Goal: Task Accomplishment & Management: Manage account settings

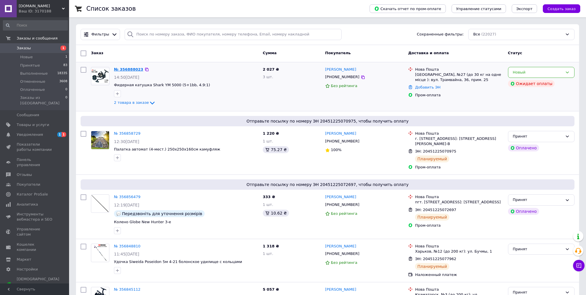
click at [135, 67] on link "№ 356888023" at bounding box center [128, 69] width 29 height 4
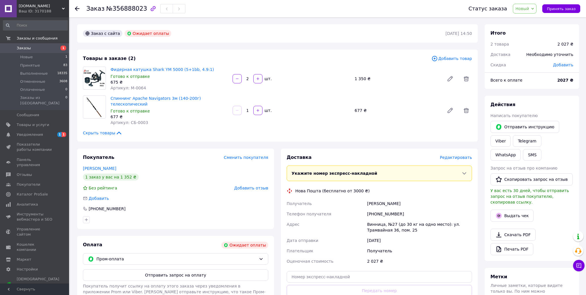
drag, startPoint x: 550, startPoint y: 26, endPoint x: 511, endPoint y: 50, distance: 46.3
click at [550, 26] on div "Итого 2 товара 2 027 ₴ Доставка Необходимо уточнить Скидка Добавить" at bounding box center [532, 45] width 94 height 43
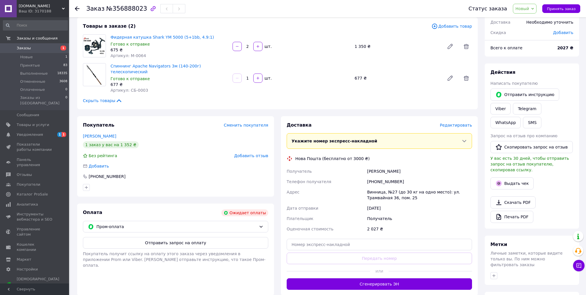
scroll to position [46, 0]
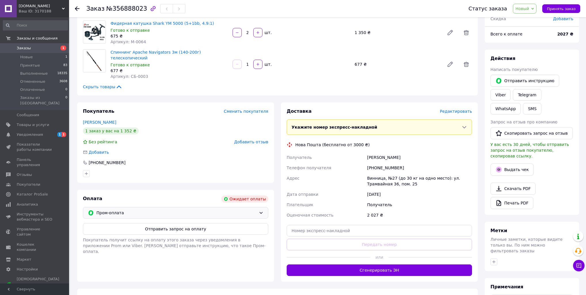
click at [147, 209] on span "Пром-оплата" at bounding box center [176, 212] width 160 height 6
click at [125, 244] on span "Безналичный расчет" at bounding box center [140, 247] width 105 height 6
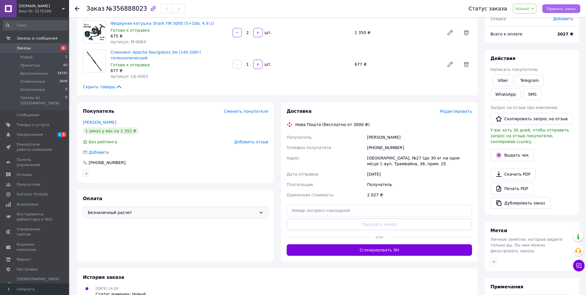
click at [564, 9] on span "Принять заказ" at bounding box center [561, 9] width 29 height 4
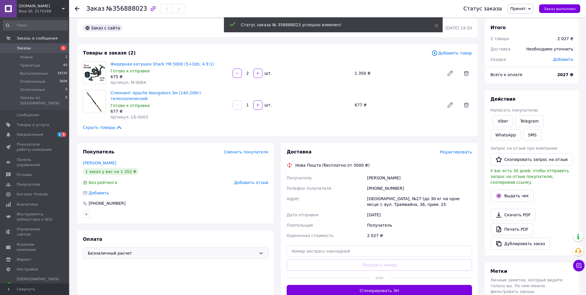
scroll to position [0, 0]
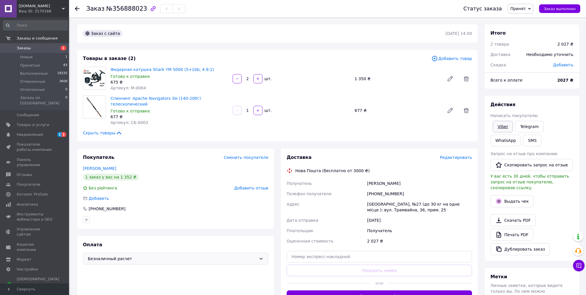
click at [508, 128] on link "Viber" at bounding box center [503, 127] width 20 height 12
click at [17, 46] on span "Заказы" at bounding box center [24, 47] width 14 height 5
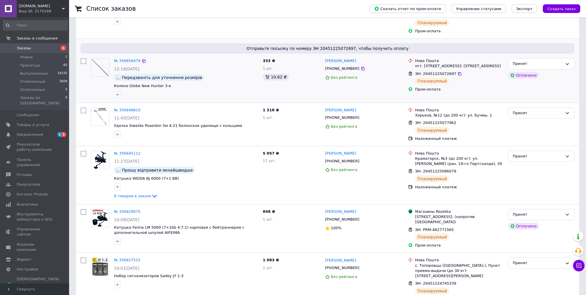
scroll to position [138, 0]
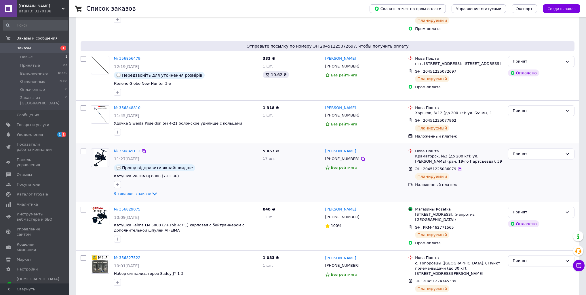
click at [124, 148] on div "№ 356845112" at bounding box center [127, 151] width 28 height 7
click at [124, 150] on link "№ 356845112" at bounding box center [127, 151] width 26 height 4
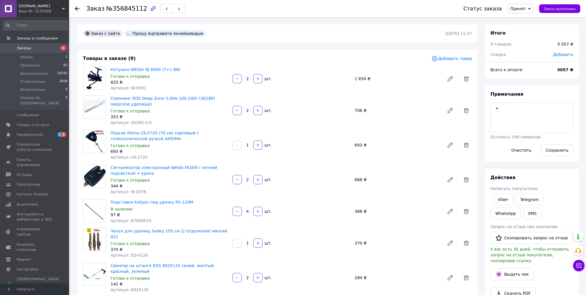
click at [451, 58] on span "Добавить товар" at bounding box center [452, 58] width 41 height 6
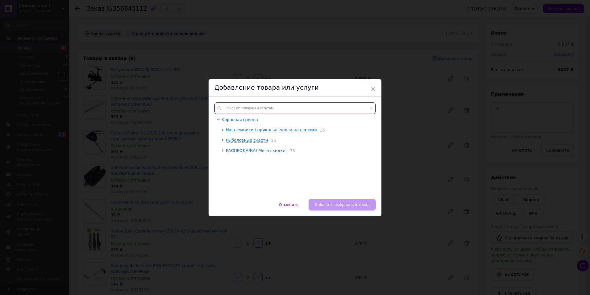
paste input "F-0366-4"
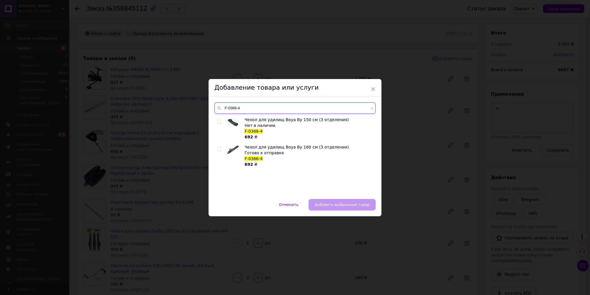
type input "F-0366-4"
click at [217, 149] on input "checkbox" at bounding box center [219, 149] width 4 height 4
checkbox input "true"
click at [343, 205] on span "Добавить выбранный товар" at bounding box center [341, 204] width 55 height 4
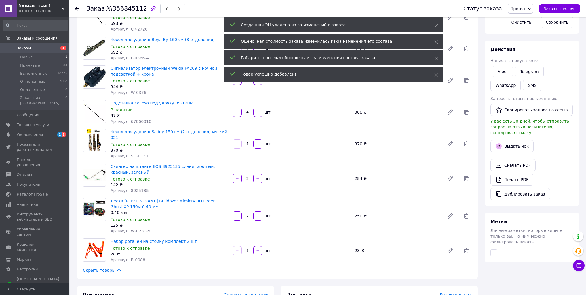
scroll to position [138, 0]
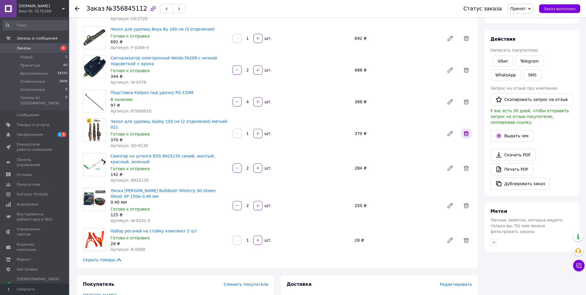
click at [466, 131] on icon at bounding box center [466, 133] width 7 height 7
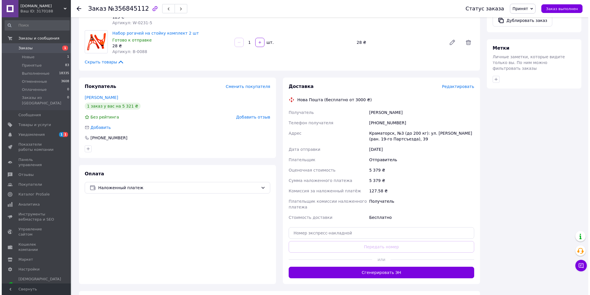
scroll to position [207, 0]
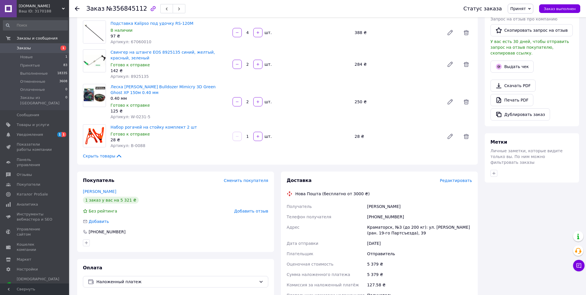
click at [460, 178] on span "Редактировать" at bounding box center [456, 180] width 32 height 5
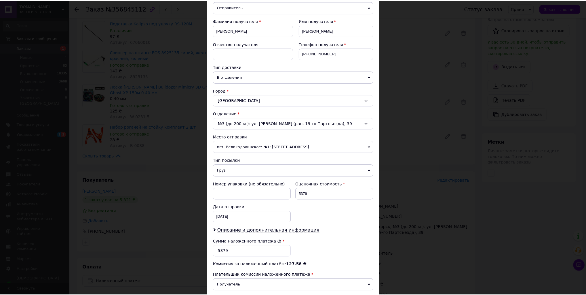
scroll to position [143, 0]
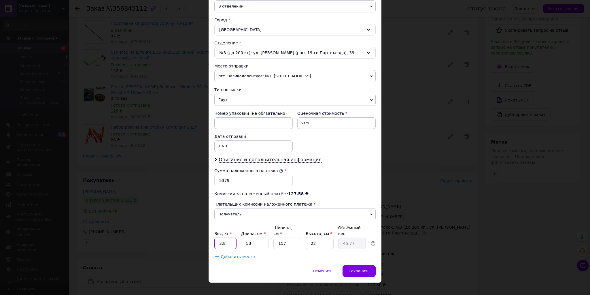
click at [222, 240] on input "3.8" at bounding box center [225, 243] width 22 height 12
type input "4.5"
click at [260, 237] on input "53" at bounding box center [255, 243] width 28 height 12
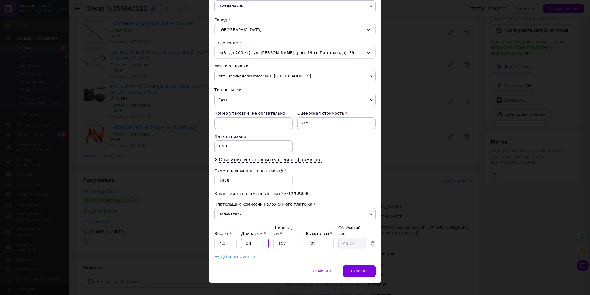
type input "1"
type input "0.86"
type input "16"
type input "13.82"
type input "162"
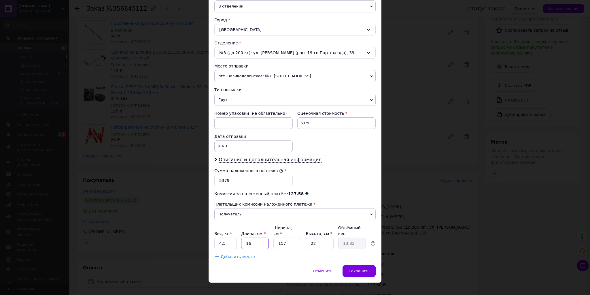
type input "139.89"
type input "162"
click at [289, 237] on input "157" at bounding box center [287, 243] width 28 height 12
type input "1"
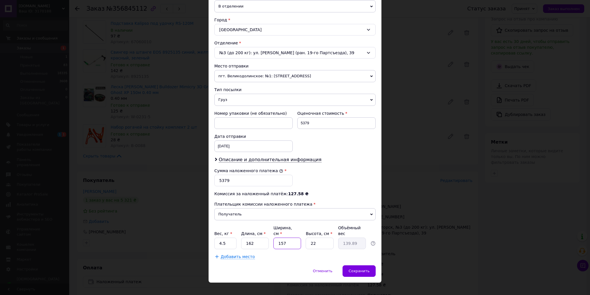
type input "0.89"
type input "14"
type input "12.47"
type input "14"
click at [318, 237] on input "22" at bounding box center [320, 243] width 28 height 12
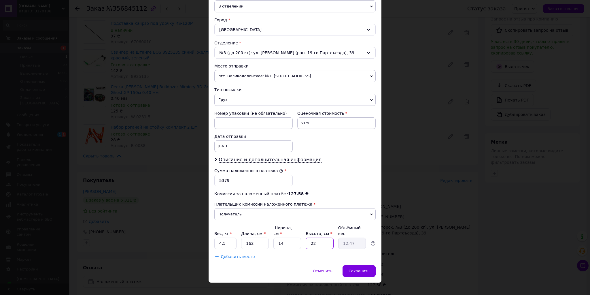
click at [318, 237] on input "22" at bounding box center [320, 243] width 28 height 12
type input "1"
type input "0.57"
type input "11"
type input "6.24"
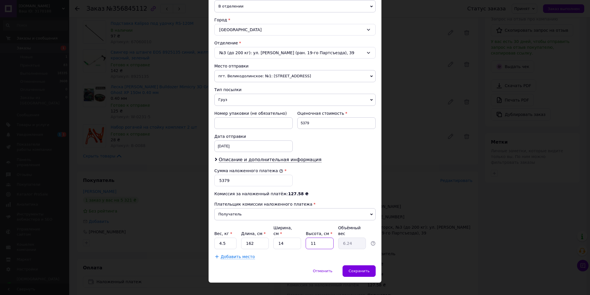
type input "11"
click at [259, 237] on input "162" at bounding box center [255, 243] width 28 height 12
type input "1"
type input "0.1"
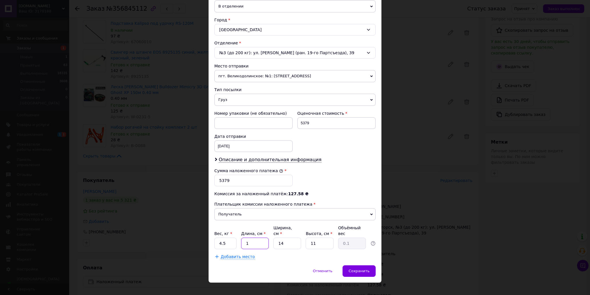
type input "16"
type input "0.62"
type input "160"
type input "6.16"
type input "160"
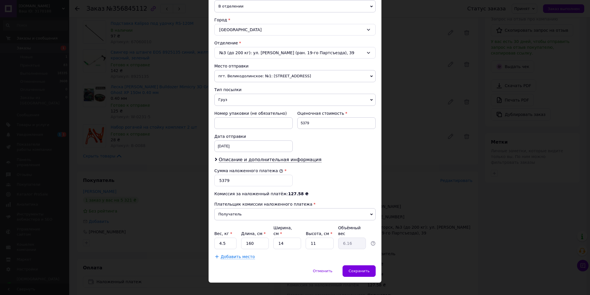
click at [229, 252] on div "Способ доставки Нова Пошта (бесплатно от 3000 ₴) Плательщик Отправитель Получат…" at bounding box center [294, 80] width 173 height 370
click at [229, 251] on div "Способ доставки Нова Пошта (бесплатно от 3000 ₴) Плательщик Отправитель Получат…" at bounding box center [294, 80] width 173 height 370
click at [228, 254] on span "Добавить место" at bounding box center [238, 256] width 34 height 5
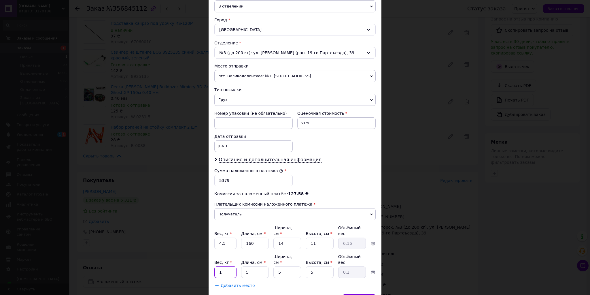
click at [226, 249] on input "1" at bounding box center [225, 243] width 22 height 12
type input "3"
click at [256, 249] on input "5" at bounding box center [255, 243] width 28 height 12
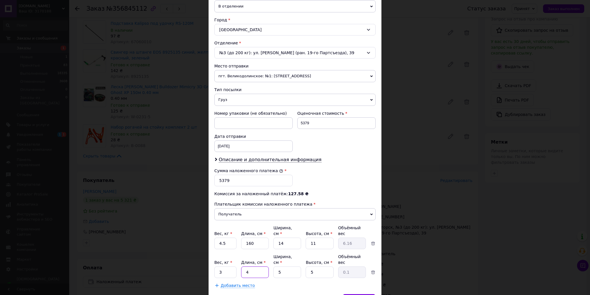
type input "40"
type input "0.25"
type input "40"
click at [288, 249] on input "5" at bounding box center [287, 243] width 28 height 12
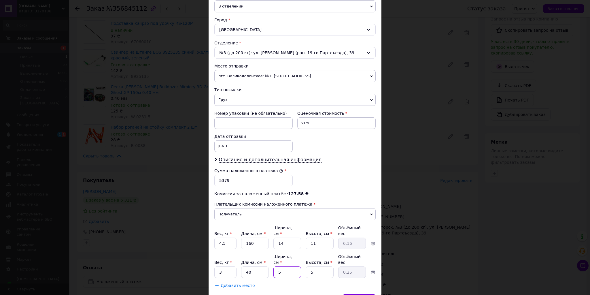
type input "2"
type input "0.1"
type input "20"
type input "1"
type input "20"
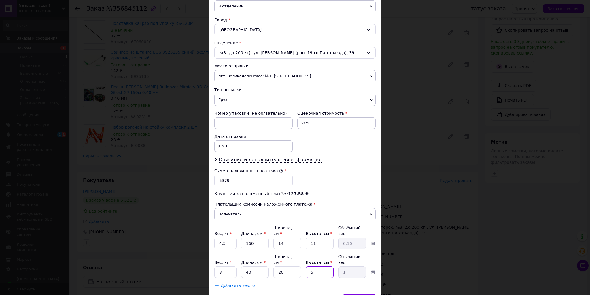
click at [316, 249] on input "5" at bounding box center [320, 243] width 28 height 12
type input "2"
type input "0.4"
type input "20"
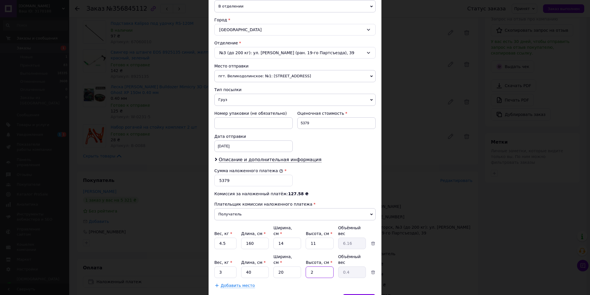
type input "4"
type input "20"
click at [355, 294] on div "Сохранить" at bounding box center [358, 300] width 33 height 12
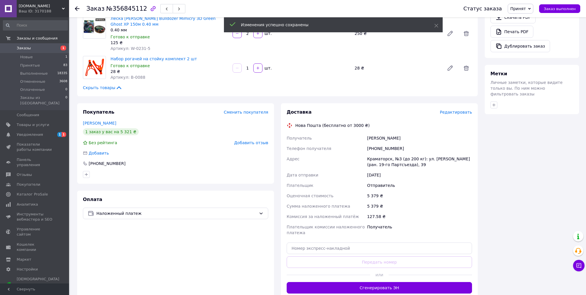
scroll to position [276, 0]
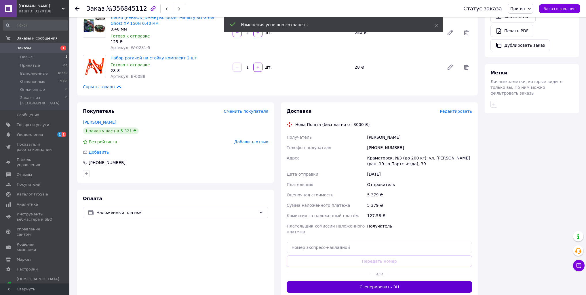
click at [333, 282] on button "Сгенерировать ЭН" at bounding box center [379, 287] width 185 height 12
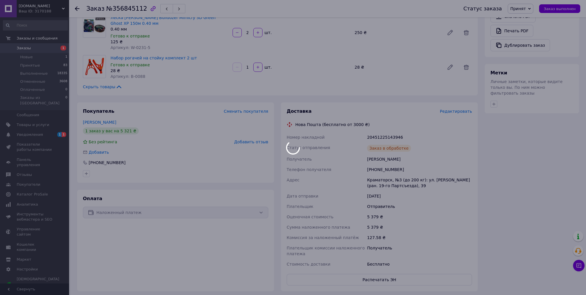
scroll to position [84, 0]
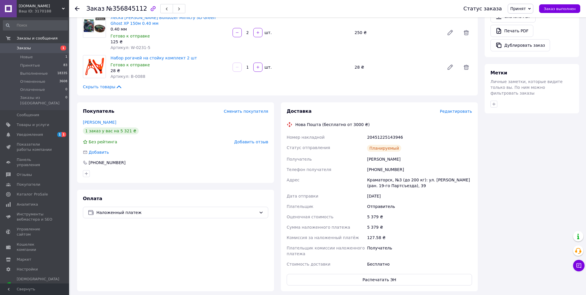
click at [383, 132] on div "20451225143946" at bounding box center [419, 137] width 107 height 10
copy div "20451225143946"
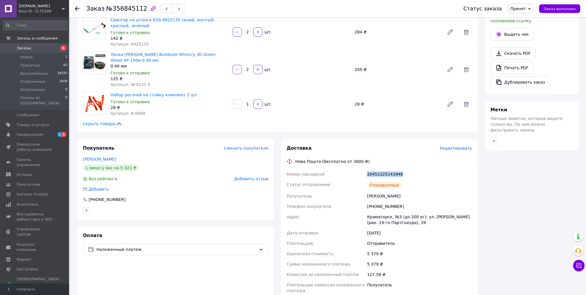
scroll to position [92, 0]
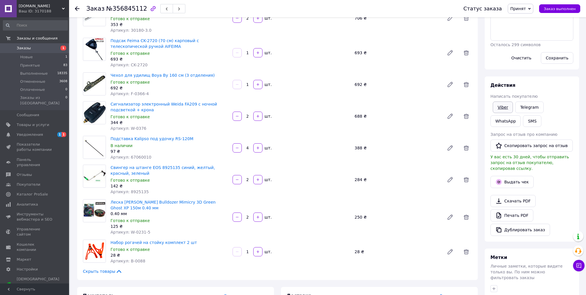
click at [500, 110] on link "Viber" at bounding box center [503, 107] width 20 height 12
click at [28, 132] on span "Уведомления" at bounding box center [30, 134] width 26 height 5
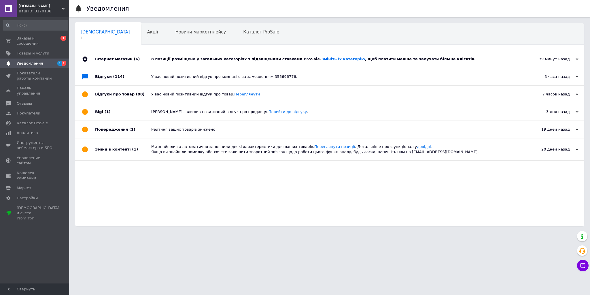
click at [222, 60] on div "8 позиції розміщено у загальних категоріях з підвищеними ставками ProSale. Змін…" at bounding box center [335, 58] width 369 height 5
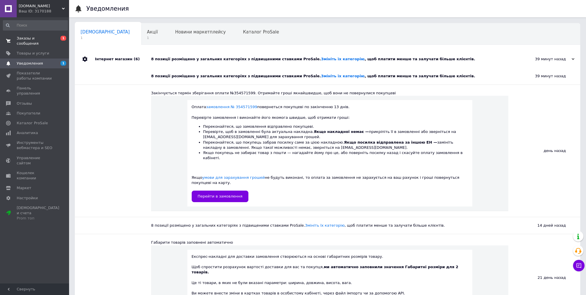
click at [45, 36] on span "Заказы и сообщения" at bounding box center [35, 41] width 37 height 10
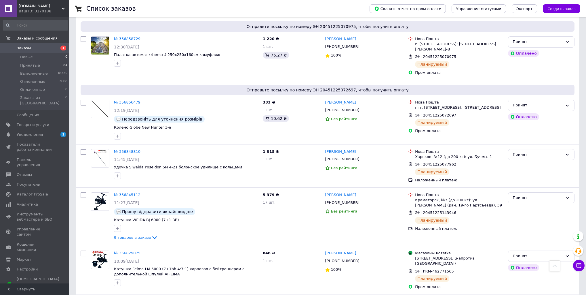
scroll to position [92, 0]
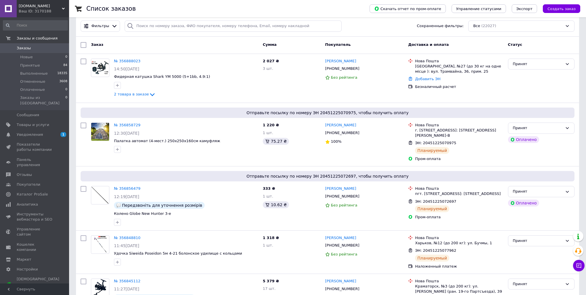
scroll to position [23, 0]
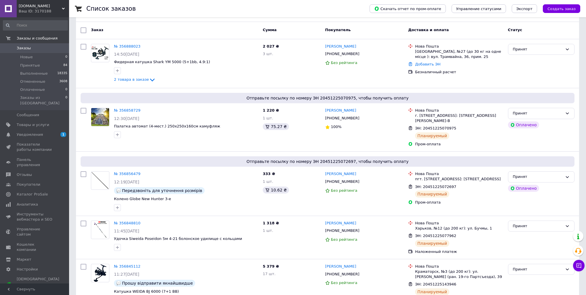
click at [52, 11] on div "Ваш ID: 3170188" at bounding box center [44, 11] width 50 height 5
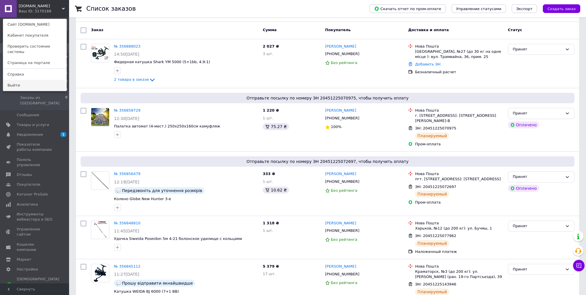
click at [30, 81] on link "Выйти" at bounding box center [34, 85] width 63 height 11
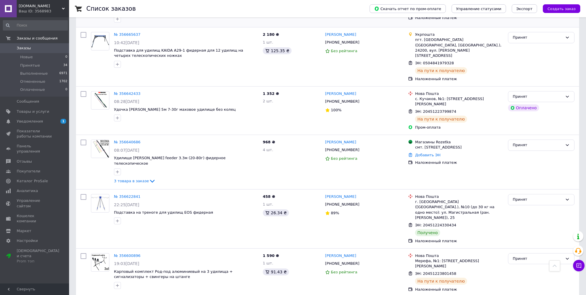
scroll to position [714, 0]
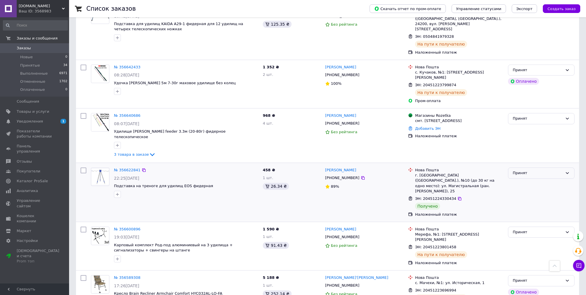
click at [545, 170] on div "Принят" at bounding box center [538, 173] width 50 height 6
click at [523, 180] on li "Выполнен" at bounding box center [542, 185] width 66 height 11
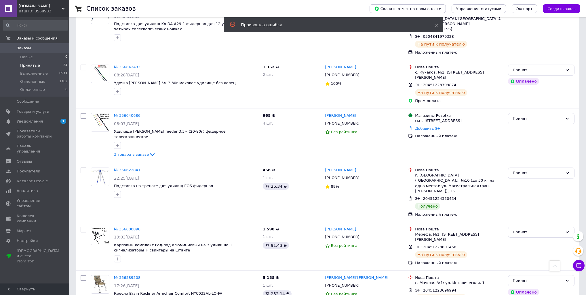
click at [29, 67] on span "Принятые" at bounding box center [30, 65] width 20 height 5
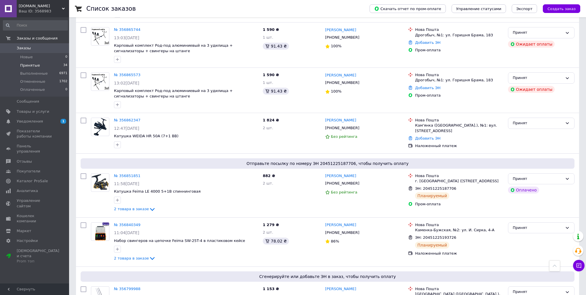
scroll to position [118, 0]
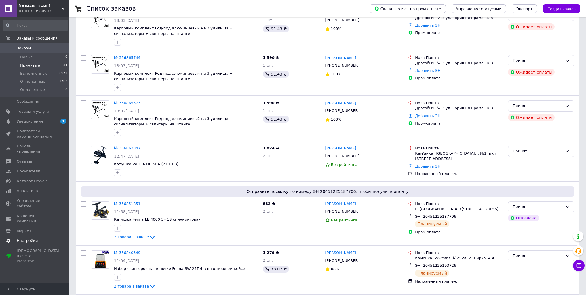
click at [29, 238] on span "Настройки" at bounding box center [27, 240] width 21 height 5
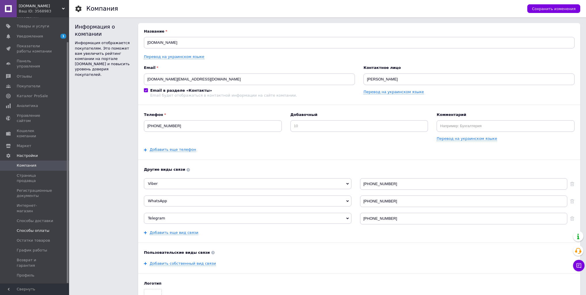
click at [39, 228] on span "Способы оплаты" at bounding box center [33, 230] width 33 height 5
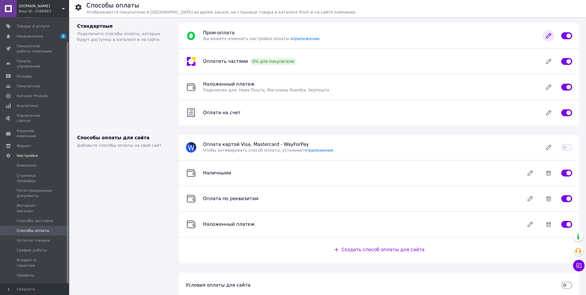
click at [551, 35] on icon at bounding box center [549, 35] width 5 height 5
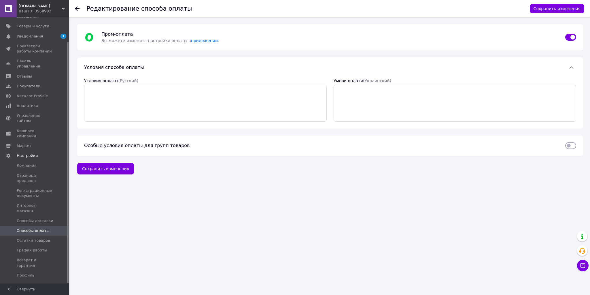
click at [574, 145] on input "checkbox" at bounding box center [570, 146] width 11 height 6
checkbox input "true"
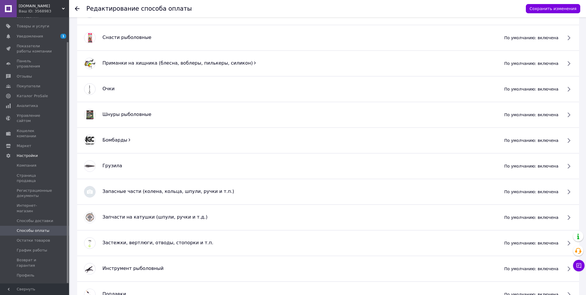
scroll to position [645, 0]
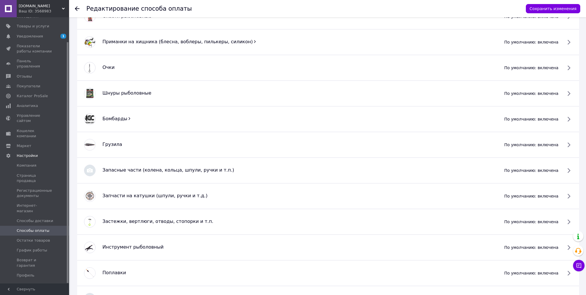
click at [554, 167] on span "по умолчанию: включена" at bounding box center [532, 170] width 54 height 6
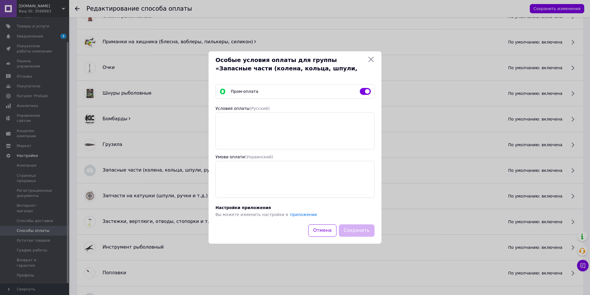
click at [364, 90] on input "checkbox" at bounding box center [365, 91] width 11 height 6
checkbox input "false"
click at [365, 227] on button "Сохранить" at bounding box center [357, 230] width 36 height 12
click at [362, 230] on button "Сохранить" at bounding box center [357, 230] width 36 height 12
click at [371, 58] on icon at bounding box center [370, 59] width 7 height 7
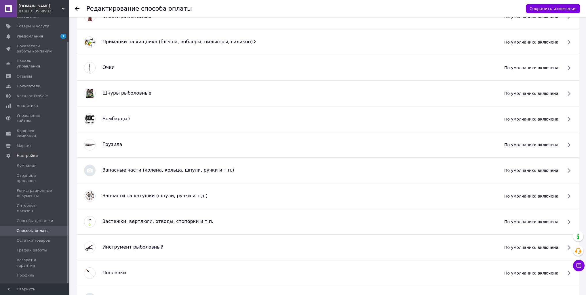
click at [559, 193] on span "по умолчанию: включена" at bounding box center [532, 196] width 54 height 6
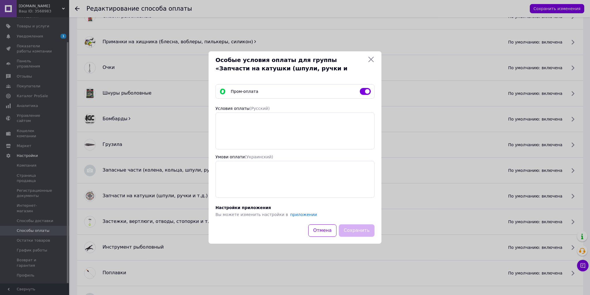
click at [364, 94] on input "checkbox" at bounding box center [365, 91] width 11 height 6
checkbox input "false"
click at [363, 233] on button "Сохранить" at bounding box center [357, 230] width 36 height 12
click at [372, 59] on icon at bounding box center [370, 59] width 5 height 5
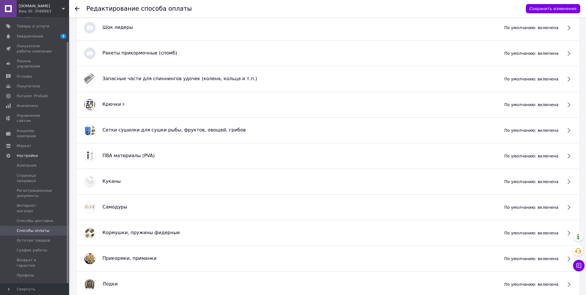
scroll to position [968, 0]
click at [553, 77] on span "по умолчанию: включена" at bounding box center [532, 78] width 54 height 6
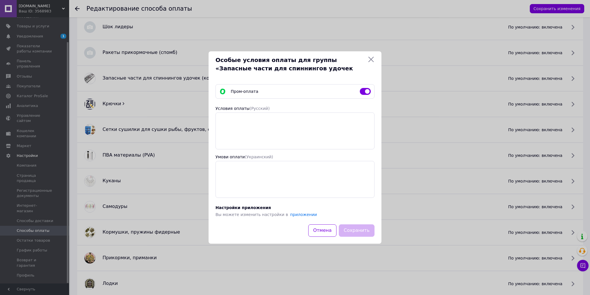
click at [358, 90] on div at bounding box center [365, 91] width 16 height 6
click at [361, 90] on input "checkbox" at bounding box center [365, 91] width 11 height 6
checkbox input "false"
click at [362, 229] on button "Сохранить" at bounding box center [357, 230] width 36 height 12
click at [369, 60] on icon at bounding box center [370, 59] width 7 height 7
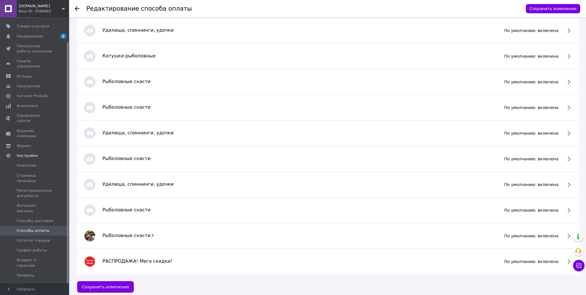
scroll to position [1477, 0]
click at [35, 228] on span "Способы оплаты" at bounding box center [33, 230] width 33 height 5
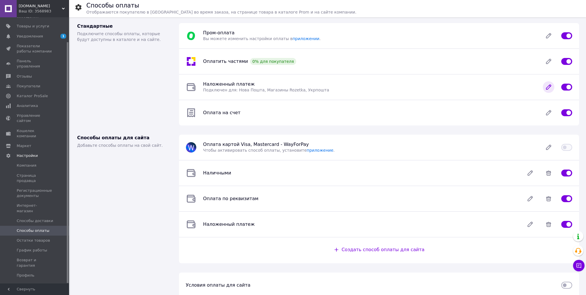
click at [550, 88] on icon at bounding box center [549, 87] width 12 height 12
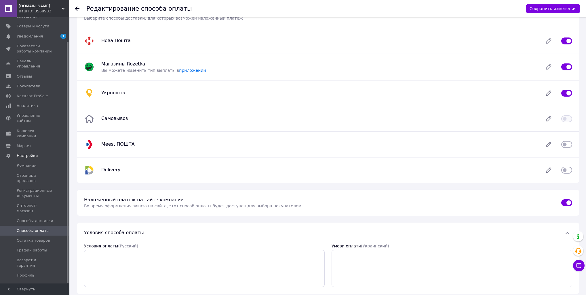
scroll to position [106, 0]
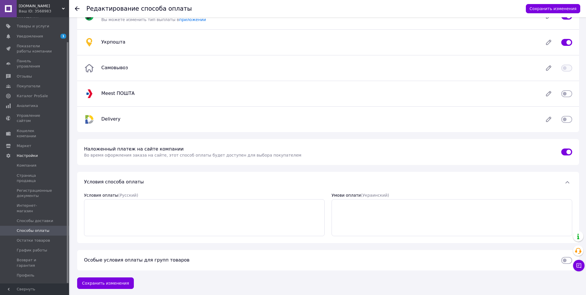
click at [569, 260] on input "checkbox" at bounding box center [567, 260] width 11 height 6
checkbox input "true"
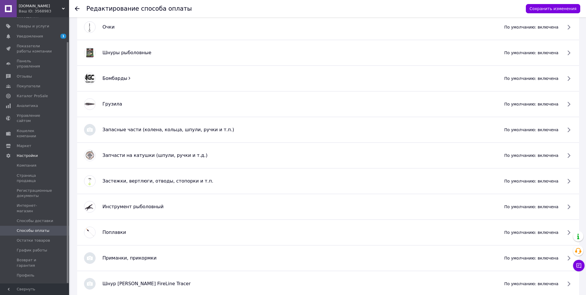
scroll to position [913, 0]
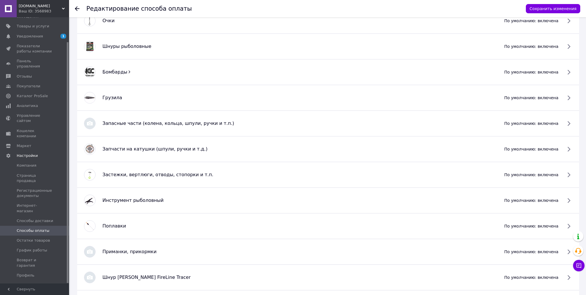
click at [547, 120] on span "по умолчанию: включена" at bounding box center [532, 123] width 54 height 6
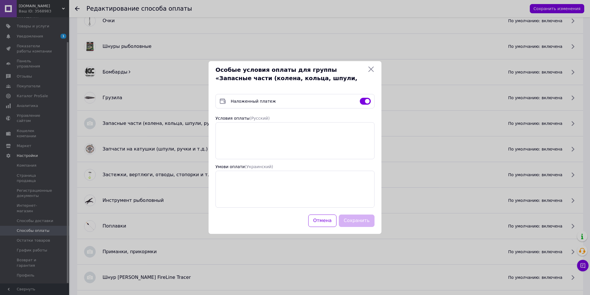
click at [365, 101] on input "checkbox" at bounding box center [365, 101] width 11 height 6
checkbox input "false"
click at [366, 225] on button "Сохранить" at bounding box center [357, 220] width 36 height 12
click at [371, 69] on icon at bounding box center [370, 69] width 5 height 5
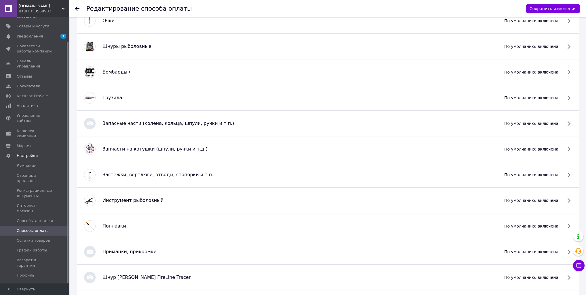
click at [553, 147] on span "по умолчанию: включена" at bounding box center [532, 149] width 54 height 6
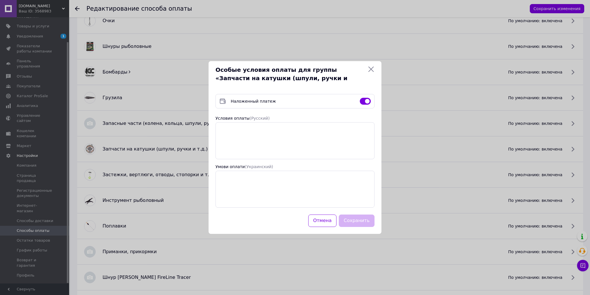
click at [361, 99] on input "checkbox" at bounding box center [365, 101] width 11 height 6
checkbox input "false"
click at [365, 222] on button "Сохранить" at bounding box center [357, 220] width 36 height 12
click at [370, 71] on icon at bounding box center [370, 69] width 5 height 5
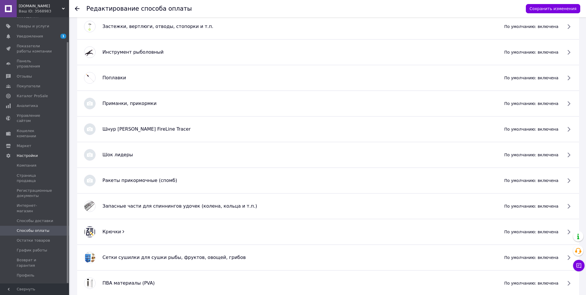
scroll to position [1074, 0]
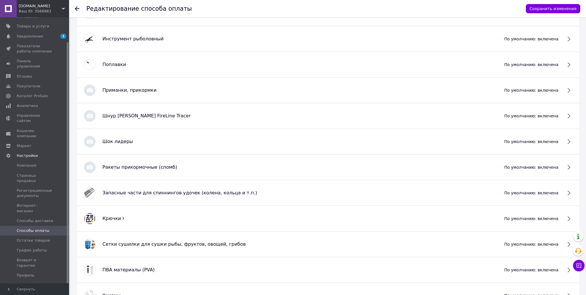
click at [553, 192] on span "по умолчанию: включена" at bounding box center [532, 193] width 54 height 6
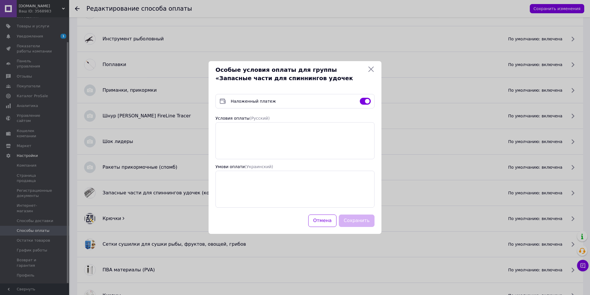
click at [362, 101] on input "checkbox" at bounding box center [365, 101] width 11 height 6
checkbox input "false"
click at [353, 222] on button "Сохранить" at bounding box center [357, 220] width 36 height 12
click at [373, 67] on icon at bounding box center [370, 69] width 5 height 5
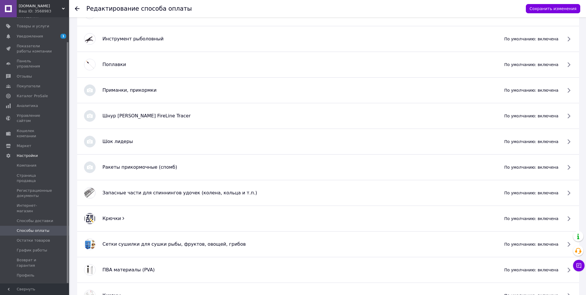
click at [36, 228] on span "Способы оплаты" at bounding box center [33, 230] width 33 height 5
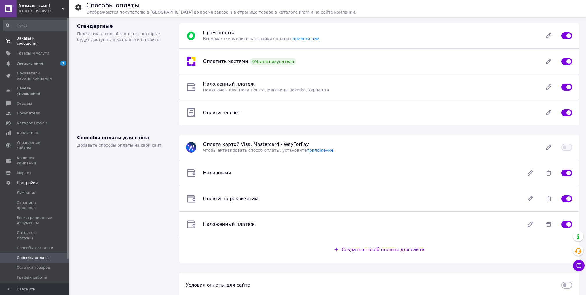
click at [41, 37] on span "Заказы и сообщения" at bounding box center [35, 41] width 37 height 10
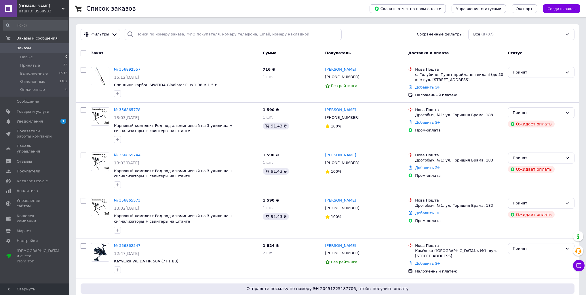
click at [52, 5] on span "Siweida.com.ua" at bounding box center [40, 5] width 43 height 5
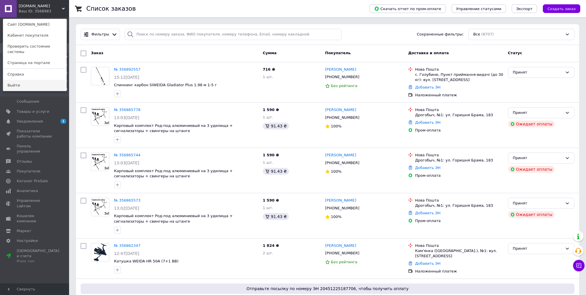
click at [25, 80] on link "Выйти" at bounding box center [34, 85] width 63 height 11
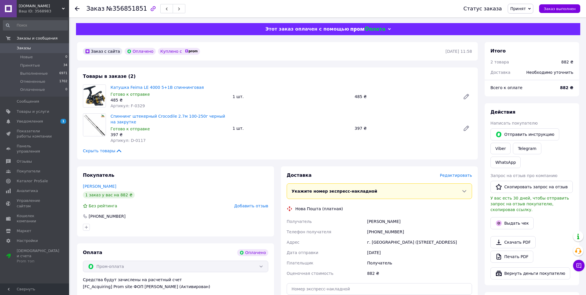
click at [455, 176] on span "Редактировать" at bounding box center [456, 175] width 32 height 5
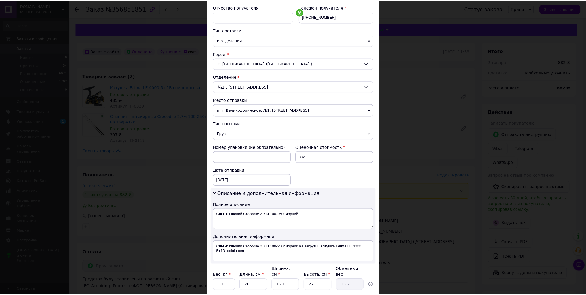
scroll to position [150, 0]
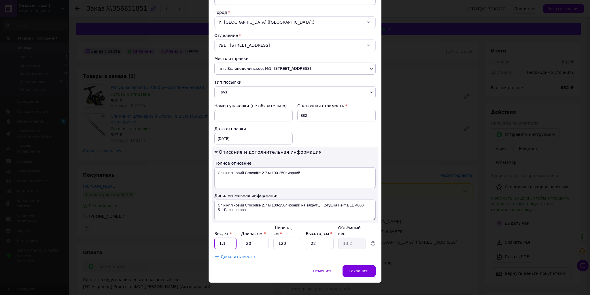
click at [224, 237] on input "1.1" at bounding box center [225, 243] width 22 height 12
type input "1"
click at [252, 238] on input "20" at bounding box center [255, 243] width 28 height 12
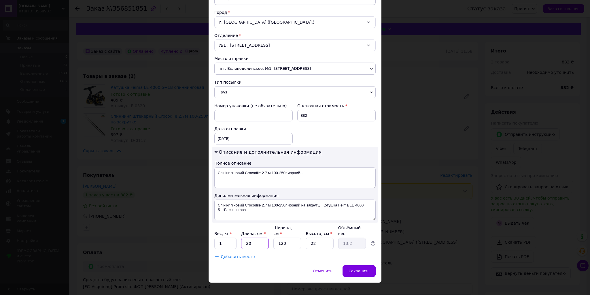
type input "1"
type input "0.66"
type input "14"
type input "9.24"
type input "140"
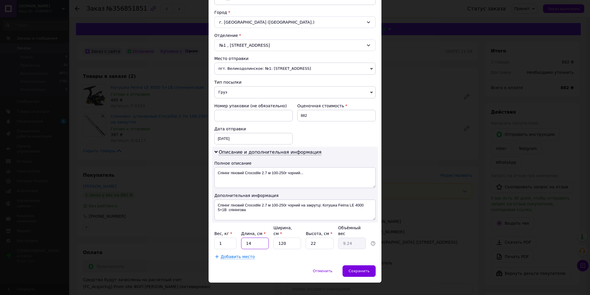
type input "92.4"
type input "140"
click at [286, 239] on input "120" at bounding box center [287, 243] width 28 height 12
type input "1"
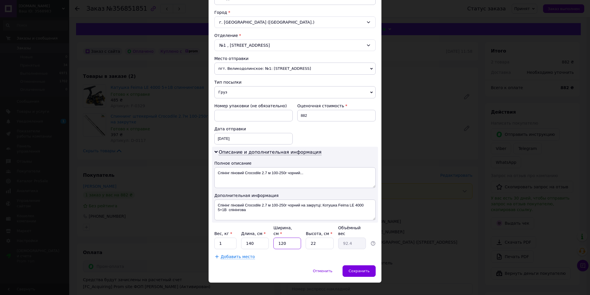
type input "0.77"
type input "14"
type input "10.78"
type input "14"
click at [309, 239] on input "22" at bounding box center [320, 243] width 28 height 12
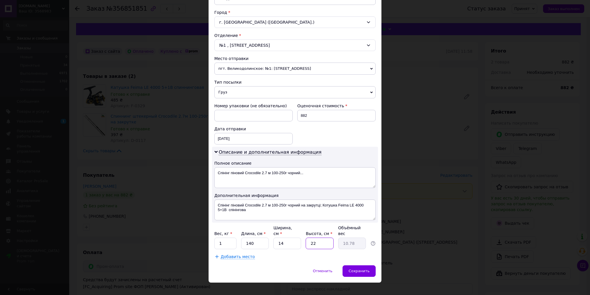
click at [309, 239] on input "22" at bounding box center [320, 243] width 28 height 12
type input "1"
type input "0.49"
type input "10"
type input "4.9"
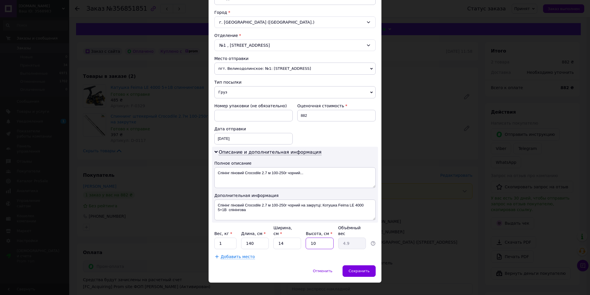
type input "10"
click at [231, 254] on span "Добавить место" at bounding box center [238, 256] width 34 height 5
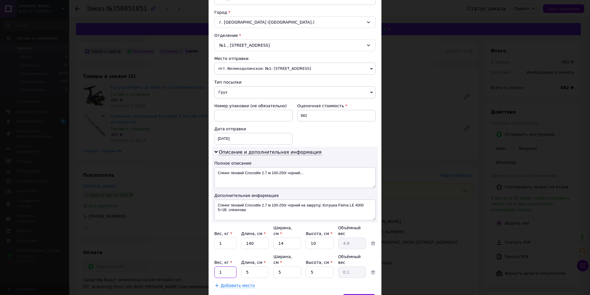
click at [225, 249] on input "1" at bounding box center [225, 243] width 22 height 12
type input "0.5"
click at [249, 249] on input "5" at bounding box center [255, 243] width 28 height 12
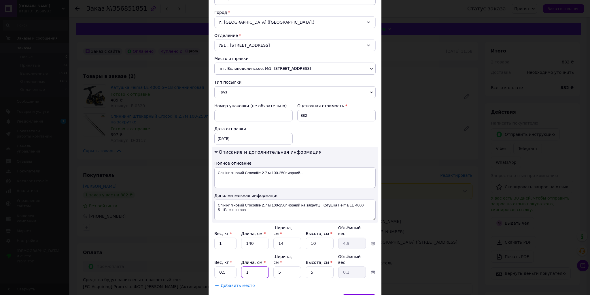
type input "19"
type input "0.12"
type input "19"
click at [292, 249] on input "5" at bounding box center [287, 243] width 28 height 12
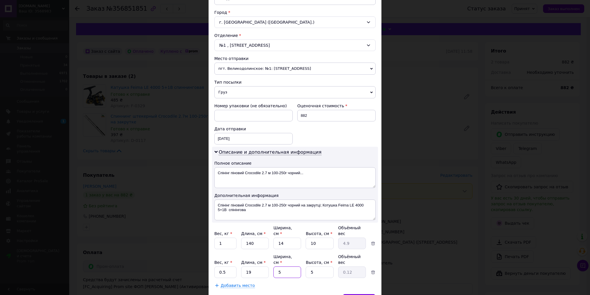
type input "1"
type input "0.1"
type input "17"
type input "0.4"
type input "17"
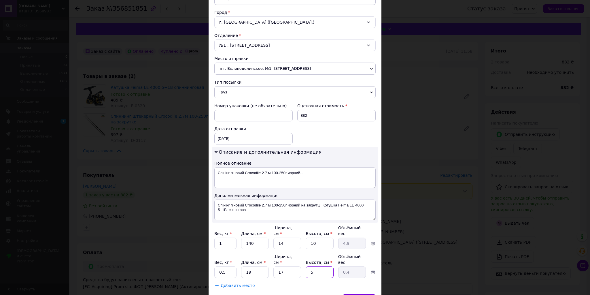
click at [315, 249] on input "5" at bounding box center [320, 243] width 28 height 12
type input "1"
type input "0.1"
type input "12"
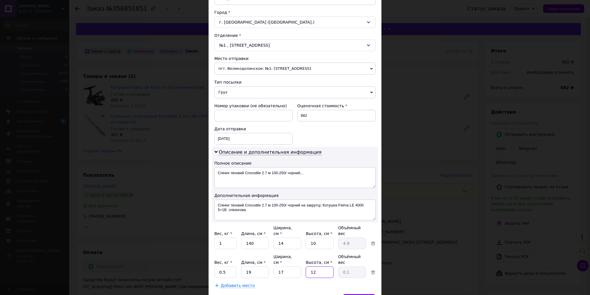
type input "0.97"
type input "12"
click at [359, 294] on span "Сохранить" at bounding box center [358, 299] width 21 height 4
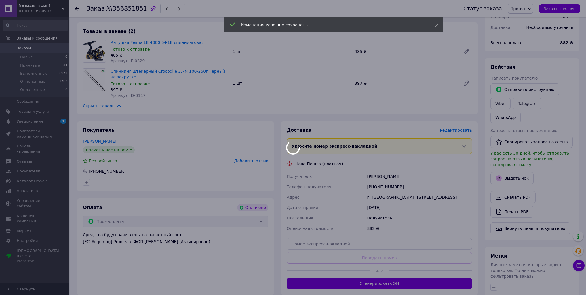
scroll to position [46, 0]
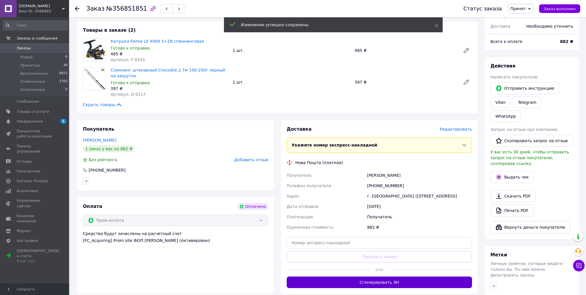
click at [341, 288] on button "Сгенерировать ЭН" at bounding box center [379, 282] width 185 height 12
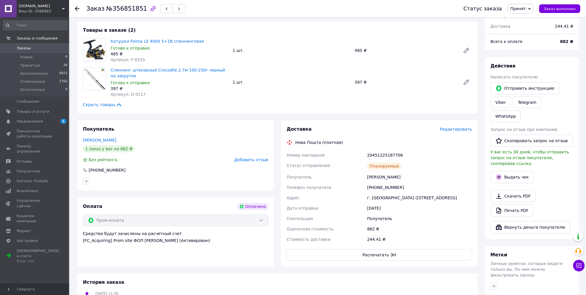
click at [389, 156] on div "20451225187706" at bounding box center [419, 155] width 107 height 10
copy div "20451225187706"
click at [499, 103] on link "Viber" at bounding box center [501, 102] width 20 height 12
click at [18, 113] on span "Товары и услуги" at bounding box center [33, 111] width 33 height 5
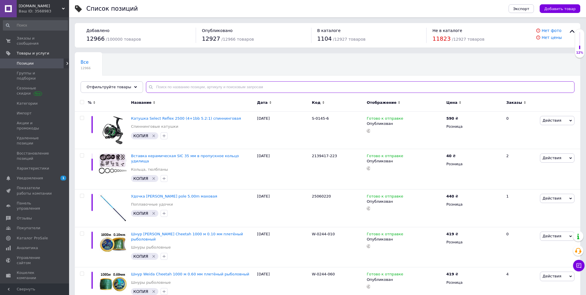
click at [198, 88] on input "text" at bounding box center [360, 87] width 429 height 12
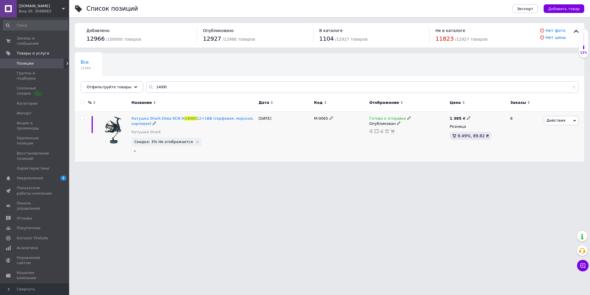
click at [393, 119] on span "Готово к отправке" at bounding box center [387, 119] width 37 height 6
click at [419, 128] on li "Нет в наличии" at bounding box center [439, 131] width 55 height 8
click at [320, 143] on div "M-0065" at bounding box center [339, 136] width 55 height 50
click at [152, 85] on input "14000" at bounding box center [362, 87] width 432 height 12
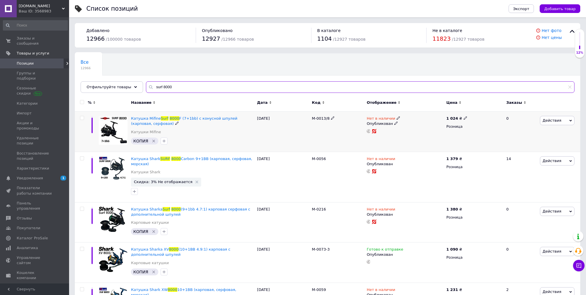
type input "surf 8000"
click at [380, 117] on span "Нет в наличии" at bounding box center [381, 119] width 29 height 6
click at [424, 138] on li "Готово к отправке" at bounding box center [429, 139] width 55 height 8
click at [432, 132] on input at bounding box center [424, 133] width 44 height 12
type input "4"
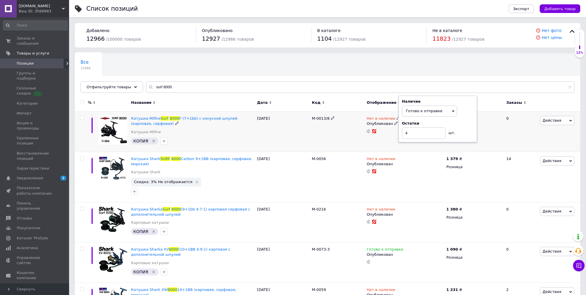
click at [370, 136] on div "Нет в наличии Наличие Готово к отправке В наличии Нет в наличии Под заказ Остат…" at bounding box center [405, 131] width 80 height 40
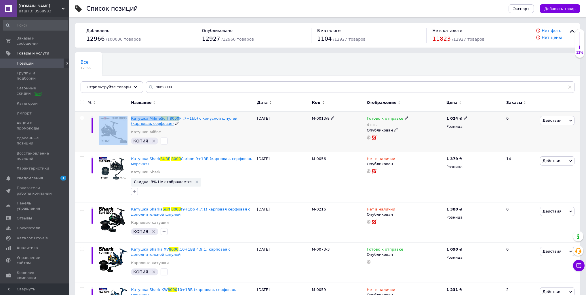
drag, startPoint x: 129, startPoint y: 119, endPoint x: 173, endPoint y: 118, distance: 43.8
click at [174, 118] on div "Катушка Mifine Surf 8000 F (7+1bb) с конусной шпулей (карповая, серфовая) Катуш…" at bounding box center [328, 131] width 506 height 40
click at [464, 118] on icon at bounding box center [465, 117] width 3 height 3
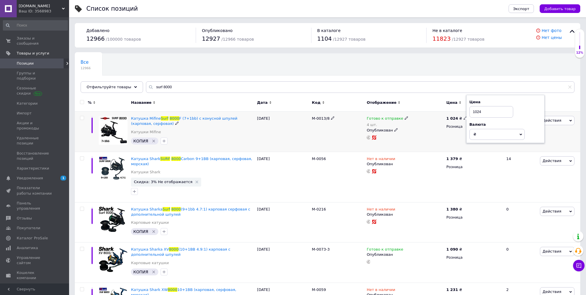
drag, startPoint x: 475, startPoint y: 111, endPoint x: 479, endPoint y: 112, distance: 4.7
click at [482, 112] on input "1024" at bounding box center [492, 112] width 44 height 12
type input "1180"
click at [414, 142] on div "Готово к отправке 4 шт. Опубликован" at bounding box center [405, 131] width 80 height 40
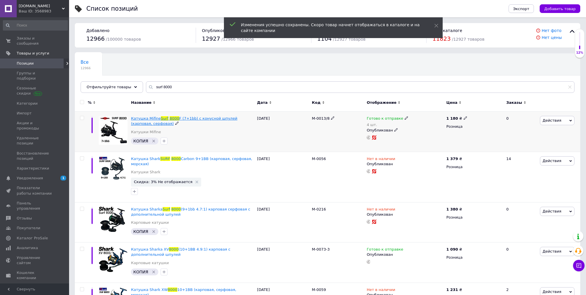
click at [211, 118] on span "F (7+1bb) с конусной шпулей (карповая, серфовая)" at bounding box center [184, 121] width 106 height 10
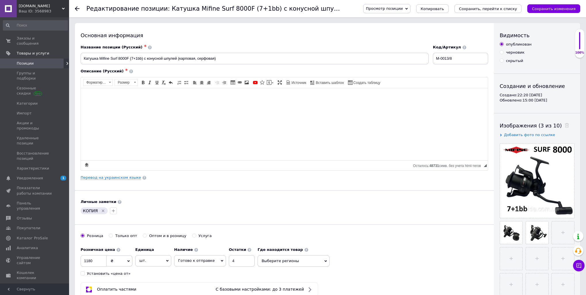
click at [403, 9] on span "Просмотр позиции" at bounding box center [384, 8] width 37 height 4
click at [422, 17] on li "Сохранить и посмотреть на сайте" at bounding box center [403, 20] width 78 height 8
click at [25, 61] on span "Позиции" at bounding box center [25, 63] width 17 height 5
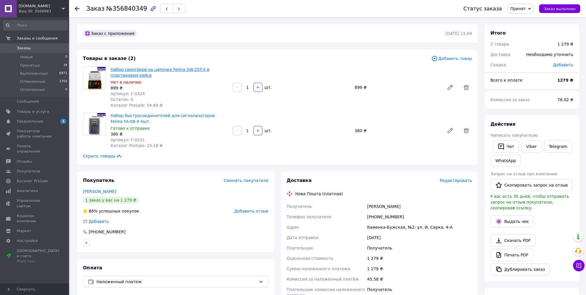
click at [158, 68] on link "Набор свингеров на цепочке Feima SW-25T-4 в пластиковом кейсе" at bounding box center [160, 72] width 99 height 10
click at [460, 179] on span "Редактировать" at bounding box center [456, 180] width 32 height 5
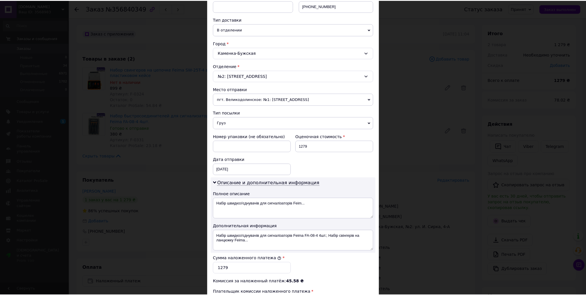
scroll to position [184, 0]
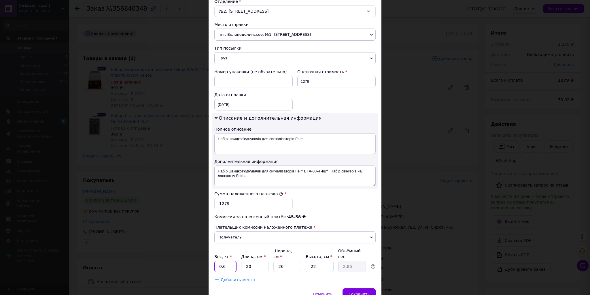
click at [231, 260] on input "0.6" at bounding box center [225, 266] width 22 height 12
type input "1"
click at [255, 260] on input "20" at bounding box center [255, 266] width 28 height 12
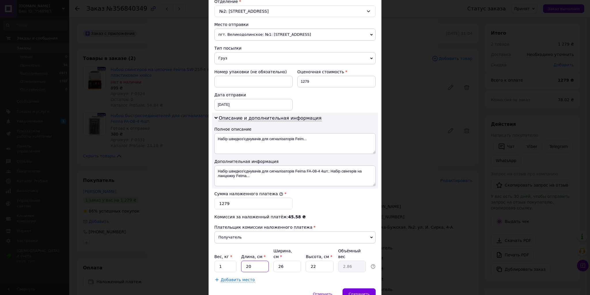
type input "2"
type input "0.29"
type input "25"
type input "3.58"
type input "25"
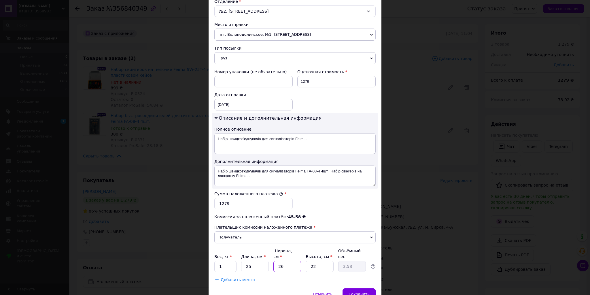
click at [298, 260] on input "26" at bounding box center [287, 266] width 28 height 12
type input "2"
type input "0.28"
type input "20"
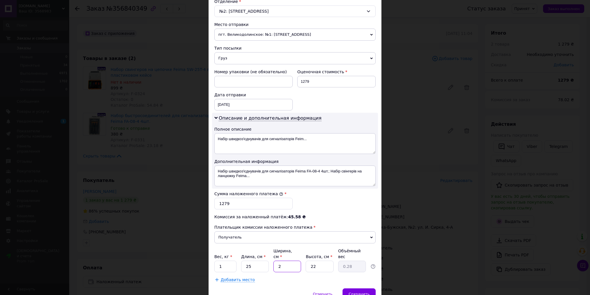
type input "2.75"
type input "20"
click at [310, 261] on input "22" at bounding box center [320, 266] width 28 height 12
type input "1"
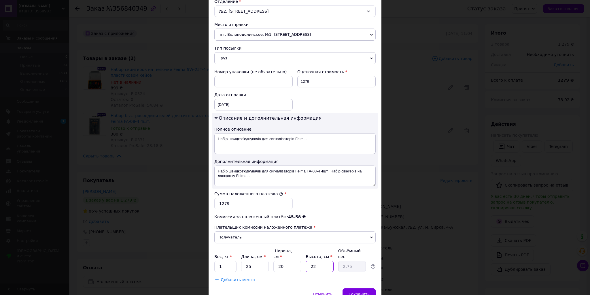
type input "0.13"
type input "10"
type input "1.25"
type input "10"
click at [358, 291] on span "Сохранить" at bounding box center [358, 293] width 21 height 4
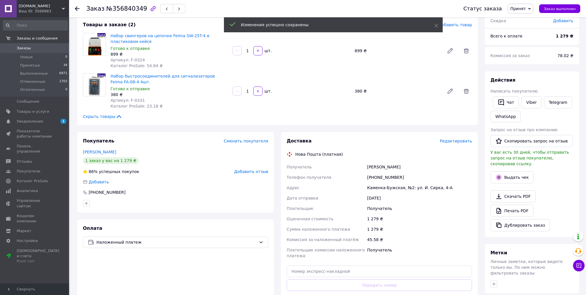
scroll to position [69, 0]
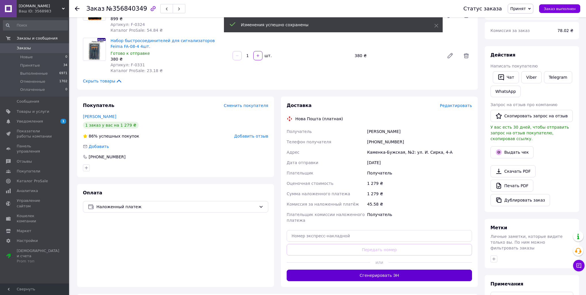
click at [343, 273] on button "Сгенерировать ЭН" at bounding box center [379, 275] width 185 height 12
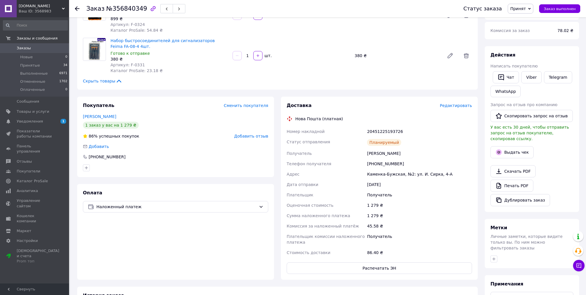
click at [383, 131] on div "20451225193726" at bounding box center [419, 131] width 107 height 10
copy div "20451225193726"
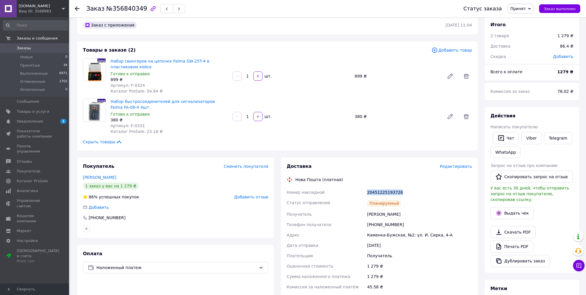
scroll to position [0, 0]
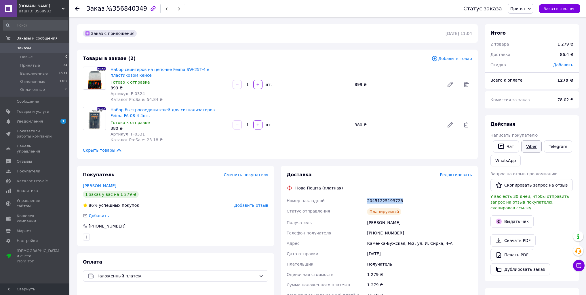
click at [532, 141] on link "Viber" at bounding box center [532, 146] width 20 height 12
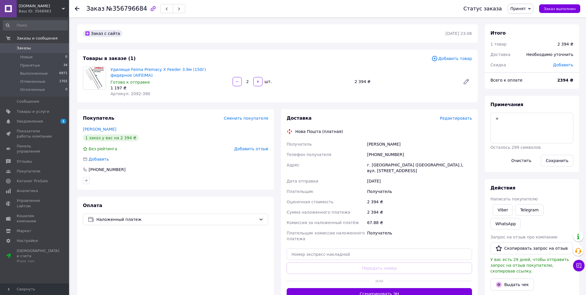
click at [461, 120] on span "Редактировать" at bounding box center [456, 118] width 32 height 5
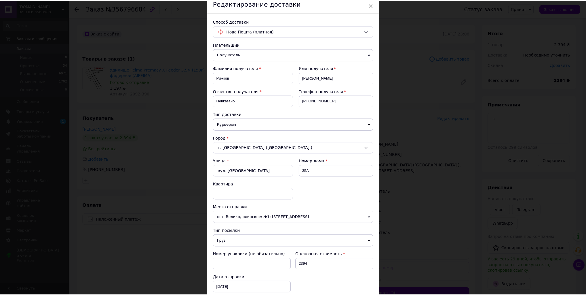
scroll to position [166, 0]
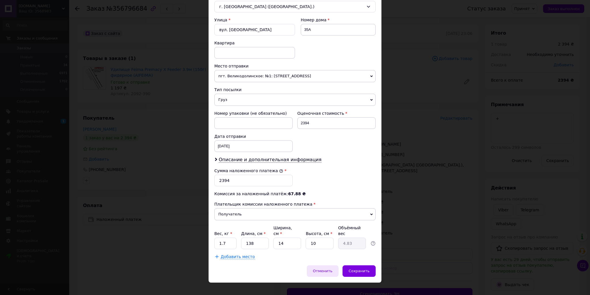
click at [330, 268] on span "Отменить" at bounding box center [323, 270] width 20 height 4
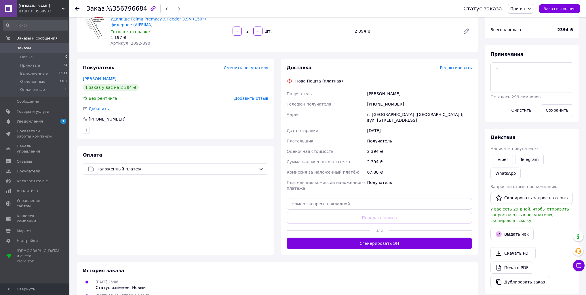
scroll to position [69, 0]
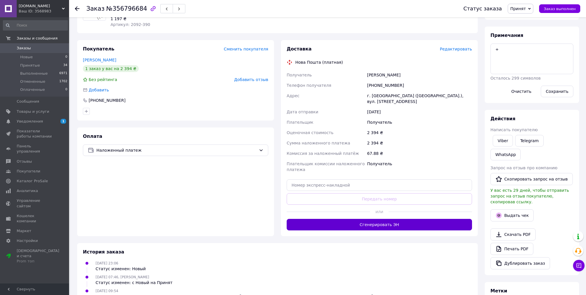
click at [353, 219] on button "Сгенерировать ЭН" at bounding box center [379, 225] width 185 height 12
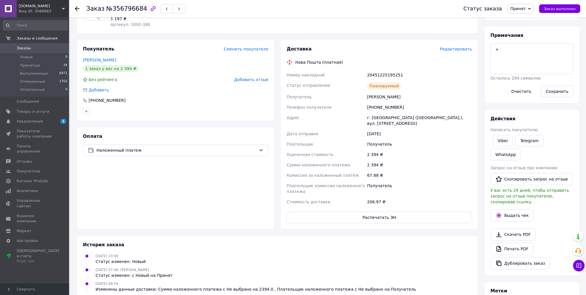
click at [384, 73] on div "20451225195251" at bounding box center [419, 75] width 107 height 10
copy div "20451225195251"
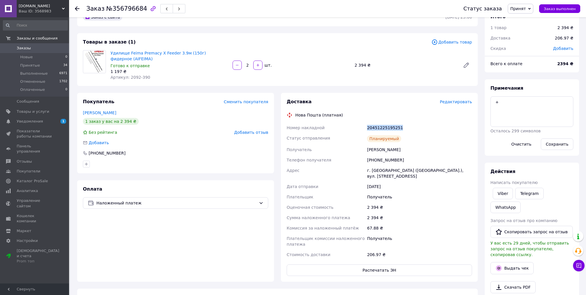
scroll to position [0, 0]
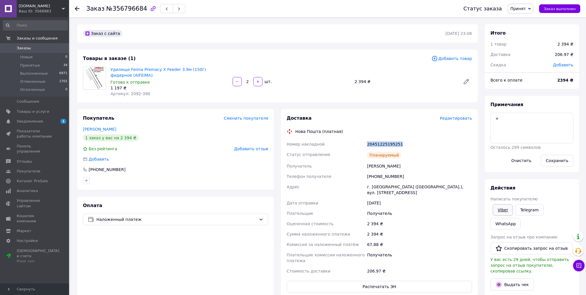
click at [503, 208] on link "Viber" at bounding box center [503, 210] width 20 height 12
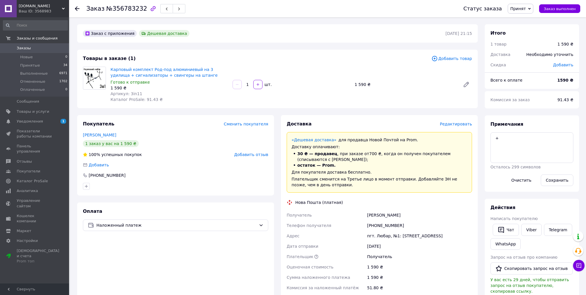
click at [465, 124] on span "Редактировать" at bounding box center [456, 124] width 32 height 5
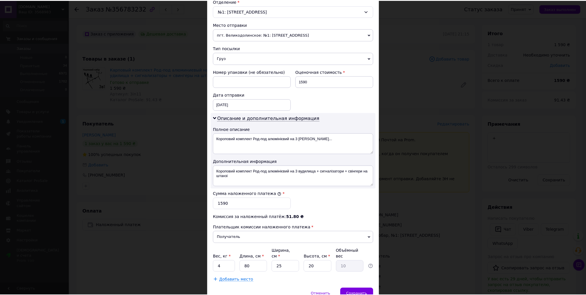
scroll to position [207, 0]
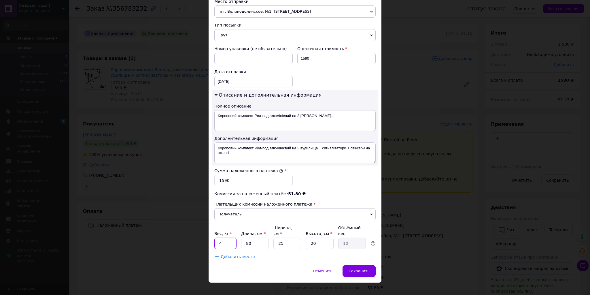
click at [224, 237] on input "4" at bounding box center [225, 243] width 22 height 12
type input "2"
click at [282, 238] on input "25" at bounding box center [287, 243] width 28 height 12
drag, startPoint x: 282, startPoint y: 238, endPoint x: 287, endPoint y: 237, distance: 4.7
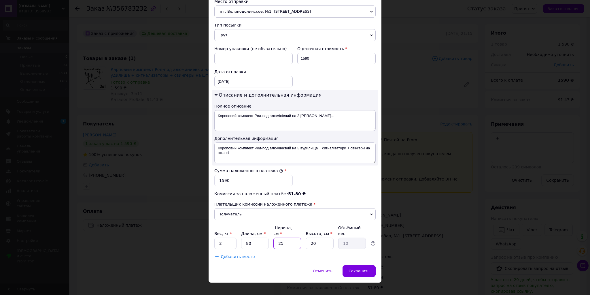
click at [282, 238] on input "25" at bounding box center [287, 243] width 28 height 12
type input "1"
type input "0.4"
type input "14"
type input "5.6"
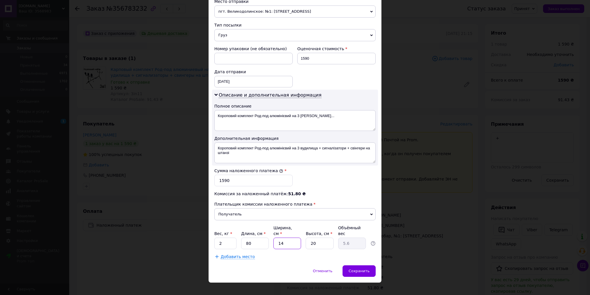
type input "14"
click at [315, 237] on input "20" at bounding box center [320, 243] width 28 height 12
type input "1"
type input "0.28"
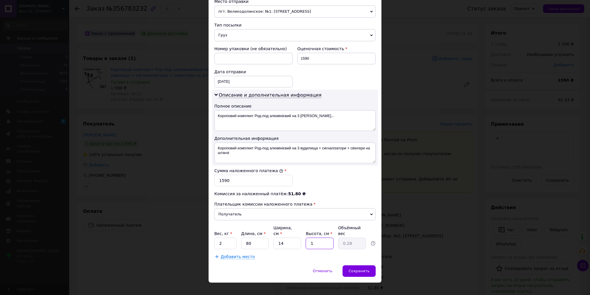
type input "11"
type input "3.08"
type input "11"
click at [360, 268] on span "Сохранить" at bounding box center [358, 270] width 21 height 4
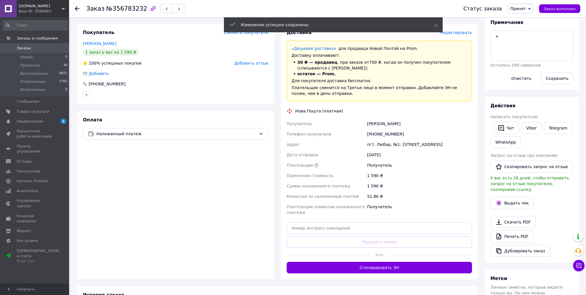
scroll to position [92, 0]
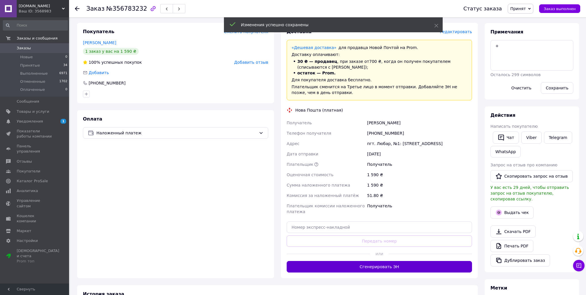
click at [332, 268] on button "Сгенерировать ЭН" at bounding box center [379, 267] width 185 height 12
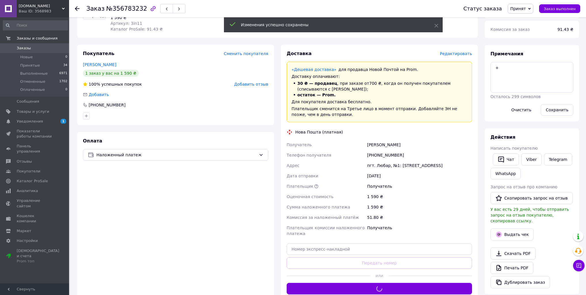
scroll to position [0, 0]
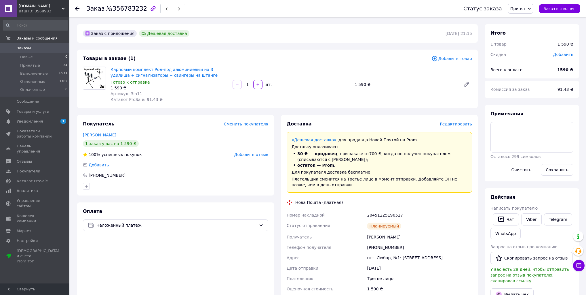
click at [381, 215] on div "20451225196517" at bounding box center [419, 215] width 107 height 10
copy div "20451225196517"
click at [532, 219] on link "Viber" at bounding box center [532, 219] width 20 height 12
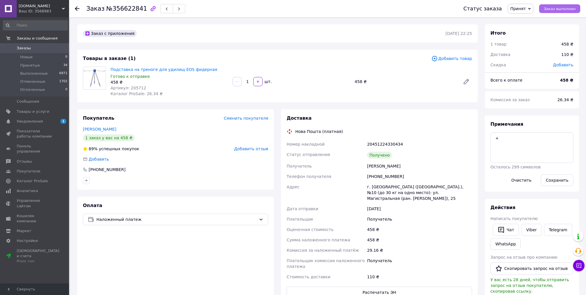
click at [556, 7] on span "Заказ выполнен" at bounding box center [560, 9] width 32 height 4
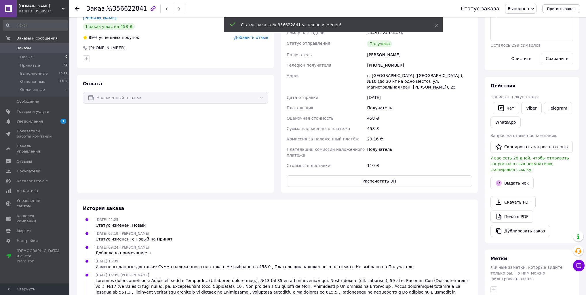
scroll to position [115, 0]
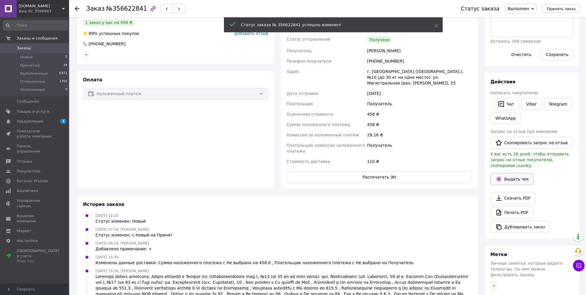
click at [513, 174] on button "Выдать чек" at bounding box center [512, 179] width 43 height 12
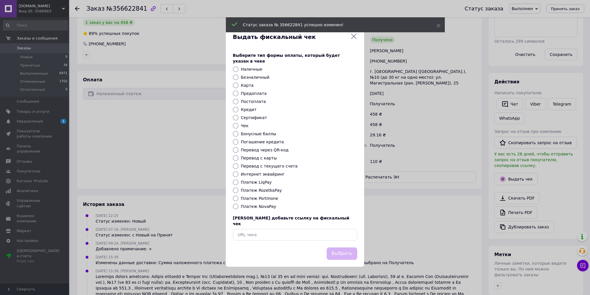
click at [269, 208] on label "Платеж NovaPay" at bounding box center [258, 206] width 35 height 5
click at [238, 208] on input "Платеж NovaPay" at bounding box center [236, 206] width 6 height 6
radio input "true"
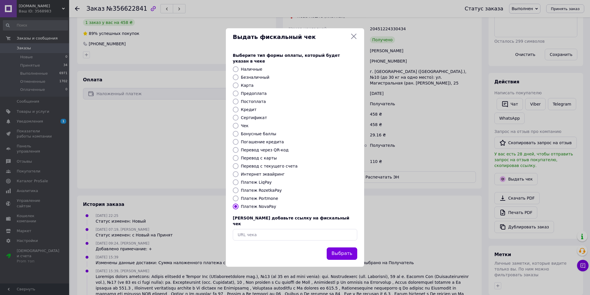
click at [338, 249] on button "Выбрать" at bounding box center [342, 253] width 31 height 12
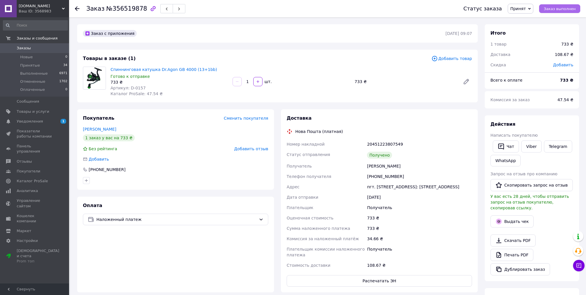
click at [571, 11] on button "Заказ выполнен" at bounding box center [559, 8] width 41 height 9
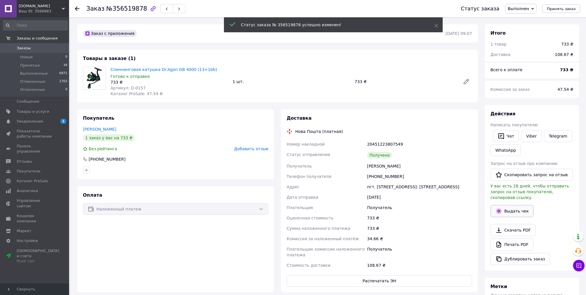
click at [516, 205] on button "Выдать чек" at bounding box center [512, 211] width 43 height 12
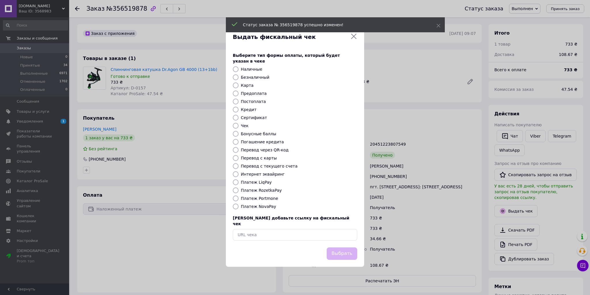
click at [256, 208] on label "Платеж NovaPay" at bounding box center [258, 206] width 35 height 5
click at [238, 208] on input "Платеж NovaPay" at bounding box center [236, 206] width 6 height 6
radio input "true"
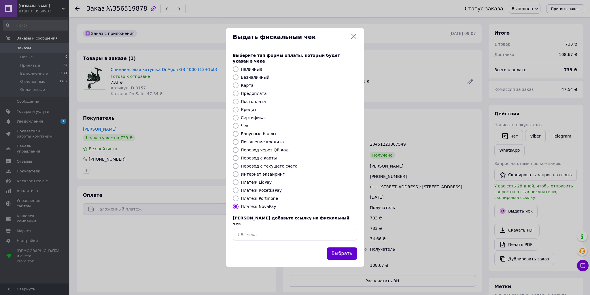
click at [348, 248] on button "Выбрать" at bounding box center [342, 253] width 31 height 12
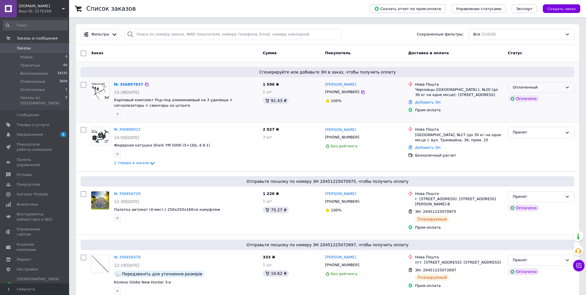
click at [526, 86] on div "Оплаченный" at bounding box center [538, 87] width 50 height 6
click at [524, 96] on li "Принят" at bounding box center [542, 99] width 66 height 11
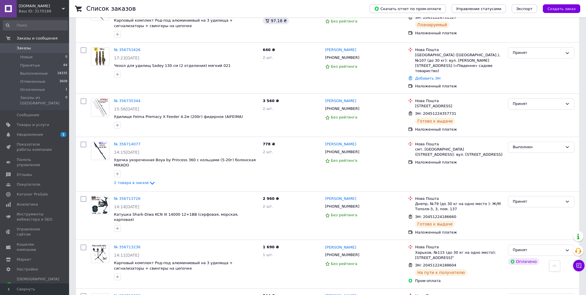
scroll to position [1037, 0]
click at [126, 196] on link "№ 356713726" at bounding box center [127, 198] width 26 height 4
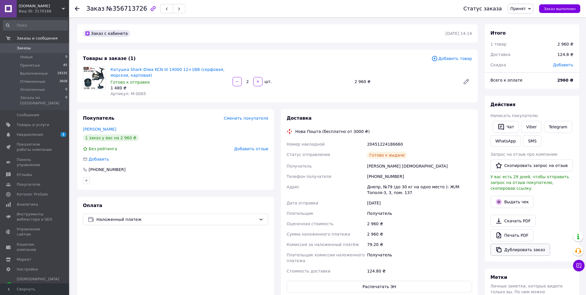
click at [518, 243] on button "Дублировать заказ" at bounding box center [521, 249] width 60 height 12
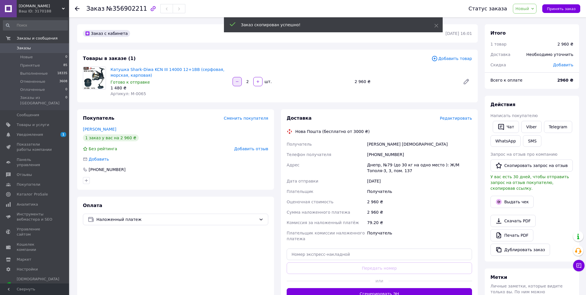
click at [238, 83] on icon "button" at bounding box center [237, 81] width 4 height 4
type input "1"
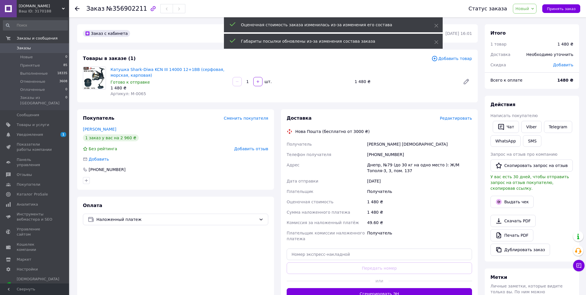
click at [567, 54] on div "Необходимо уточнить" at bounding box center [550, 54] width 54 height 13
click at [567, 62] on div "Добавить" at bounding box center [563, 64] width 27 height 13
click at [568, 63] on span "Добавить" at bounding box center [563, 64] width 20 height 5
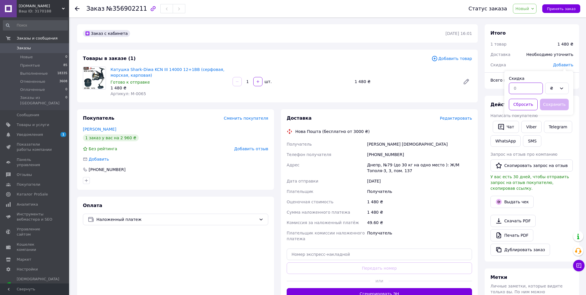
click at [516, 87] on input "text" at bounding box center [526, 88] width 34 height 12
type input "200"
click at [559, 104] on button "Сохранить" at bounding box center [554, 104] width 29 height 12
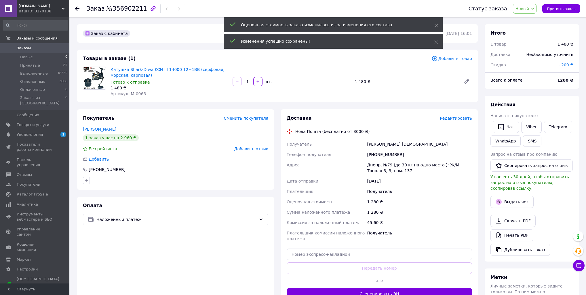
click at [467, 117] on span "Редактировать" at bounding box center [456, 118] width 32 height 5
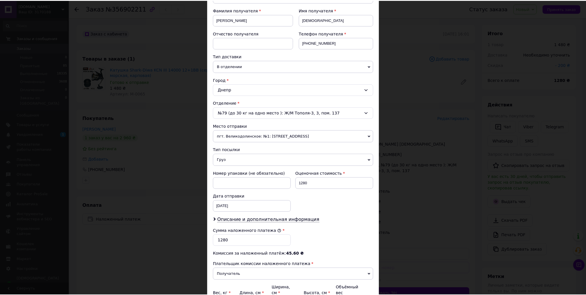
scroll to position [138, 0]
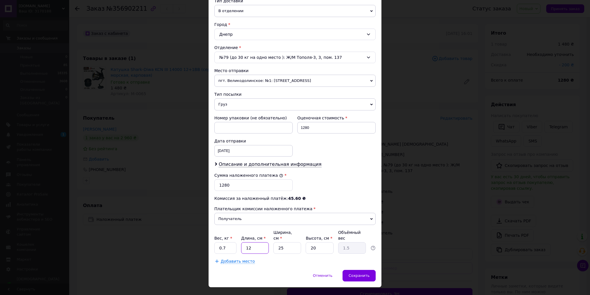
click at [264, 242] on input "12" at bounding box center [255, 248] width 28 height 12
type input "2"
type input "0.25"
type input "20"
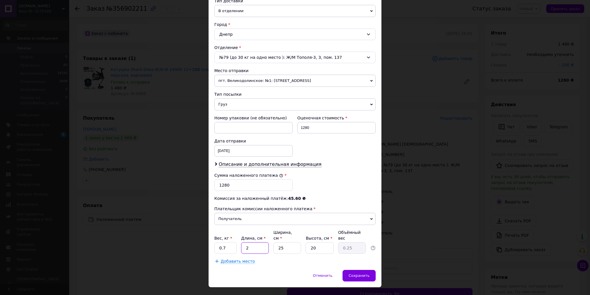
type input "2.5"
type input "20"
click at [291, 242] on input "25" at bounding box center [287, 248] width 28 height 12
type input "2"
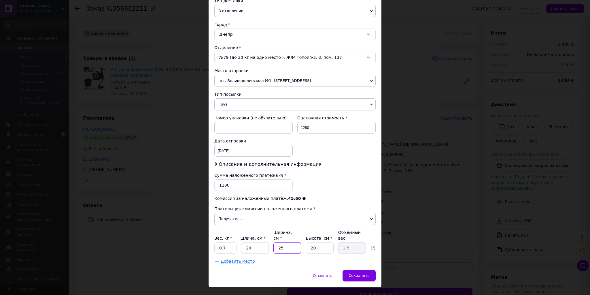
type input "0.2"
type input "20"
type input "2"
type input "20"
click at [313, 242] on input "20" at bounding box center [320, 248] width 28 height 12
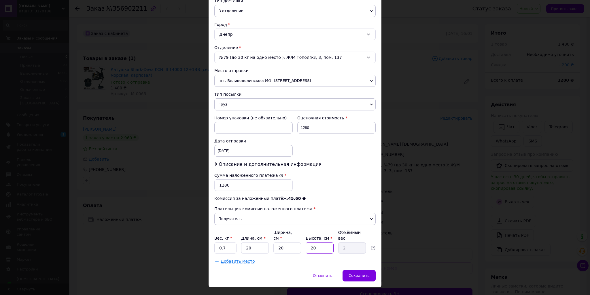
type input "1"
type input "0.1"
click at [313, 242] on input "1" at bounding box center [320, 248] width 28 height 12
type input "12"
type input "1.2"
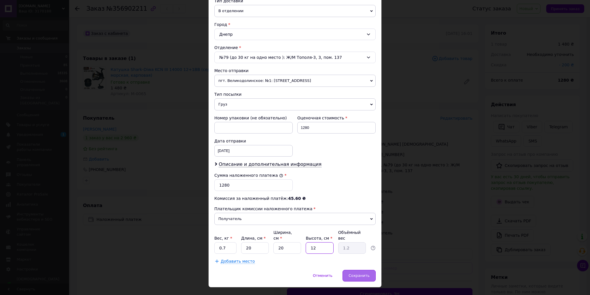
type input "12"
click at [366, 270] on div "Сохранить" at bounding box center [358, 276] width 33 height 12
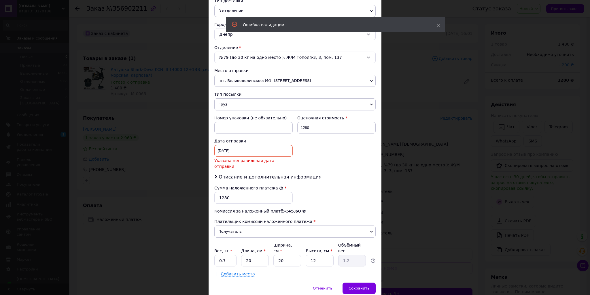
click at [244, 150] on div "[DATE] < 2025 > < Август > Пн Вт Ср Чт Пт Сб Вс 28 29 30 31 1 2 3 4 5 6 7 8 9 1…" at bounding box center [253, 151] width 78 height 12
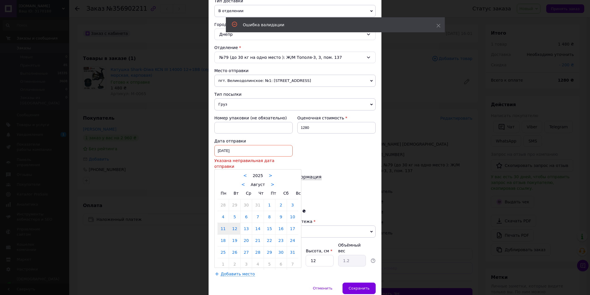
click at [236, 223] on link "12" at bounding box center [234, 229] width 11 height 12
type input "[DATE]"
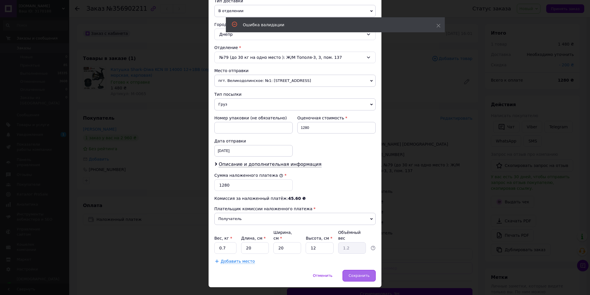
click at [367, 270] on div "Сохранить" at bounding box center [358, 276] width 33 height 12
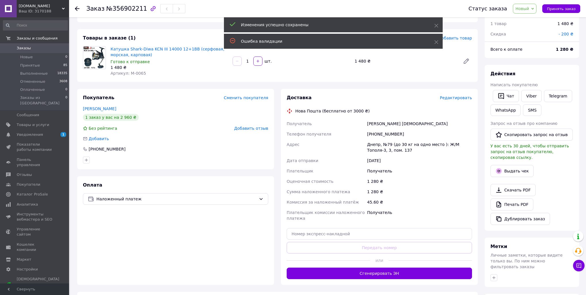
scroll to position [23, 0]
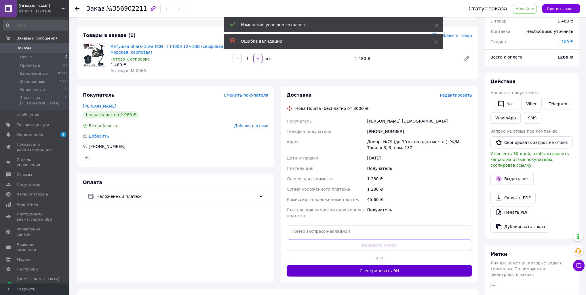
click at [338, 273] on button "Сгенерировать ЭН" at bounding box center [379, 271] width 185 height 12
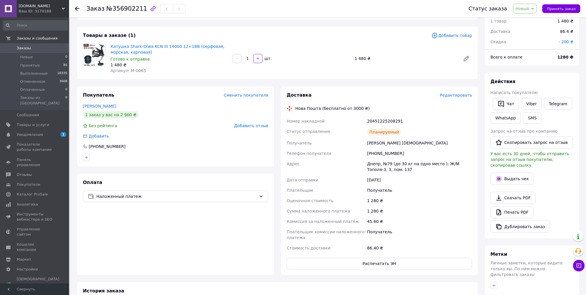
click at [384, 120] on div "20451225208291" at bounding box center [419, 121] width 107 height 10
copy div "20451225208291"
drag, startPoint x: 537, startPoint y: 103, endPoint x: 531, endPoint y: 103, distance: 5.5
click at [537, 103] on link "Viber" at bounding box center [532, 104] width 20 height 12
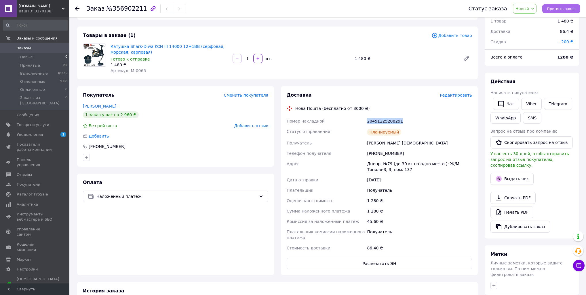
click at [570, 7] on span "Принять заказ" at bounding box center [561, 9] width 29 height 4
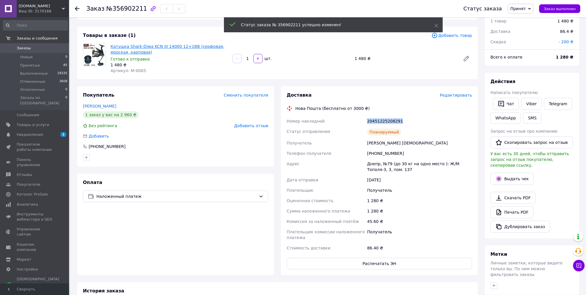
click at [137, 46] on link "Катушка Shark-Diwa KCN III 14000 12+1BB (серфовая, морская, карповая)" at bounding box center [168, 49] width 114 height 10
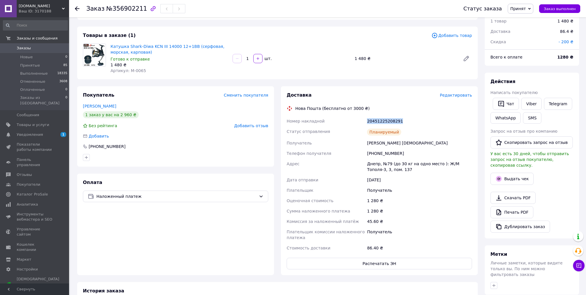
click at [23, 47] on span "Заказы" at bounding box center [24, 47] width 14 height 5
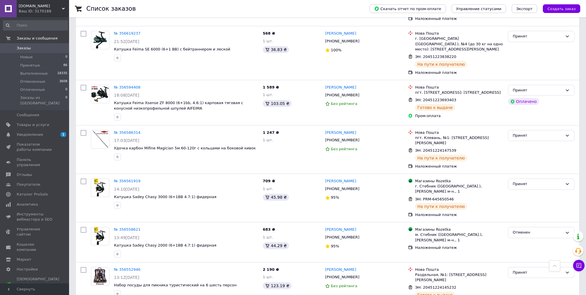
scroll to position [1820, 0]
click at [32, 65] on span "Принятые" at bounding box center [30, 65] width 20 height 5
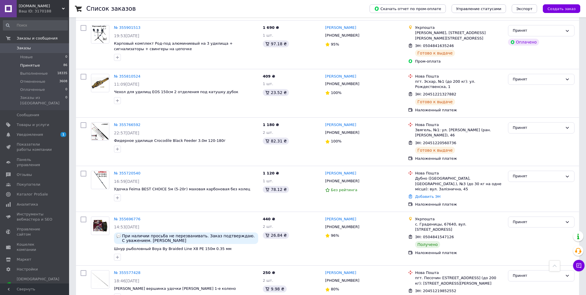
scroll to position [3751, 0]
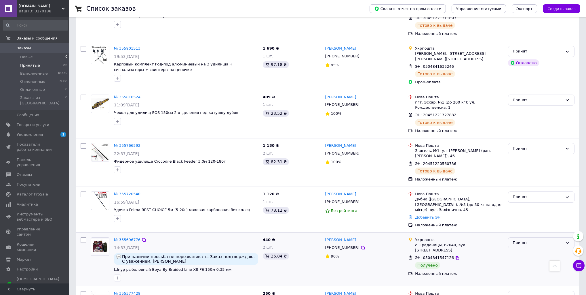
click at [520, 240] on div "Принят" at bounding box center [538, 243] width 50 height 6
click at [524, 249] on li "Выполнен" at bounding box center [542, 254] width 66 height 11
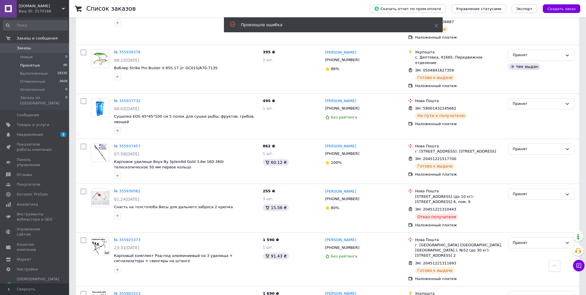
scroll to position [3497, 0]
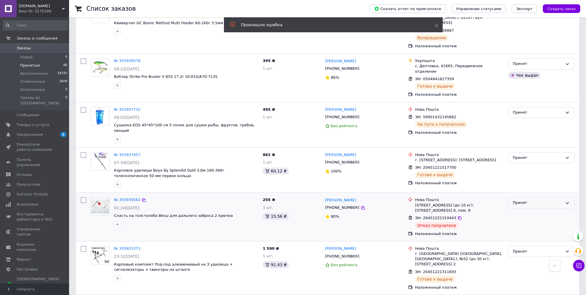
click at [535, 200] on div "Принят" at bounding box center [538, 203] width 50 height 6
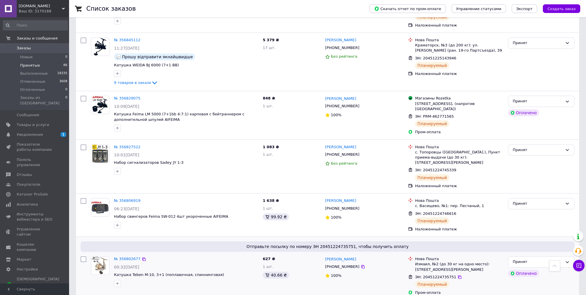
scroll to position [364, 0]
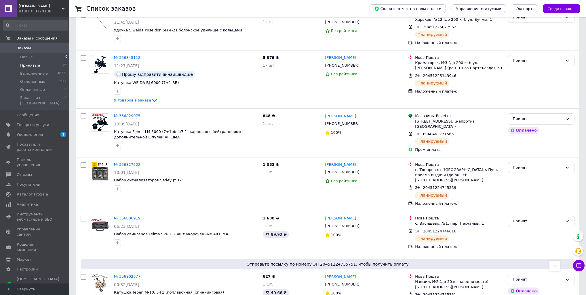
click at [562, 9] on span "Создать заказ" at bounding box center [562, 9] width 28 height 4
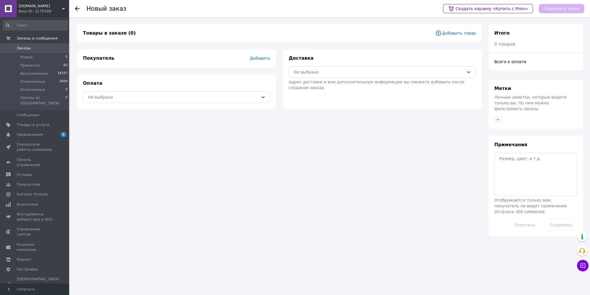
click at [473, 34] on span "Добавить товар" at bounding box center [455, 33] width 41 height 6
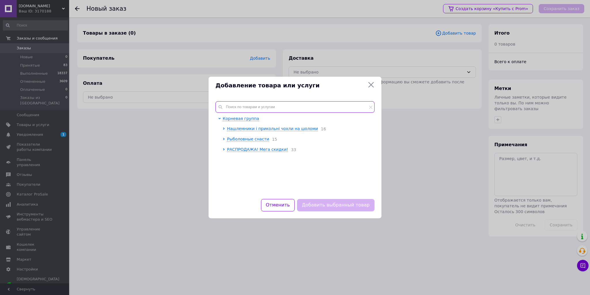
click at [245, 108] on input "text" at bounding box center [294, 107] width 159 height 12
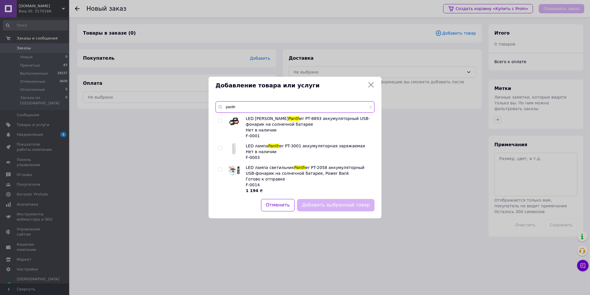
drag, startPoint x: 254, startPoint y: 108, endPoint x: 226, endPoint y: 105, distance: 28.1
click at [226, 105] on input "panth" at bounding box center [294, 107] width 159 height 12
paste input "Panther Hard"
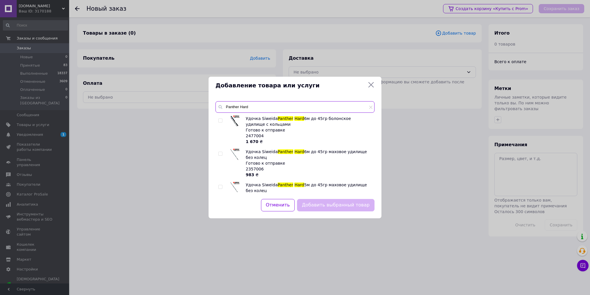
type input "Panther Hard"
click at [220, 154] on input "checkbox" at bounding box center [220, 154] width 4 height 4
checkbox input "true"
click at [219, 187] on input "checkbox" at bounding box center [220, 187] width 4 height 4
checkbox input "true"
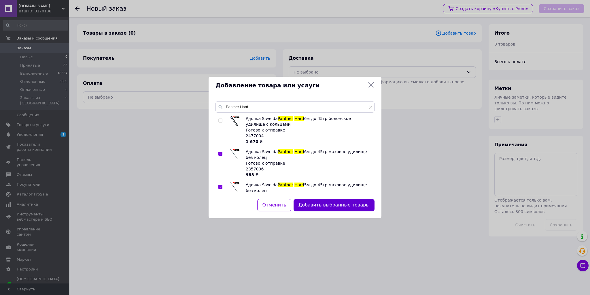
click at [335, 206] on button "Добавить выбранные товары" at bounding box center [333, 205] width 81 height 12
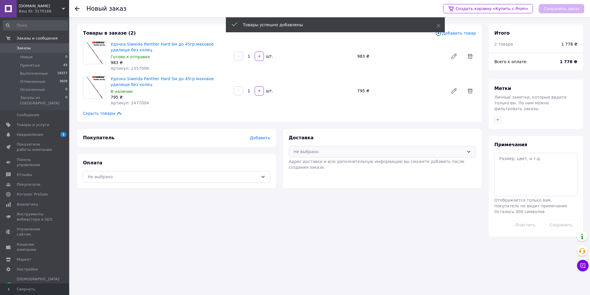
click at [309, 150] on div "Не выбрано" at bounding box center [378, 151] width 170 height 6
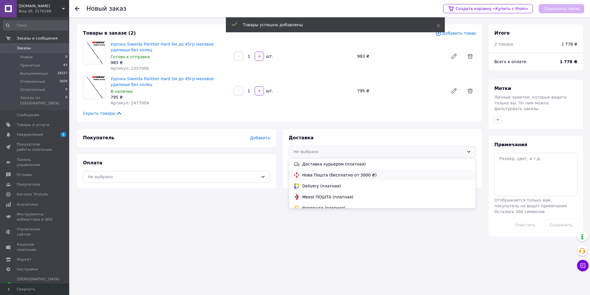
click at [315, 174] on span "Нова Пошта (бесплатно от 3000 ₴)" at bounding box center [386, 175] width 169 height 6
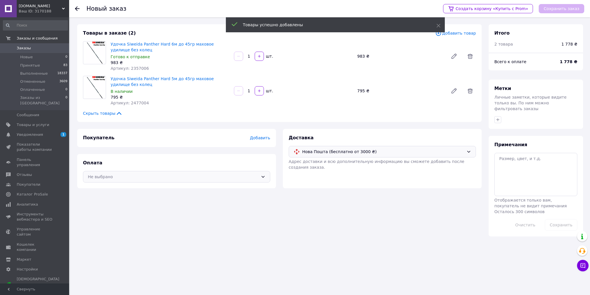
click at [240, 172] on div "Не выбрано" at bounding box center [176, 177] width 187 height 12
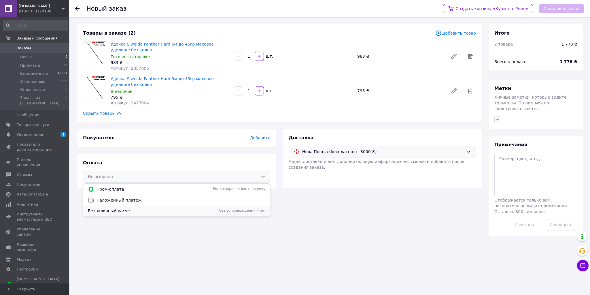
click at [130, 207] on div "Безналичный расчет без сопровождения Prom" at bounding box center [176, 210] width 187 height 10
click at [258, 138] on span "Добавить" at bounding box center [260, 137] width 20 height 5
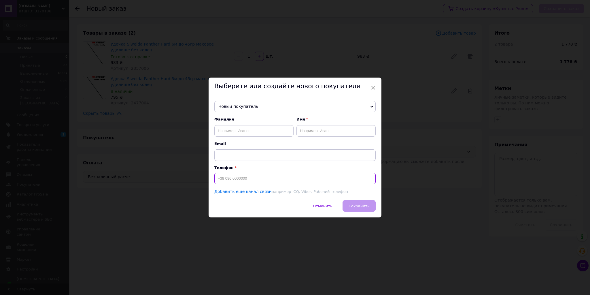
click at [223, 177] on input at bounding box center [294, 178] width 161 height 12
type input "+380730764787"
click at [244, 132] on input "text" at bounding box center [253, 131] width 79 height 12
type input "Кравчук"
click at [322, 122] on div "Имя" at bounding box center [335, 127] width 79 height 20
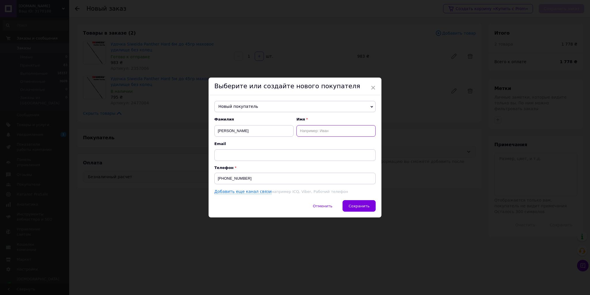
click at [319, 125] on input "text" at bounding box center [335, 131] width 79 height 12
type input "Вадим"
click at [361, 205] on span "Сохранить" at bounding box center [358, 206] width 21 height 4
click at [358, 204] on span "Сохранить" at bounding box center [358, 206] width 21 height 4
click at [230, 181] on input "+380730764787" at bounding box center [294, 178] width 161 height 12
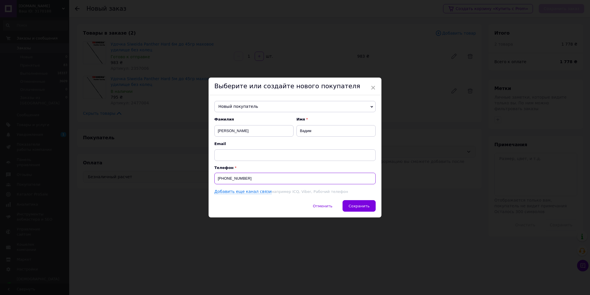
click at [230, 181] on input "+380730764787" at bounding box center [294, 178] width 161 height 12
click at [356, 213] on div "Отменить   Сохранить" at bounding box center [294, 208] width 173 height 17
click at [356, 210] on button "Сохранить" at bounding box center [358, 206] width 33 height 12
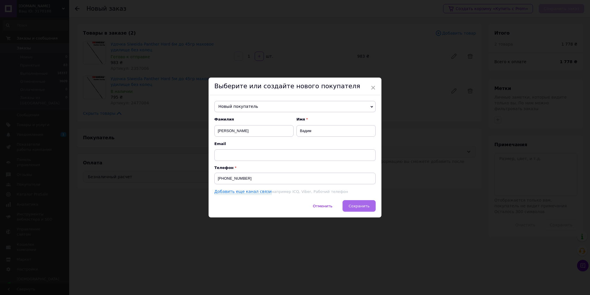
click at [356, 210] on button "Сохранить" at bounding box center [358, 206] width 33 height 12
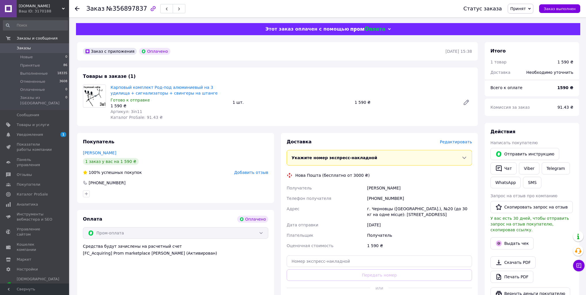
click at [462, 143] on span "Редактировать" at bounding box center [456, 141] width 32 height 5
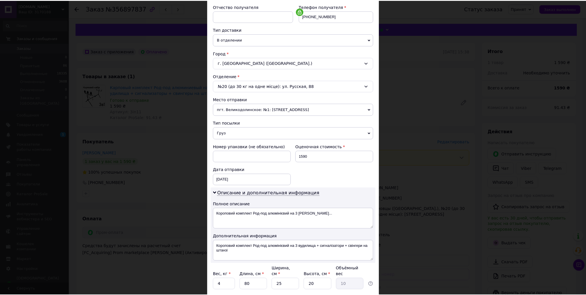
scroll to position [150, 0]
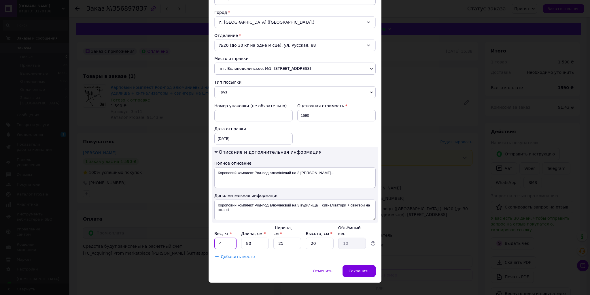
click at [224, 240] on input "4" at bounding box center [225, 243] width 22 height 12
type input "2"
click at [280, 237] on input "25" at bounding box center [287, 243] width 28 height 12
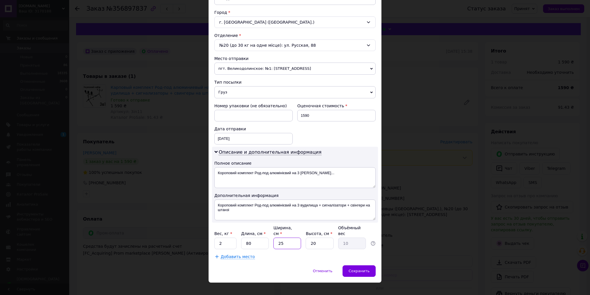
type input "1"
type input "0.4"
type input "14"
type input "5.6"
type input "14"
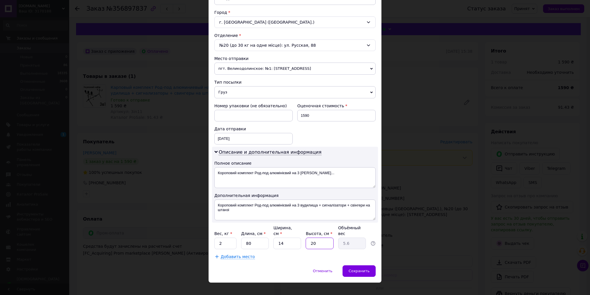
click at [331, 238] on input "20" at bounding box center [320, 243] width 28 height 12
type input "1"
type input "0.28"
type input "11"
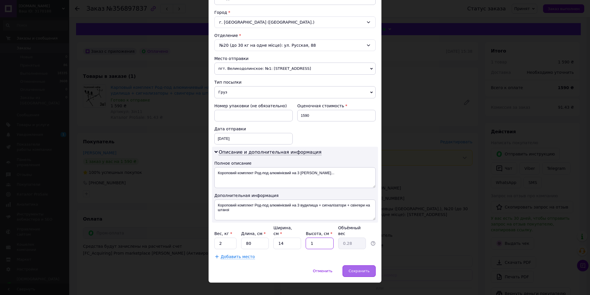
type input "3.08"
type input "11"
click at [369, 265] on div "Сохранить" at bounding box center [358, 271] width 33 height 12
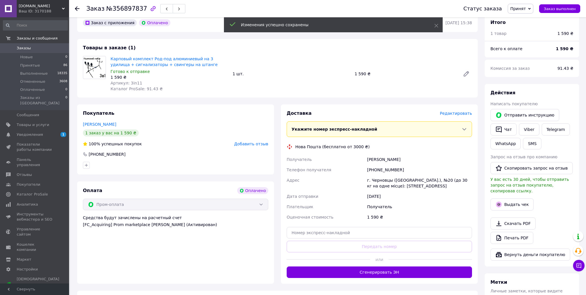
scroll to position [46, 0]
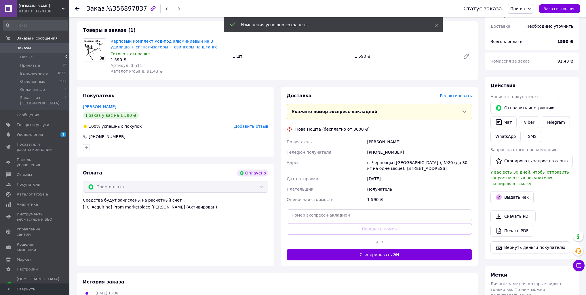
drag, startPoint x: 342, startPoint y: 251, endPoint x: 326, endPoint y: 247, distance: 15.6
click at [341, 251] on button "Сгенерировать ЭН" at bounding box center [379, 255] width 185 height 12
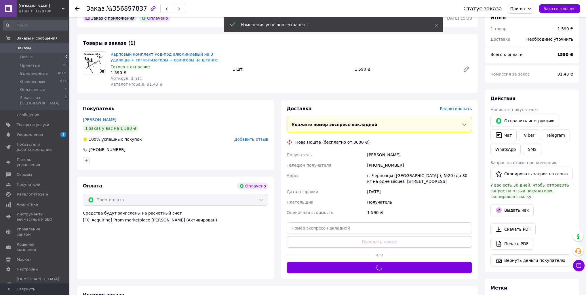
scroll to position [0, 0]
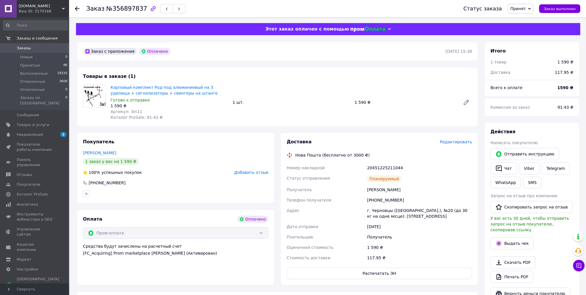
click at [390, 166] on div "20451225211044" at bounding box center [419, 167] width 107 height 10
copy div "20451225211044"
click at [530, 165] on link "Viber" at bounding box center [529, 168] width 20 height 12
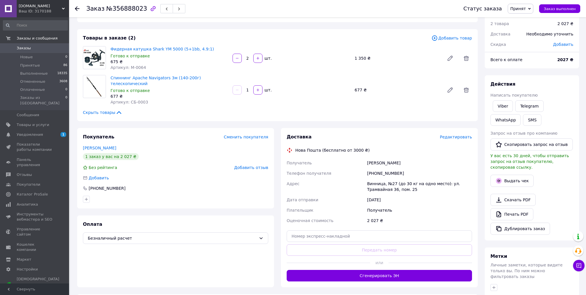
scroll to position [23, 0]
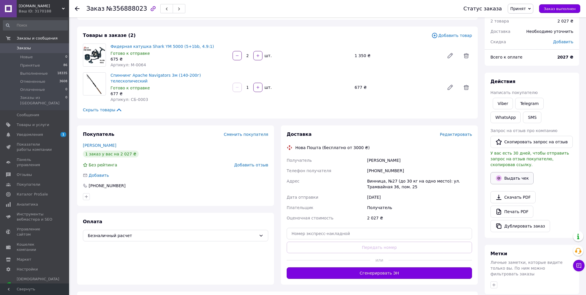
click at [513, 172] on button "Выдать чек" at bounding box center [512, 178] width 43 height 12
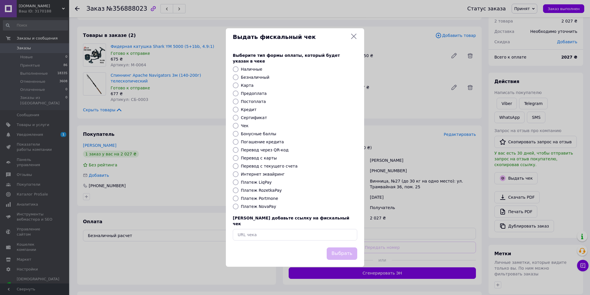
click at [269, 173] on label "Интернет эквайринг" at bounding box center [263, 174] width 44 height 5
click at [238, 173] on input "Интернет эквайринг" at bounding box center [236, 174] width 6 height 6
radio input "true"
click at [267, 158] on label "Перевод с карты" at bounding box center [259, 158] width 36 height 5
click at [238, 158] on input "Перевод с карты" at bounding box center [236, 158] width 6 height 6
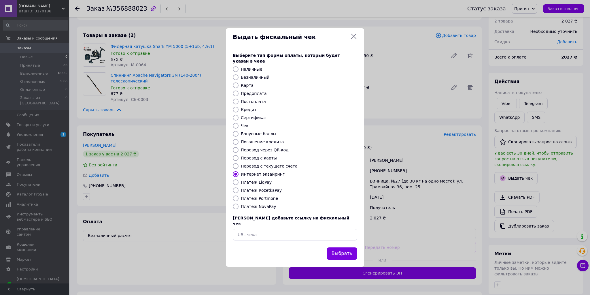
radio input "true"
click at [343, 247] on button "Выбрать" at bounding box center [342, 253] width 31 height 12
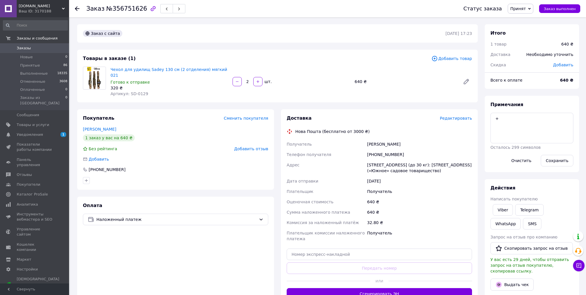
click at [457, 116] on span "Редактировать" at bounding box center [456, 118] width 32 height 5
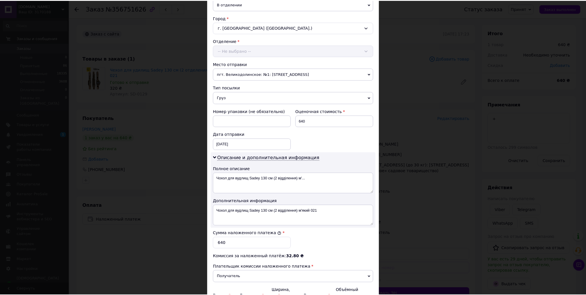
scroll to position [207, 0]
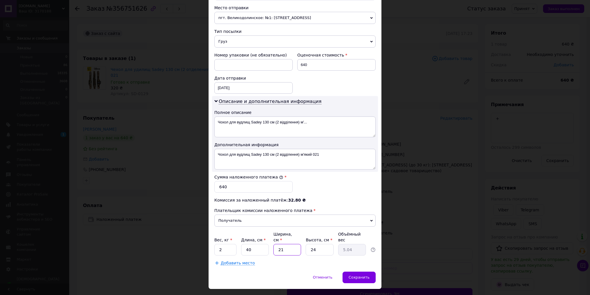
click at [281, 244] on input "21" at bounding box center [287, 250] width 28 height 12
type input "2"
type input "0.48"
type input "25"
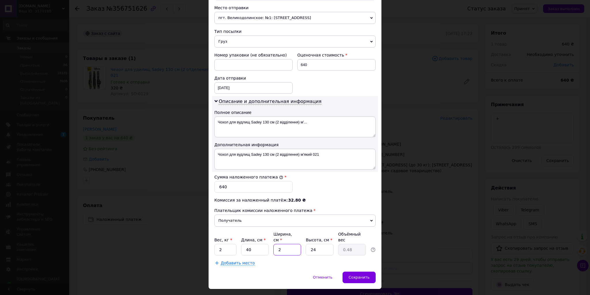
type input "6"
type input "25"
click at [313, 244] on input "24" at bounding box center [320, 250] width 28 height 12
type input "1"
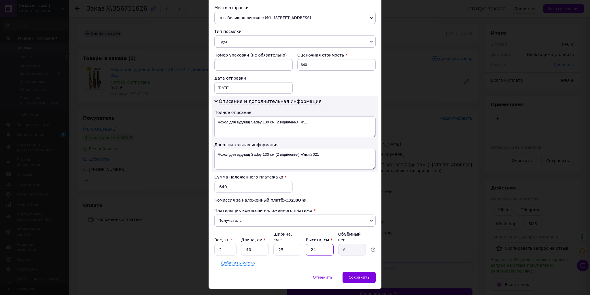
type input "0.25"
type input "10"
type input "2.5"
type input "10"
click at [222, 244] on input "2" at bounding box center [225, 250] width 22 height 12
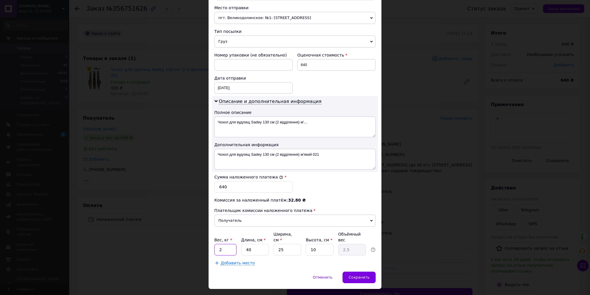
click at [222, 244] on input "2" at bounding box center [225, 250] width 22 height 12
click at [362, 275] on span "Сохранить" at bounding box center [358, 277] width 21 height 4
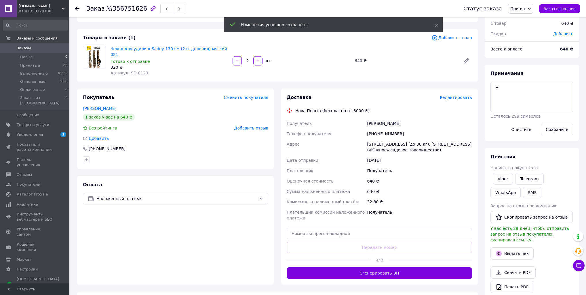
scroll to position [23, 0]
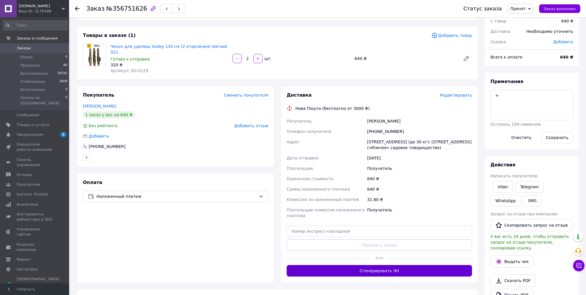
click at [356, 268] on button "Сгенерировать ЭН" at bounding box center [379, 271] width 185 height 12
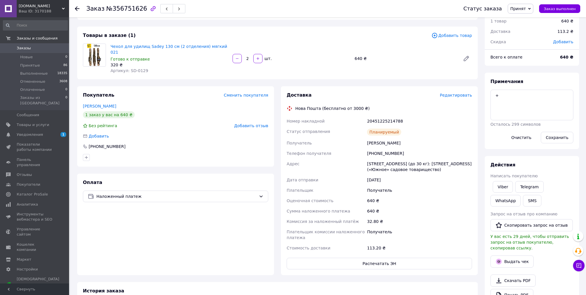
click at [387, 117] on div "20451225214788" at bounding box center [419, 121] width 107 height 10
copy div "20451225214788"
click at [503, 186] on link "Viber" at bounding box center [503, 187] width 20 height 12
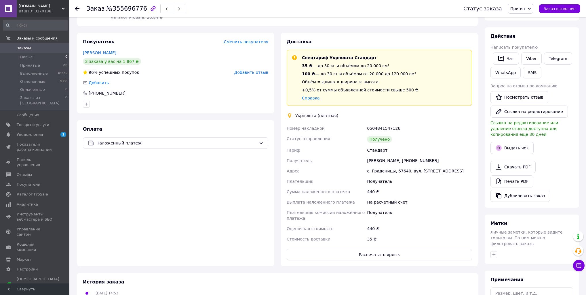
scroll to position [92, 0]
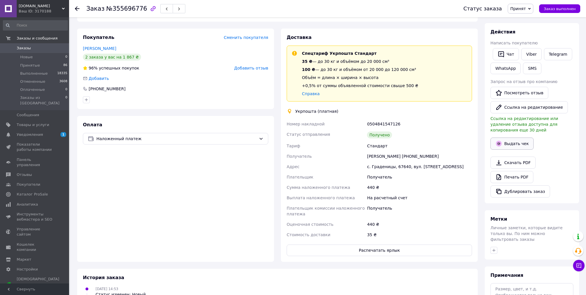
click at [509, 143] on button "Выдать чек" at bounding box center [512, 143] width 43 height 12
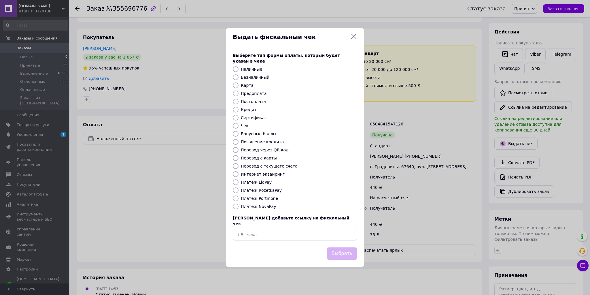
click at [259, 78] on label "Безналичный" at bounding box center [255, 77] width 29 height 5
click at [238, 78] on input "Безналичный" at bounding box center [236, 77] width 6 height 6
radio input "true"
drag, startPoint x: 341, startPoint y: 246, endPoint x: 352, endPoint y: 222, distance: 26.7
click at [342, 247] on button "Выбрать" at bounding box center [342, 253] width 31 height 12
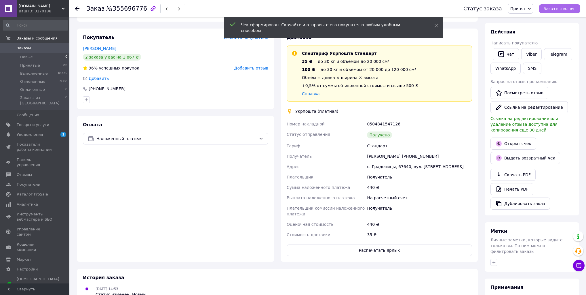
click at [562, 8] on span "Заказ выполнен" at bounding box center [560, 9] width 32 height 4
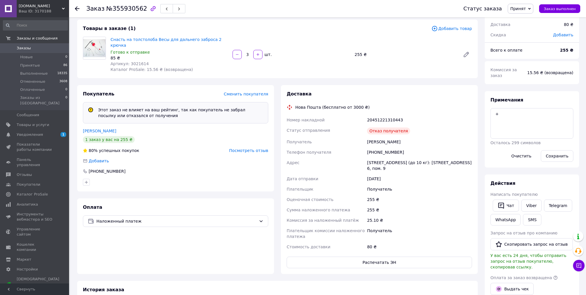
scroll to position [46, 0]
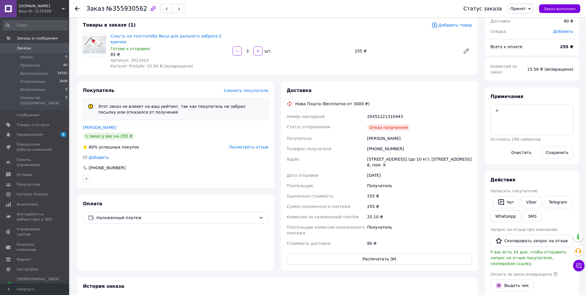
click at [526, 10] on span "Принят" at bounding box center [519, 8] width 16 height 5
click at [534, 28] on li "Отменен" at bounding box center [523, 28] width 31 height 9
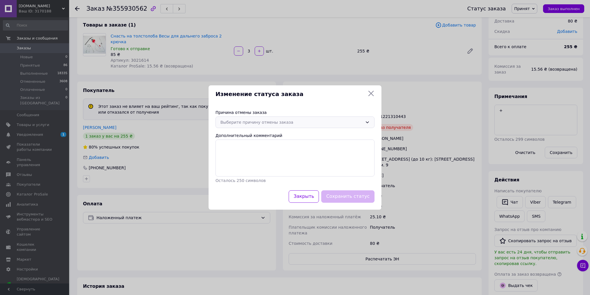
click at [263, 125] on div "Выберите причину отмены заказа" at bounding box center [291, 122] width 142 height 6
click at [241, 157] on li "Оплата не поступила" at bounding box center [295, 156] width 158 height 11
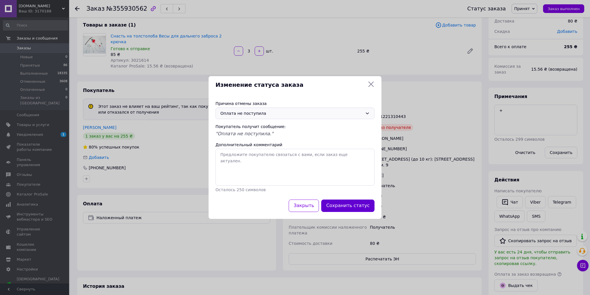
click at [353, 211] on button "Сохранить статус" at bounding box center [347, 205] width 53 height 12
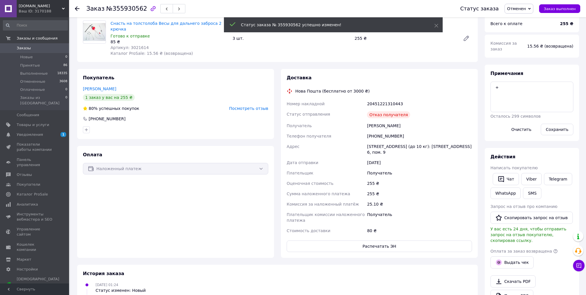
scroll to position [33, 0]
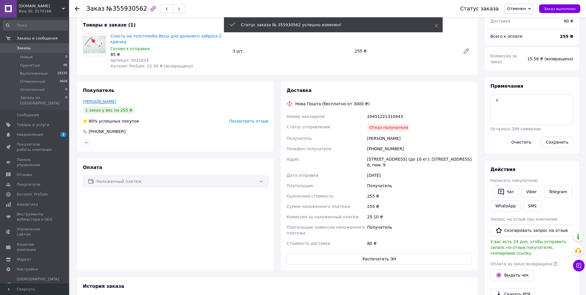
click at [103, 99] on link "[PERSON_NAME]" at bounding box center [99, 101] width 33 height 5
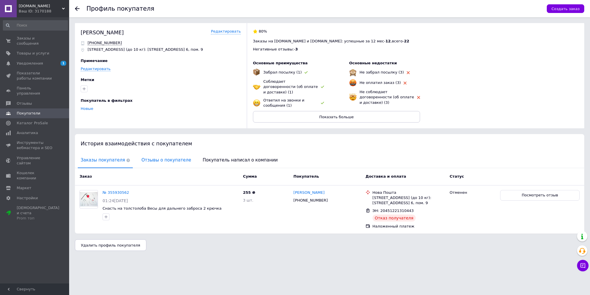
click at [151, 153] on span "Отзывы о покупателе" at bounding box center [166, 160] width 55 height 15
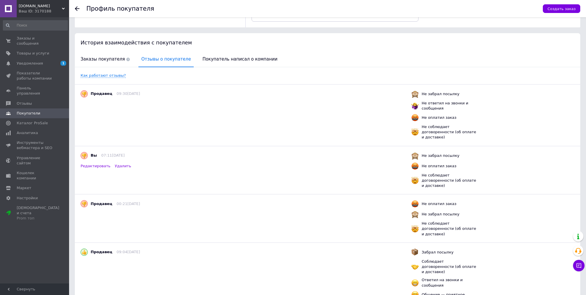
scroll to position [106, 0]
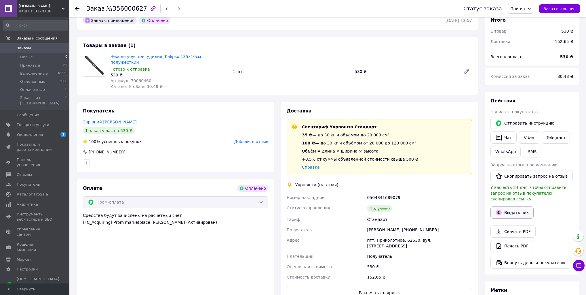
scroll to position [46, 0]
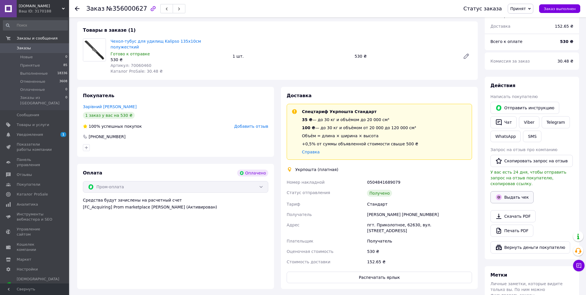
click at [513, 193] on button "Выдать чек" at bounding box center [512, 197] width 43 height 12
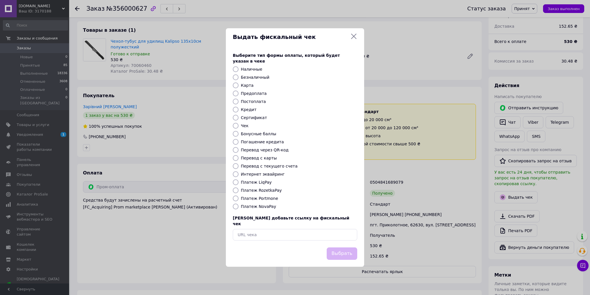
click at [243, 79] on label "Безналичный" at bounding box center [255, 77] width 29 height 5
click at [238, 79] on input "Безналичный" at bounding box center [236, 77] width 6 height 6
radio input "true"
click at [347, 250] on button "Выбрать" at bounding box center [342, 253] width 31 height 12
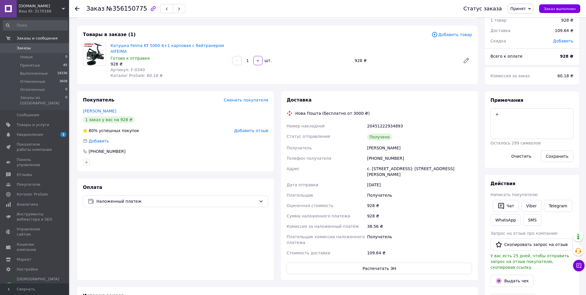
scroll to position [46, 0]
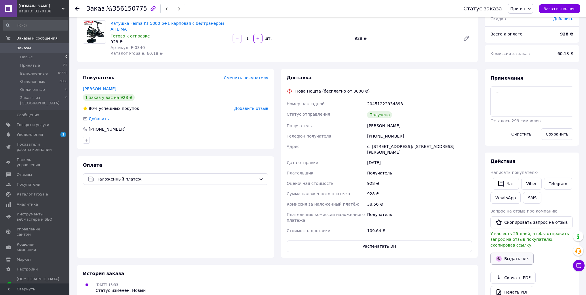
click at [517, 253] on button "Выдать чек" at bounding box center [512, 258] width 43 height 12
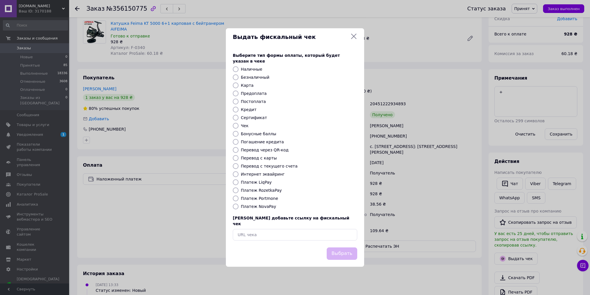
click at [257, 206] on label "Платеж NovaPay" at bounding box center [258, 206] width 35 height 5
click at [238, 206] on input "Платеж NovaPay" at bounding box center [236, 206] width 6 height 6
radio input "true"
click at [347, 247] on button "Выбрать" at bounding box center [342, 253] width 31 height 12
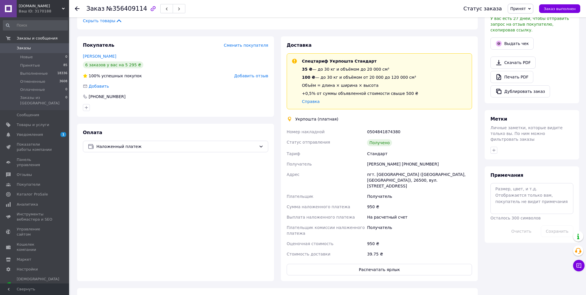
scroll to position [161, 0]
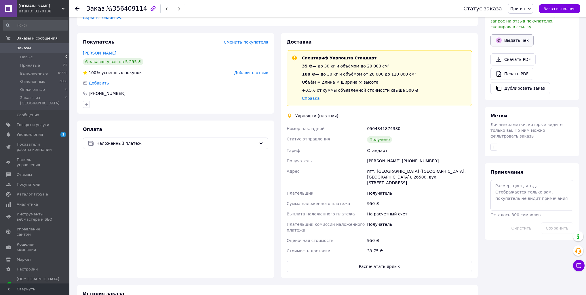
click at [511, 34] on button "Выдать чек" at bounding box center [512, 40] width 43 height 12
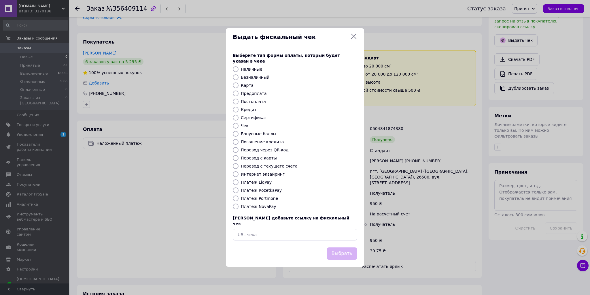
click at [259, 77] on label "Безналичный" at bounding box center [255, 77] width 29 height 5
click at [238, 77] on input "Безналичный" at bounding box center [236, 77] width 6 height 6
radio input "true"
click at [349, 251] on button "Выбрать" at bounding box center [342, 253] width 31 height 12
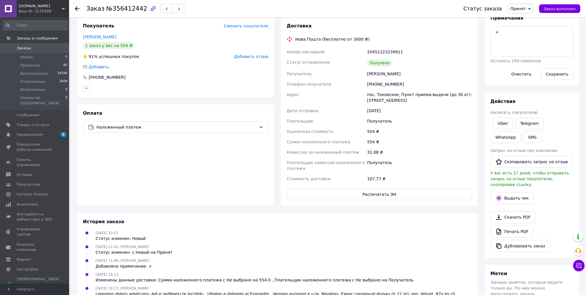
scroll to position [92, 0]
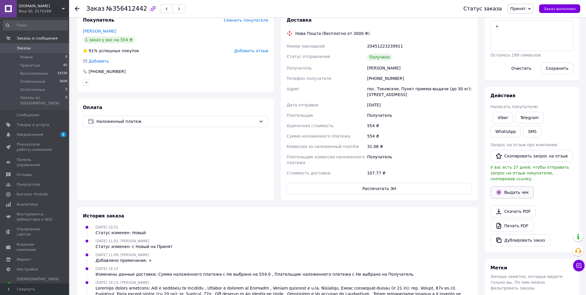
click at [518, 186] on button "Выдать чек" at bounding box center [512, 192] width 43 height 12
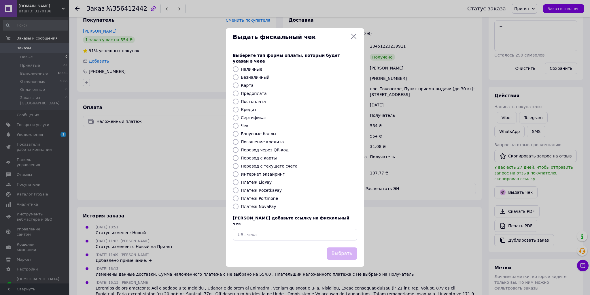
click at [257, 206] on label "Платеж NovaPay" at bounding box center [258, 206] width 35 height 5
click at [238, 206] on input "Платеж NovaPay" at bounding box center [236, 206] width 6 height 6
radio input "true"
click at [346, 247] on button "Выбрать" at bounding box center [342, 253] width 31 height 12
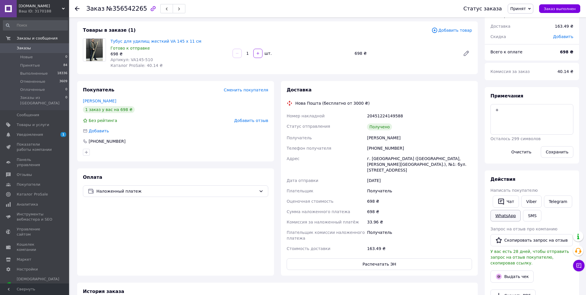
scroll to position [46, 0]
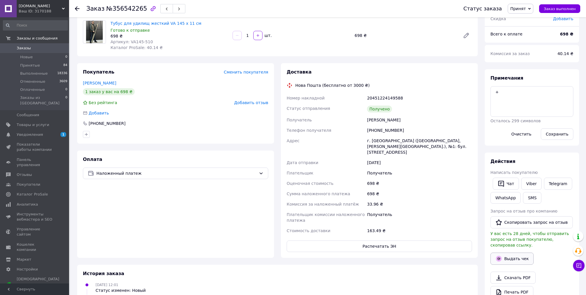
click at [513, 253] on button "Выдать чек" at bounding box center [512, 258] width 43 height 12
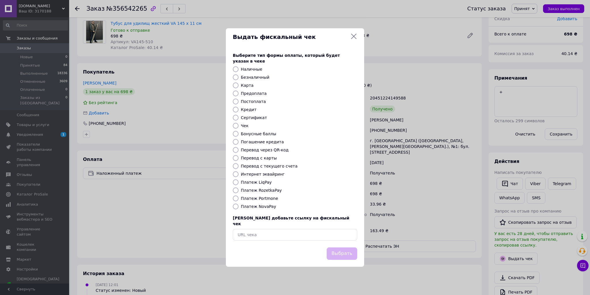
click at [267, 207] on label "Платеж NovaPay" at bounding box center [258, 206] width 35 height 5
click at [238, 207] on input "Платеж NovaPay" at bounding box center [236, 206] width 6 height 6
radio input "true"
click at [342, 248] on button "Выбрать" at bounding box center [342, 253] width 31 height 12
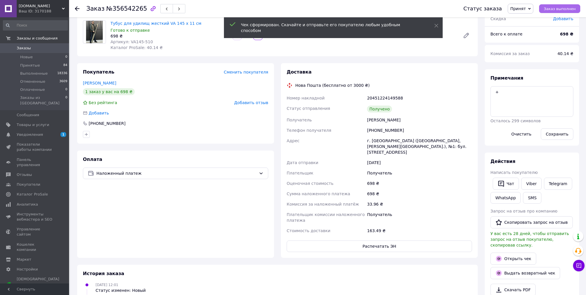
click at [564, 9] on span "Заказ выполнен" at bounding box center [560, 9] width 32 height 4
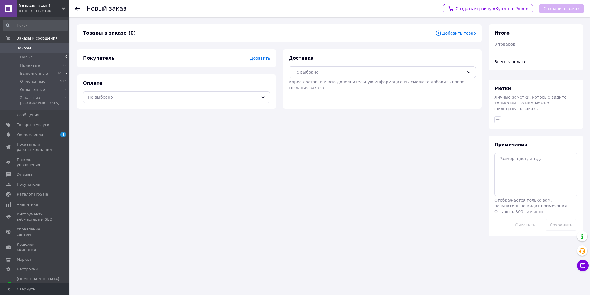
click at [265, 58] on span "Добавить" at bounding box center [260, 58] width 20 height 5
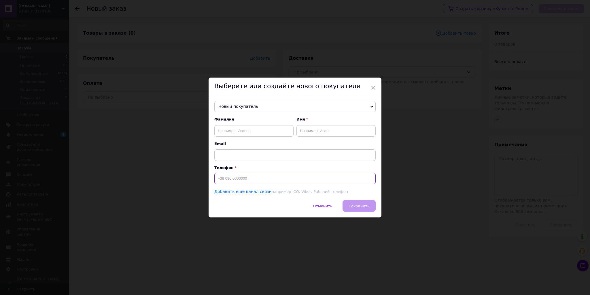
click at [228, 179] on input at bounding box center [294, 178] width 161 height 12
paste input "380730764787"
type input "[PHONE_NUMBER]"
click at [222, 135] on input "text" at bounding box center [253, 131] width 79 height 12
type input "[PERSON_NAME]"
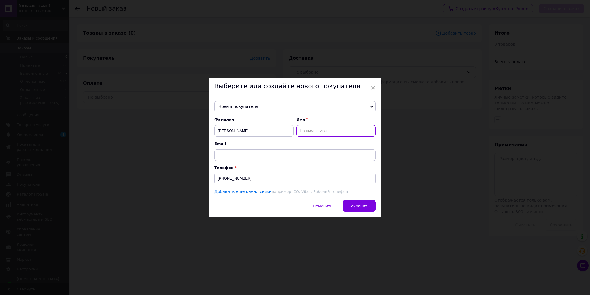
click at [332, 134] on input "text" at bounding box center [335, 131] width 79 height 12
type input "Вадим"
click at [361, 206] on span "Сохранить" at bounding box center [358, 206] width 21 height 4
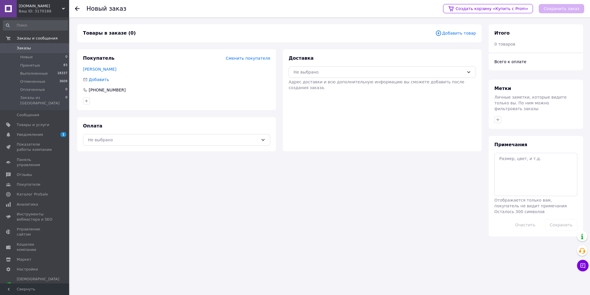
click at [469, 33] on span "Добавить товар" at bounding box center [455, 33] width 41 height 6
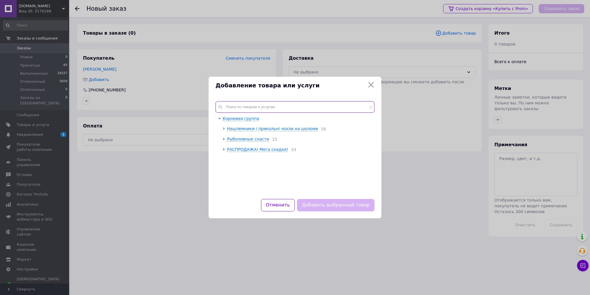
paste input "Panther Hard"
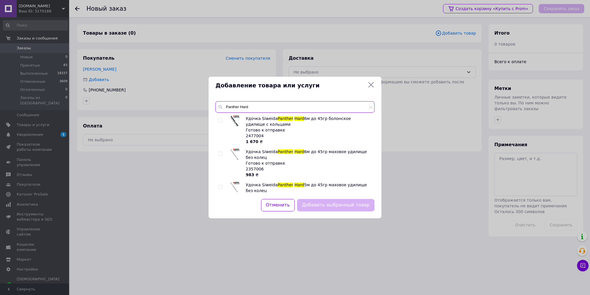
type input "Panther Hard"
click at [220, 153] on input "checkbox" at bounding box center [220, 154] width 4 height 4
checkbox input "true"
click at [219, 185] on input "checkbox" at bounding box center [220, 187] width 4 height 4
checkbox input "true"
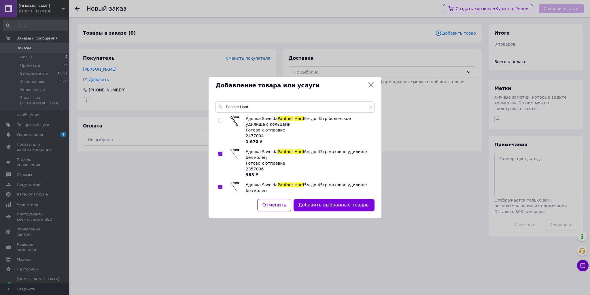
drag, startPoint x: 321, startPoint y: 202, endPoint x: 322, endPoint y: 187, distance: 14.7
click at [321, 202] on button "Добавить выбранные товары" at bounding box center [333, 205] width 81 height 12
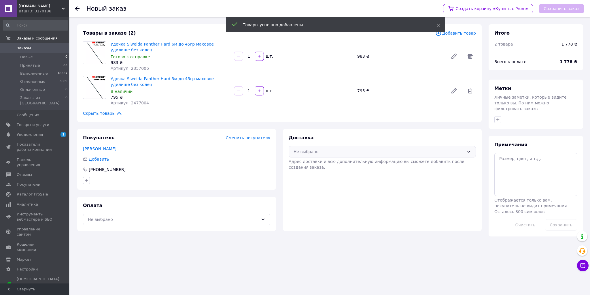
click at [319, 150] on div "Не выбрано" at bounding box center [378, 151] width 170 height 6
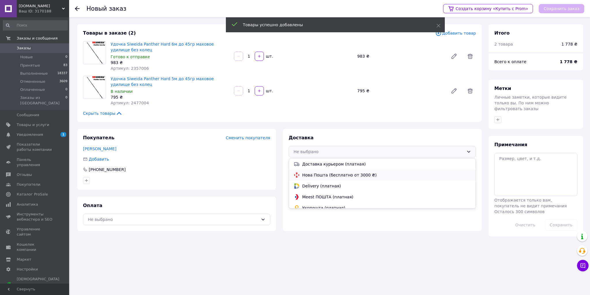
click at [316, 173] on span "Нова Пошта (бесплатно от 3000 ₴)" at bounding box center [386, 175] width 169 height 6
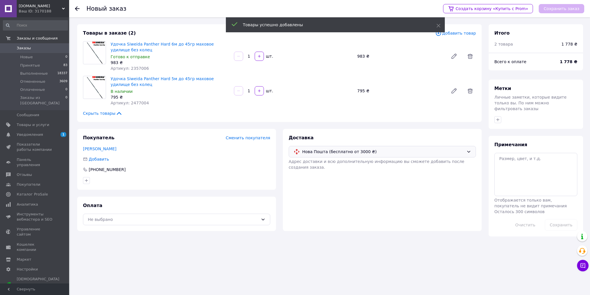
drag, startPoint x: 250, startPoint y: 215, endPoint x: 227, endPoint y: 225, distance: 25.4
click at [250, 215] on div "Не выбрано" at bounding box center [176, 219] width 187 height 12
click at [136, 253] on span "Безналичный расчет" at bounding box center [140, 253] width 105 height 6
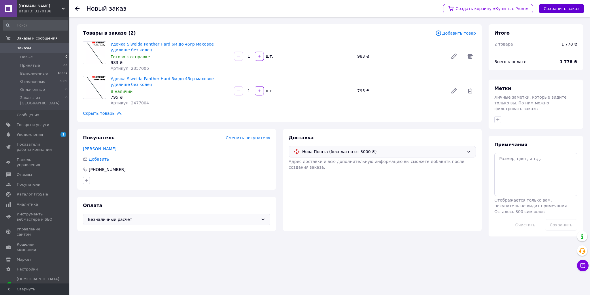
click at [558, 10] on button "Сохранить заказ" at bounding box center [561, 8] width 45 height 9
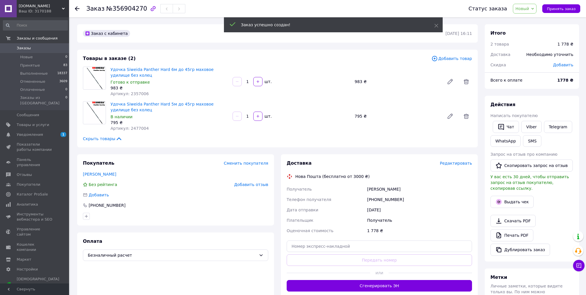
click at [454, 165] on span "Редактировать" at bounding box center [456, 163] width 32 height 5
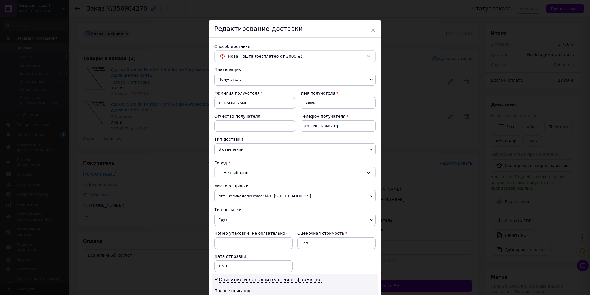
click at [237, 172] on div "-- Не выбрано --" at bounding box center [294, 173] width 161 height 12
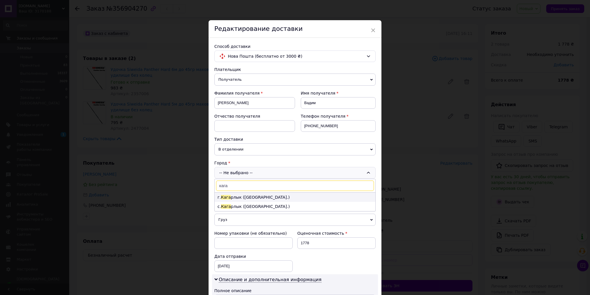
type input "кага"
click at [252, 196] on li "г. Кага рлык (Киевская обл.)" at bounding box center [295, 196] width 161 height 9
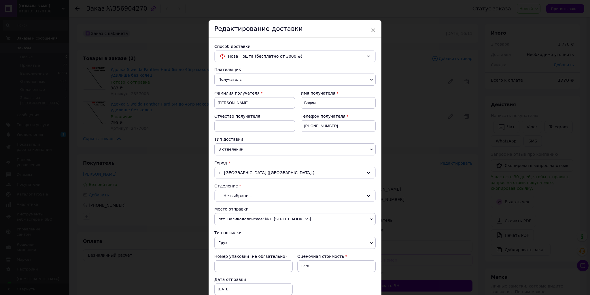
click at [233, 197] on div "-- Не выбрано --" at bounding box center [294, 196] width 161 height 12
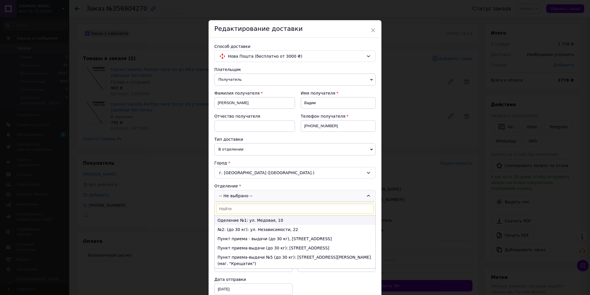
click at [231, 217] on li "Оделение №1: ул. Медовая, 10" at bounding box center [295, 219] width 161 height 9
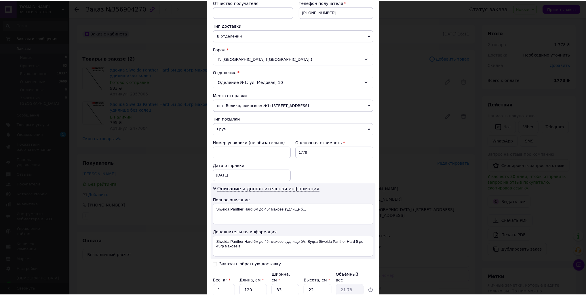
scroll to position [161, 0]
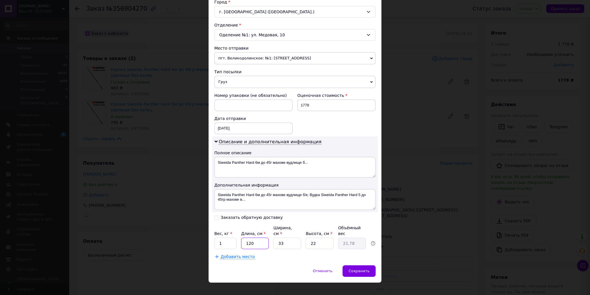
click at [246, 237] on input "120" at bounding box center [255, 243] width 28 height 12
type input "1"
type input "0.18"
type input "14"
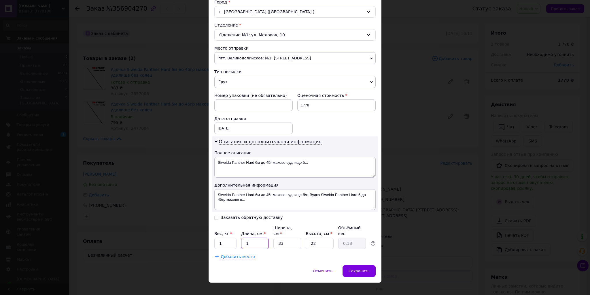
type input "2.54"
type input "140"
type input "25.41"
type input "140"
click at [289, 239] on input "33" at bounding box center [287, 243] width 28 height 12
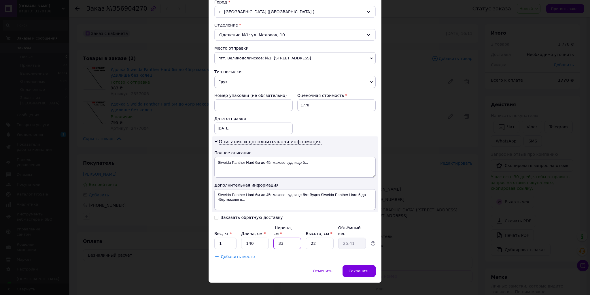
click at [289, 239] on input "33" at bounding box center [287, 243] width 28 height 12
type input "1"
type input "0.77"
type input "14"
type input "10.78"
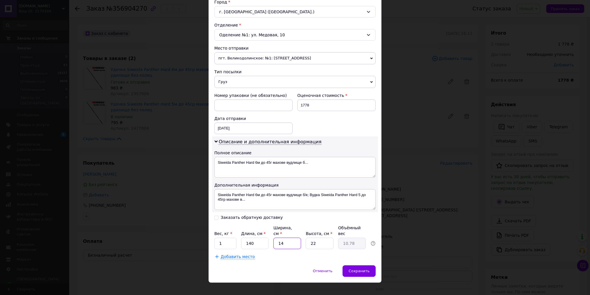
type input "14"
click at [321, 238] on input "22" at bounding box center [320, 243] width 28 height 12
type input "1"
type input "0.49"
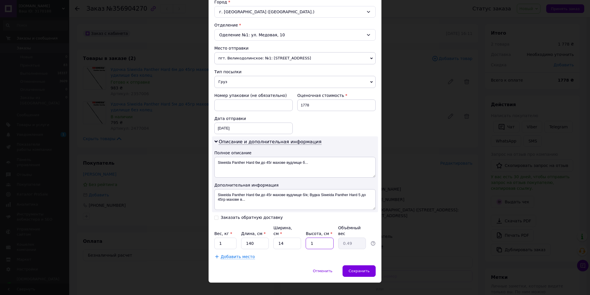
type input "11"
type input "5.39"
click at [318, 237] on input "11" at bounding box center [320, 243] width 28 height 12
type input "1"
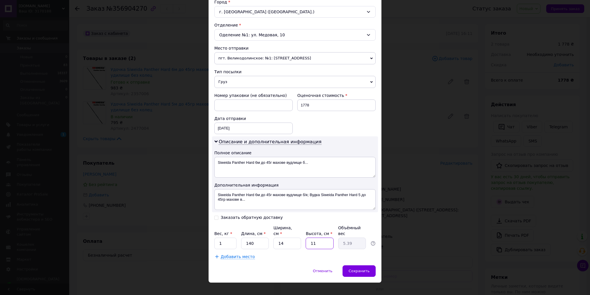
type input "0.49"
type input "10"
type input "4.9"
type input "10"
click at [226, 129] on div "12.08.2025 < 2025 > < Август > Пн Вт Ср Чт Пт Сб Вс 28 29 30 31 1 2 3 4 5 6 7 8…" at bounding box center [253, 128] width 78 height 12
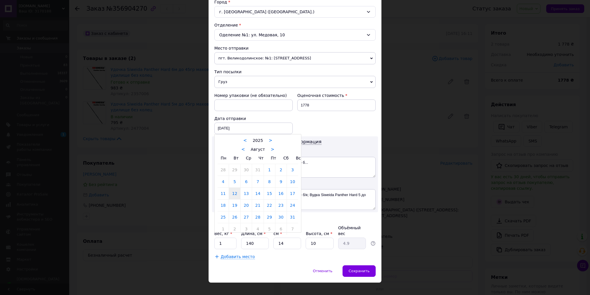
click at [343, 182] on div at bounding box center [295, 147] width 590 height 295
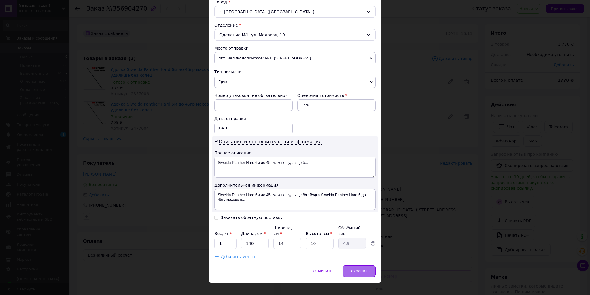
click at [363, 268] on span "Сохранить" at bounding box center [358, 270] width 21 height 4
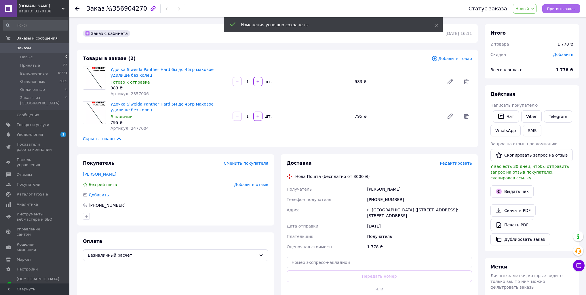
click at [568, 10] on span "Принять заказ" at bounding box center [561, 9] width 29 height 4
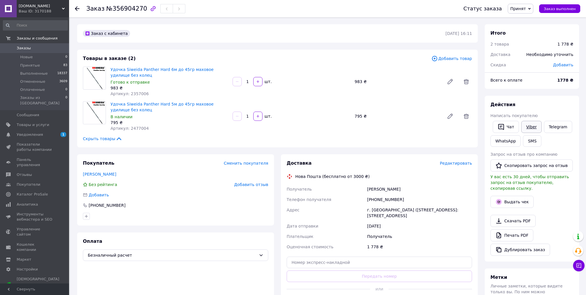
click at [534, 126] on link "Viber" at bounding box center [532, 127] width 20 height 12
click at [549, 126] on link "Telegram" at bounding box center [558, 127] width 28 height 12
click at [564, 8] on span "Принять заказ" at bounding box center [561, 9] width 29 height 4
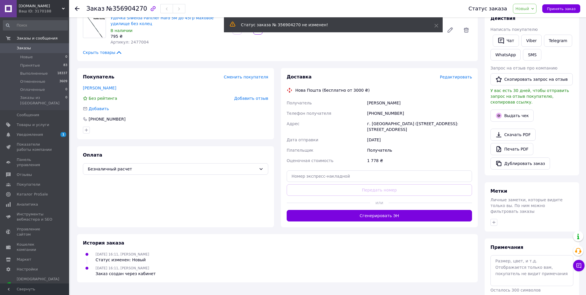
scroll to position [100, 0]
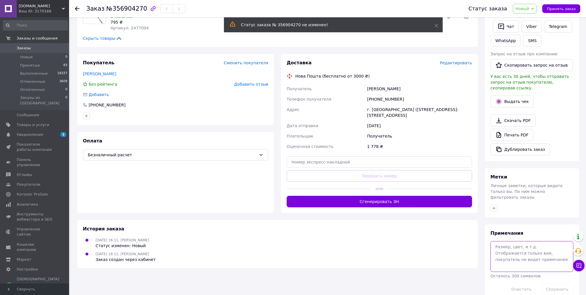
click at [532, 241] on textarea at bounding box center [532, 256] width 83 height 31
type textarea "скинул реквизити"
click at [556, 283] on button "Сохранить" at bounding box center [557, 289] width 33 height 12
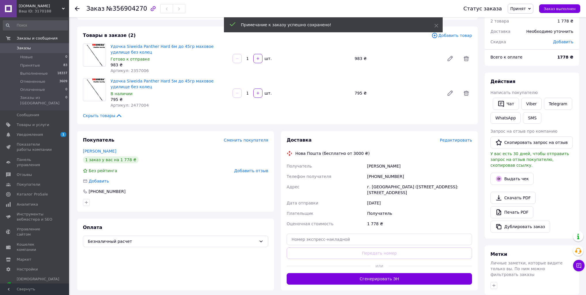
scroll to position [23, 0]
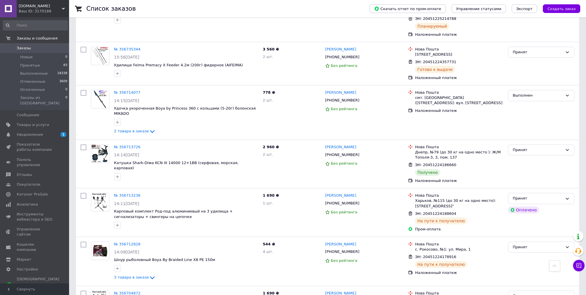
scroll to position [1198, 0]
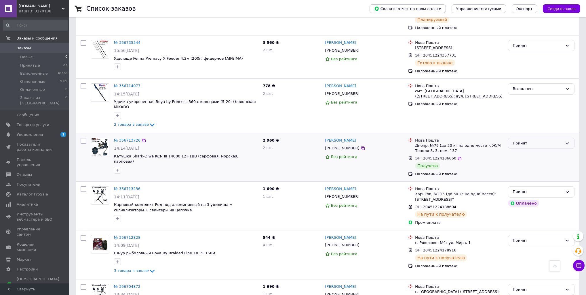
click at [529, 138] on div "Принят" at bounding box center [541, 143] width 67 height 11
click at [531, 150] on li "Выполнен" at bounding box center [542, 155] width 66 height 11
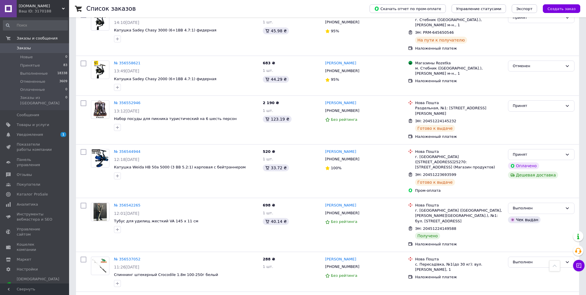
scroll to position [2050, 0]
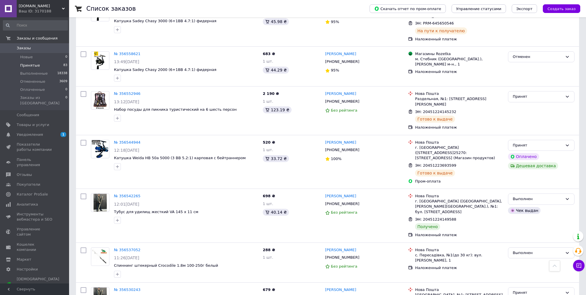
click at [33, 67] on span "Принятые" at bounding box center [30, 65] width 20 height 5
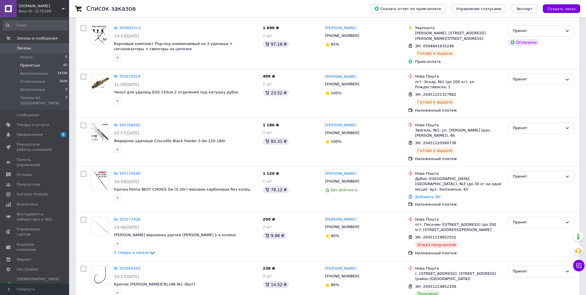
scroll to position [3765, 0]
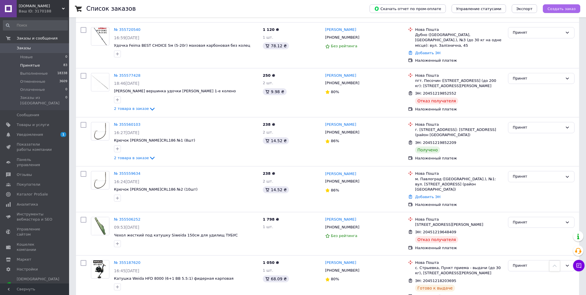
click at [561, 9] on span "Создать заказ" at bounding box center [562, 9] width 28 height 4
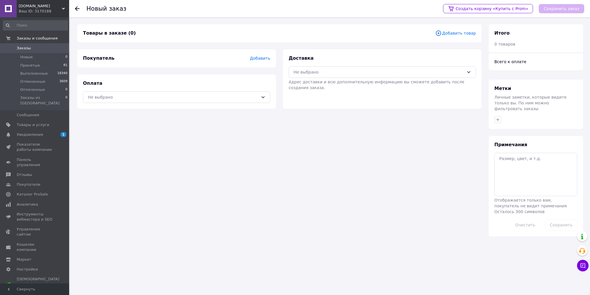
click at [456, 35] on span "Добавить товар" at bounding box center [455, 33] width 41 height 6
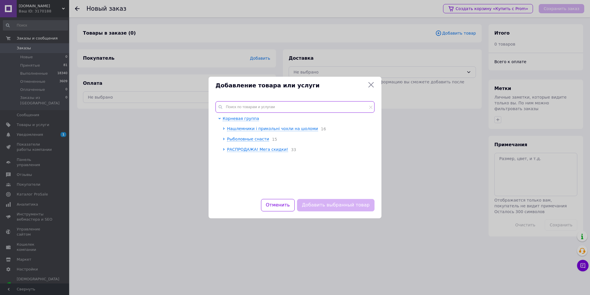
click at [270, 108] on input "text" at bounding box center [294, 107] width 159 height 12
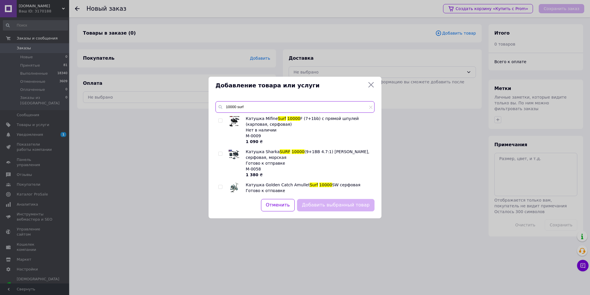
type input "10000 surf"
click at [220, 153] on input "checkbox" at bounding box center [220, 154] width 4 height 4
checkbox input "true"
click at [311, 202] on button "Добавить выбранный товар" at bounding box center [335, 205] width 77 height 12
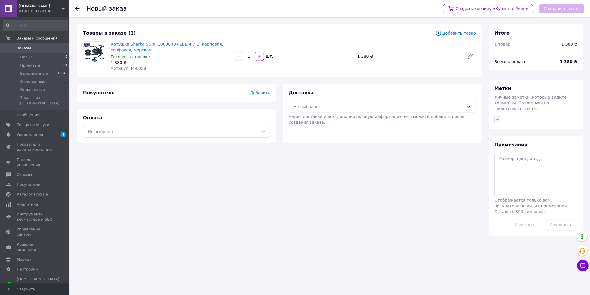
click at [458, 35] on span "Добавить товар" at bounding box center [455, 33] width 41 height 6
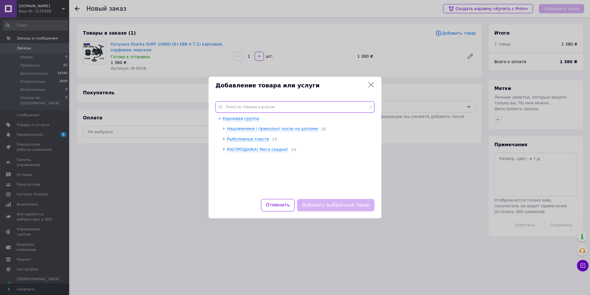
click at [258, 106] on input "text" at bounding box center [294, 107] width 159 height 12
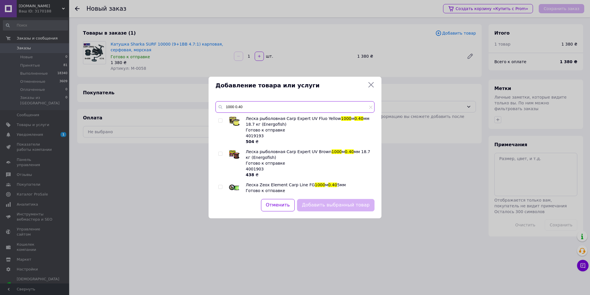
type input "1000 0.40"
click at [221, 120] on input "checkbox" at bounding box center [220, 121] width 4 height 4
checkbox input "true"
click at [331, 208] on button "Добавить выбранный товар" at bounding box center [335, 205] width 77 height 12
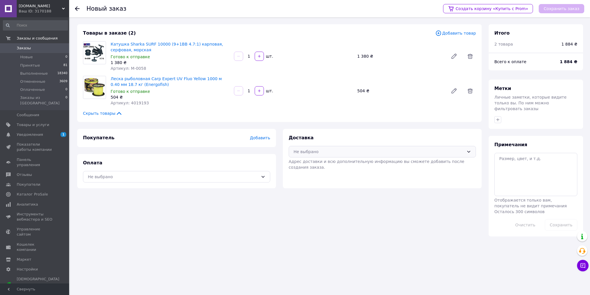
click at [328, 151] on div "Не выбрано" at bounding box center [378, 151] width 170 height 6
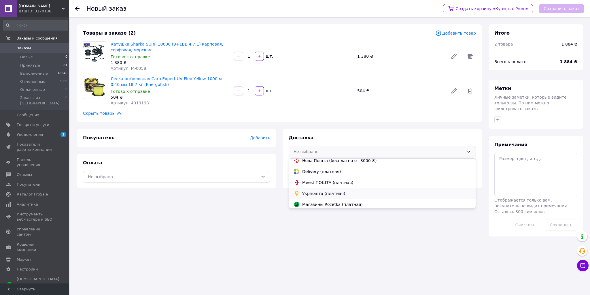
scroll to position [16, 0]
click at [309, 190] on span "Укрпошта (платная)" at bounding box center [386, 192] width 169 height 6
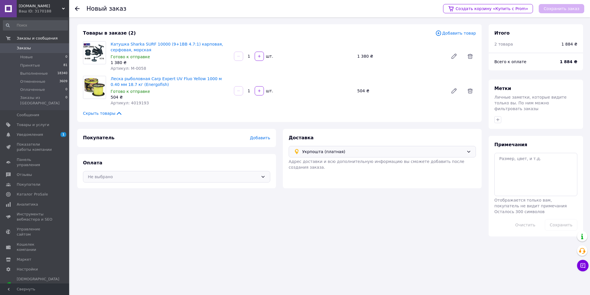
drag, startPoint x: 250, startPoint y: 174, endPoint x: 209, endPoint y: 181, distance: 41.4
click at [249, 174] on div "Не выбрано" at bounding box center [173, 176] width 170 height 6
click at [106, 210] on span "Безналичный расчет" at bounding box center [140, 211] width 105 height 6
click at [265, 137] on span "Добавить" at bounding box center [260, 137] width 20 height 5
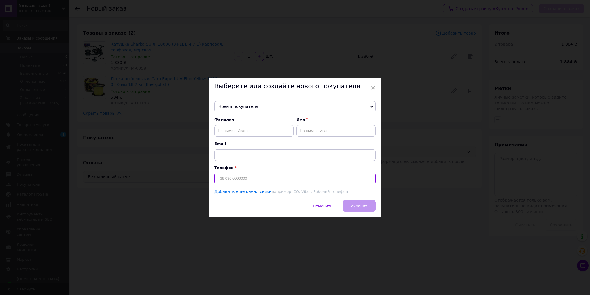
click at [239, 182] on input at bounding box center [294, 178] width 161 height 12
type input "+380679731235"
click at [239, 131] on input "text" at bounding box center [253, 131] width 79 height 12
type input "Ерьоменко"
click at [319, 130] on input "text" at bounding box center [335, 131] width 79 height 12
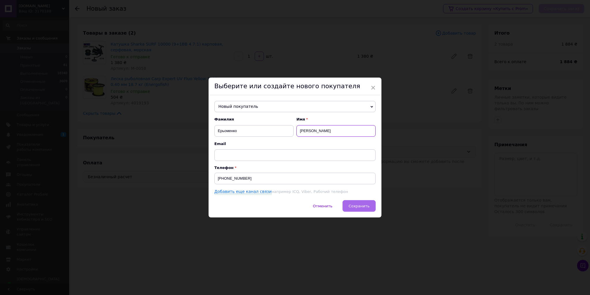
type input "Микола"
click at [364, 201] on button "Сохранить" at bounding box center [358, 206] width 33 height 12
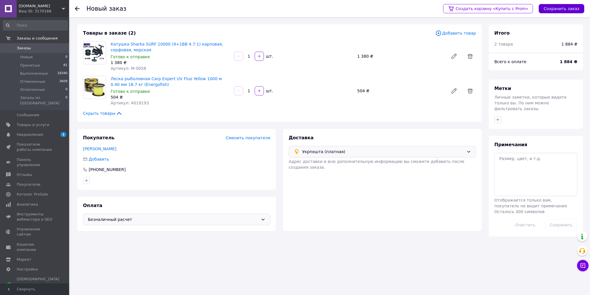
click at [560, 10] on button "Сохранить заказ" at bounding box center [561, 8] width 45 height 9
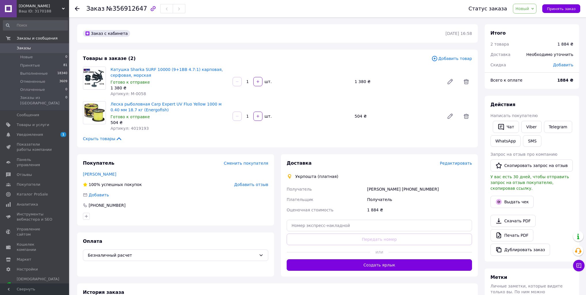
click at [460, 162] on span "Редактировать" at bounding box center [456, 163] width 32 height 5
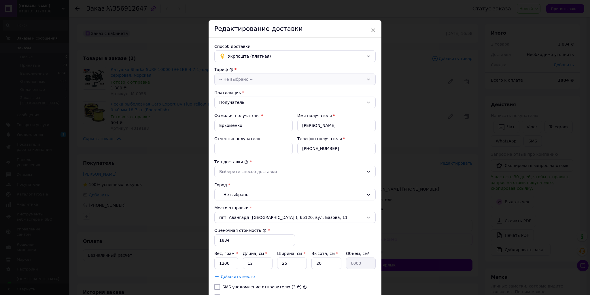
click at [244, 78] on div "-- Не выбрано --" at bounding box center [291, 79] width 145 height 6
click at [238, 91] on li "Стандарт" at bounding box center [295, 91] width 161 height 11
click at [234, 168] on div "Выберите способ доставки" at bounding box center [291, 171] width 145 height 6
click at [235, 181] on li "Склад - склад" at bounding box center [295, 183] width 161 height 11
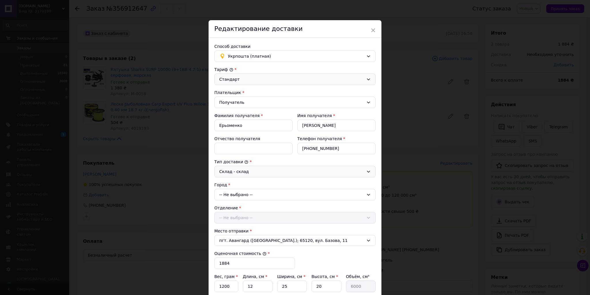
click at [234, 193] on div "-- Не выбрано --" at bounding box center [294, 195] width 161 height 12
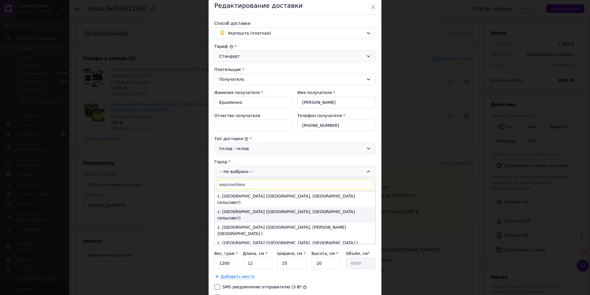
type input "миролюбівка"
click at [297, 212] on li "с. Миролюбовка (Харьковская обл., Лозовский р-н. Лозивська сельсовет)" at bounding box center [295, 215] width 161 height 16
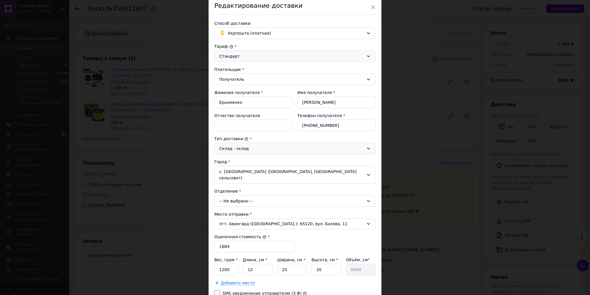
click at [267, 195] on div "-- Не выбрано --" at bounding box center [294, 201] width 161 height 12
click at [245, 169] on div "с. Миролюбовка (Харьковская обл., Лозовский р-н. Лозивська сельсовет)" at bounding box center [294, 175] width 161 height 18
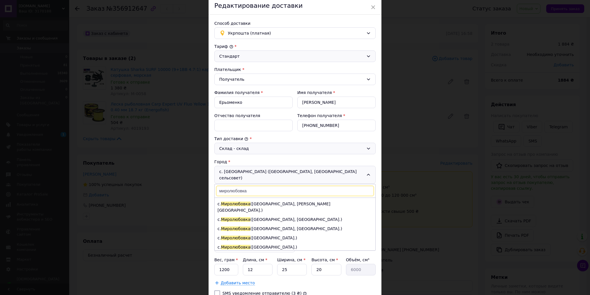
scroll to position [126, 0]
type input "миролюбовка"
click at [279, 260] on li "с. Миролюбовка (Харьковская обл., Лозовский р-н. Блызнюкивська сельсовет)" at bounding box center [295, 264] width 161 height 9
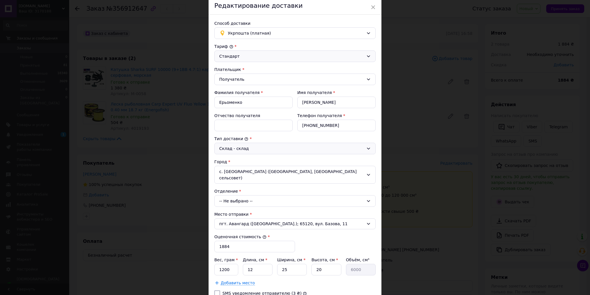
click at [242, 200] on div "-- Не выбрано --" at bounding box center [294, 201] width 161 height 12
click at [240, 168] on div "с. Миролюбовка (Харьковская обл., Лозовский р-н. Блызнюкивська сельсовет)" at bounding box center [294, 175] width 161 height 18
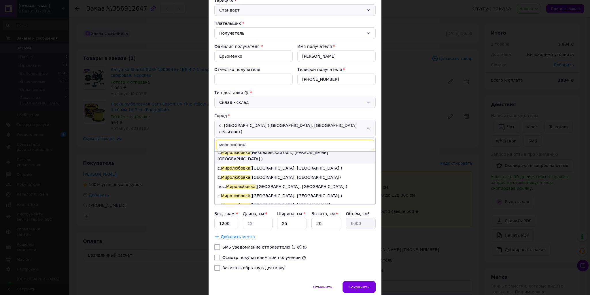
scroll to position [23, 0]
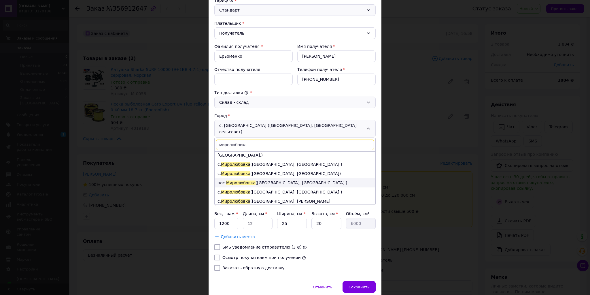
type input "миролюбовка"
click at [297, 178] on li "пос. Миролюбовка (Херсонская обл., Херсонский р-н.)" at bounding box center [295, 182] width 161 height 9
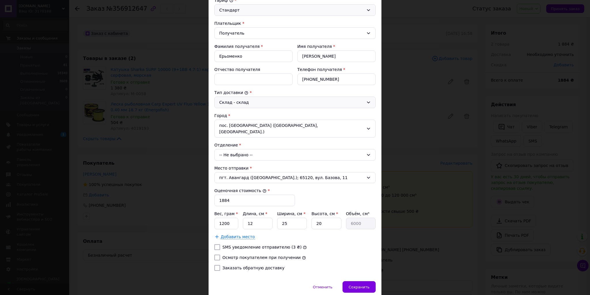
click at [255, 150] on div "-- Не выбрано --" at bounding box center [294, 155] width 161 height 12
click at [252, 175] on li "75014, вул. Зелена, 24" at bounding box center [295, 179] width 161 height 9
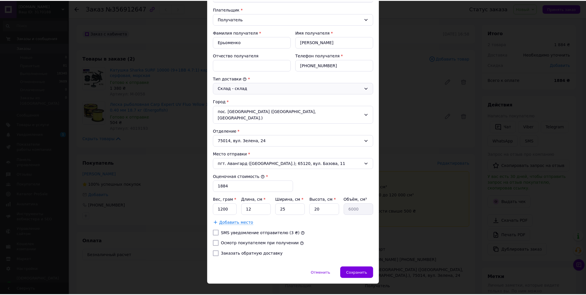
scroll to position [85, 0]
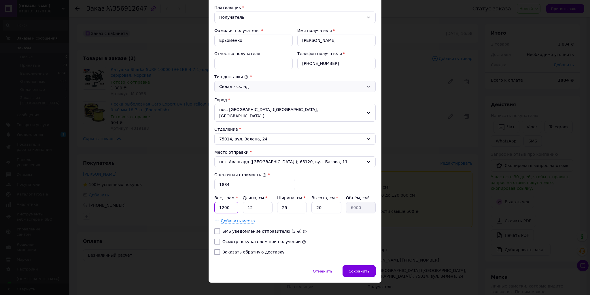
click at [229, 205] on input "1200" at bounding box center [226, 208] width 24 height 12
type input "1000"
click at [260, 202] on input "12" at bounding box center [258, 208] width 30 height 12
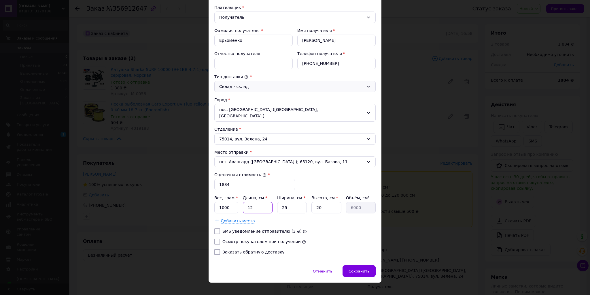
type input "2"
type input "1000"
type input "22"
type input "11000"
type input "22"
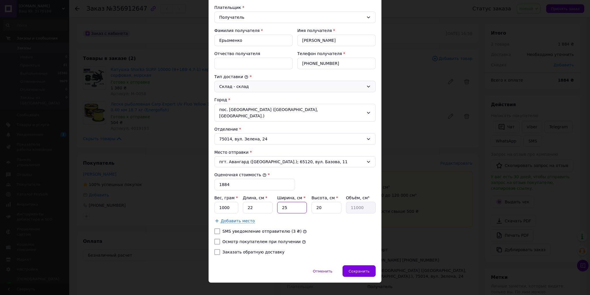
click at [284, 202] on input "25" at bounding box center [292, 208] width 30 height 12
type input "1"
type input "440"
click at [284, 202] on input "1" at bounding box center [292, 208] width 30 height 12
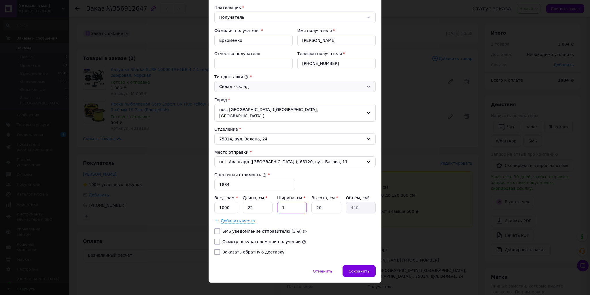
click at [284, 202] on input "1" at bounding box center [292, 208] width 30 height 12
type input "2"
type input "880"
type input "20"
type input "8800"
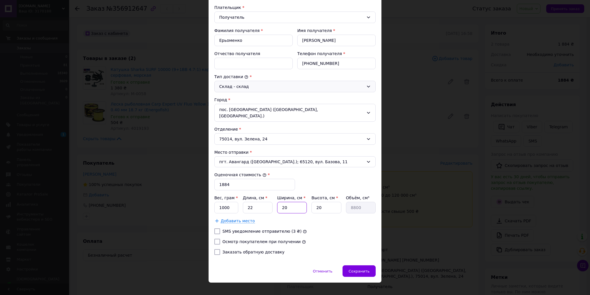
type input "20"
click at [316, 202] on input "20" at bounding box center [326, 208] width 30 height 12
type input "1"
type input "440"
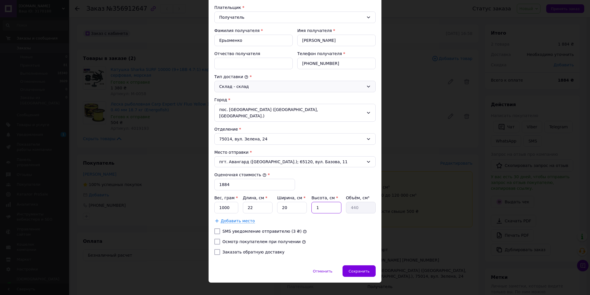
type input "18"
type input "7920"
type input "18"
click at [259, 202] on input "22" at bounding box center [258, 208] width 30 height 12
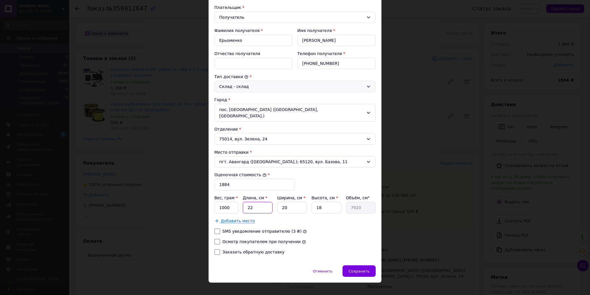
type input "1"
type input "360"
type input "14"
type input "5040"
type input "14"
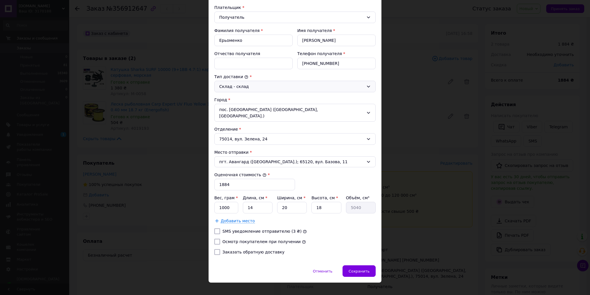
click at [355, 218] on div "Добавить место" at bounding box center [294, 221] width 161 height 6
click at [215, 238] on input "Осмотр покупателем при получении" at bounding box center [217, 241] width 6 height 6
checkbox input "true"
click at [361, 269] on span "Сохранить" at bounding box center [358, 271] width 21 height 4
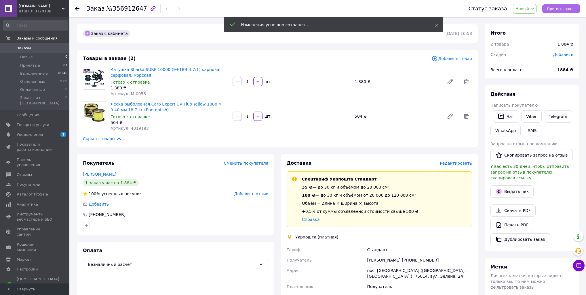
click at [560, 8] on span "Принять заказ" at bounding box center [561, 9] width 29 height 4
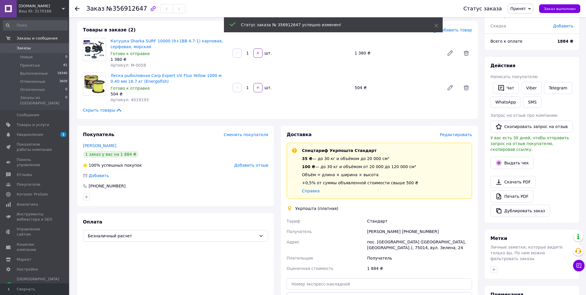
scroll to position [69, 0]
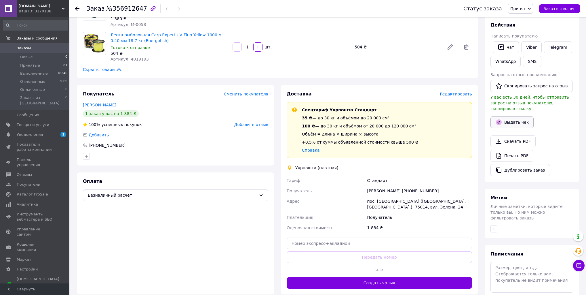
click at [519, 116] on button "Выдать чек" at bounding box center [512, 122] width 43 height 12
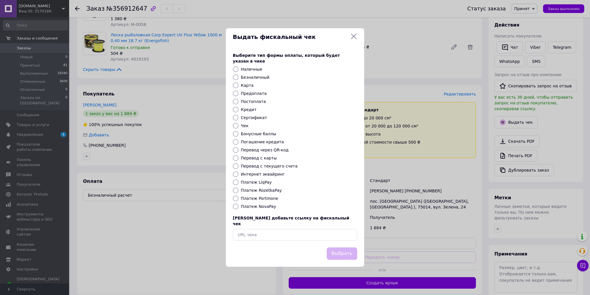
click at [266, 158] on label "Перевод с карты" at bounding box center [259, 158] width 36 height 5
click at [238, 158] on input "Перевод с карты" at bounding box center [236, 158] width 6 height 6
radio input "true"
click at [343, 247] on button "Выбрать" at bounding box center [342, 253] width 31 height 12
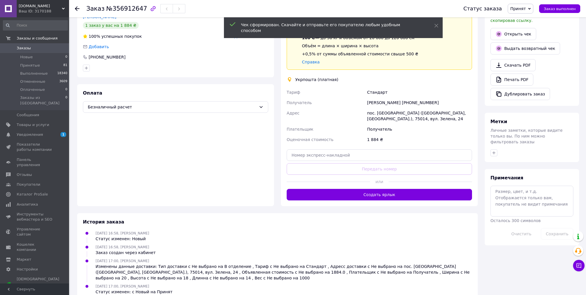
scroll to position [161, 0]
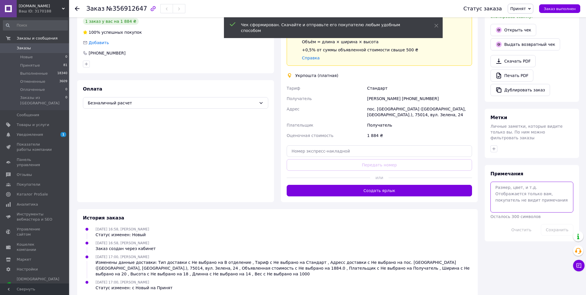
click at [512, 194] on textarea at bounding box center [532, 196] width 83 height 31
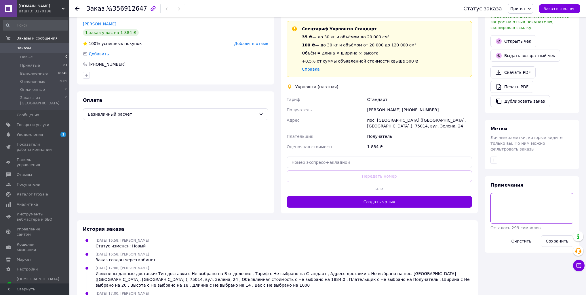
scroll to position [169, 0]
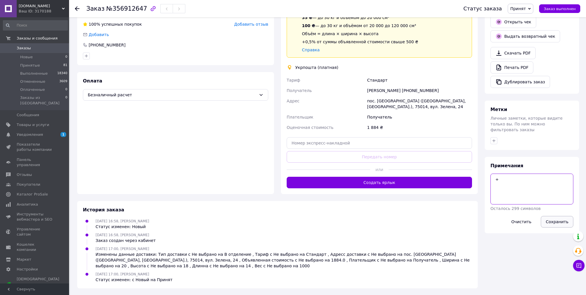
type textarea "+"
click at [563, 216] on button "Сохранить" at bounding box center [557, 222] width 33 height 12
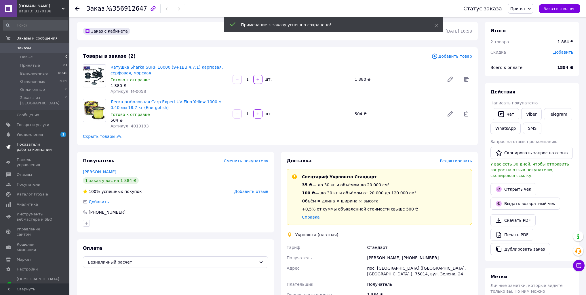
scroll to position [0, 0]
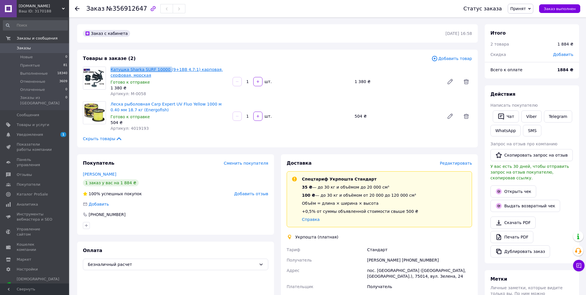
drag, startPoint x: 110, startPoint y: 70, endPoint x: 162, endPoint y: 71, distance: 51.8
click at [162, 71] on div "Катушка Sharka SURF 10000 (9+1BB 4.7:1) карповая, серфовая, морская Готово к от…" at bounding box center [169, 81] width 122 height 32
copy link "Катушка Sharka SURF 10000"
click at [27, 122] on span "Товары и услуги" at bounding box center [33, 124] width 33 height 5
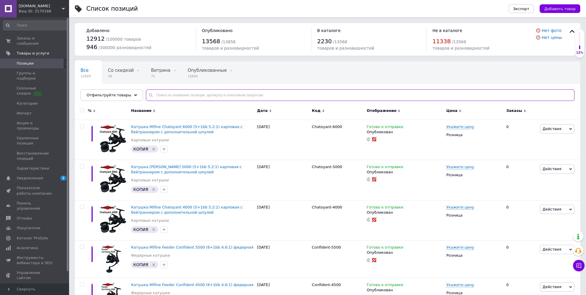
paste input "Катушка Sharka SURF 10000"
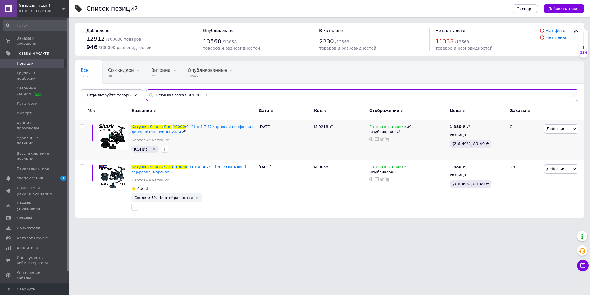
type input "Катушка Sharka SURF 10000"
click at [393, 125] on span "Готово к отправке" at bounding box center [387, 127] width 37 height 6
click at [423, 138] on li "Нет в наличии" at bounding box center [439, 139] width 55 height 8
click at [378, 146] on div "Готово к отправке Наличие Нет в наличии В наличии Под заказ Готово к отправке О…" at bounding box center [408, 140] width 80 height 40
click at [386, 167] on span "Готово к отправке" at bounding box center [387, 167] width 37 height 6
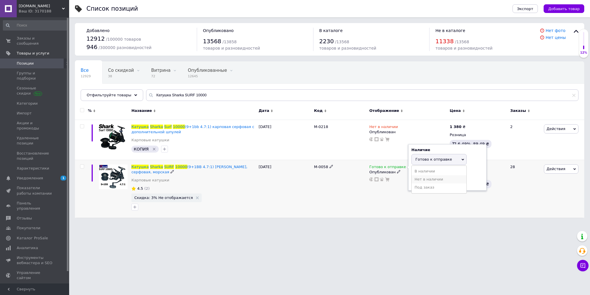
click at [417, 178] on li "Нет в наличии" at bounding box center [439, 179] width 55 height 8
click at [346, 153] on div "M-0218" at bounding box center [339, 140] width 55 height 40
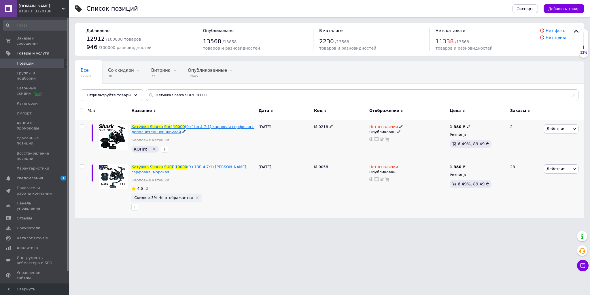
click at [190, 125] on span "(9+1bb 4.7:1) карповая серфовая с дополнительной шпулей" at bounding box center [192, 129] width 123 height 10
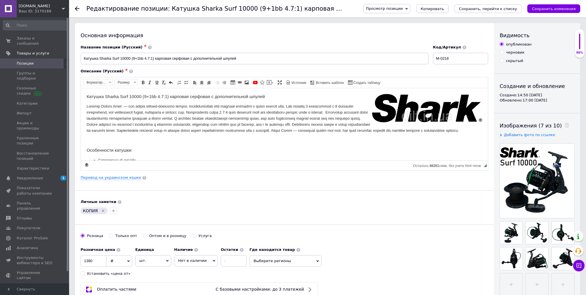
click at [403, 9] on span "Просмотр позиции" at bounding box center [384, 8] width 37 height 4
click at [411, 19] on li "Сохранить и посмотреть на сайте" at bounding box center [403, 20] width 78 height 8
click at [37, 175] on span "Уведомления" at bounding box center [30, 177] width 26 height 5
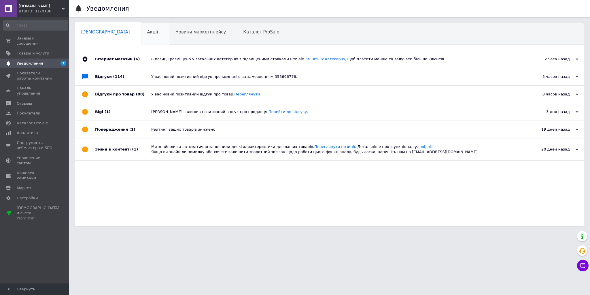
click at [147, 36] on span "1" at bounding box center [152, 38] width 11 height 4
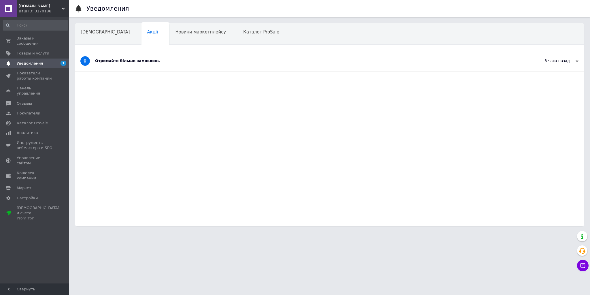
click at [137, 56] on div "Отримайте більше замовлень" at bounding box center [308, 60] width 426 height 21
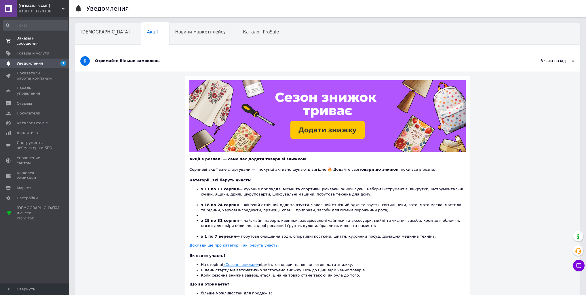
click at [35, 37] on span "Заказы и сообщения" at bounding box center [35, 41] width 37 height 10
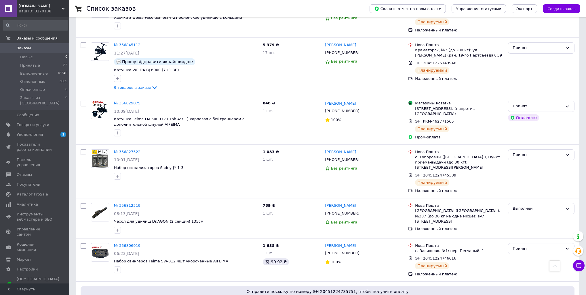
scroll to position [461, 0]
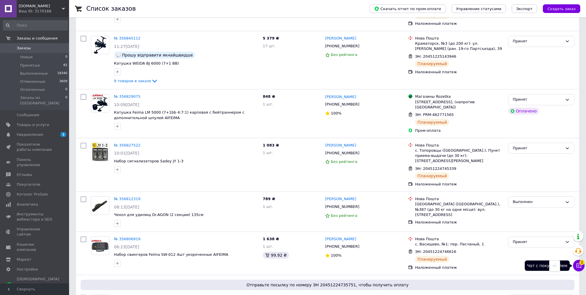
click at [582, 264] on span "2" at bounding box center [582, 261] width 5 height 5
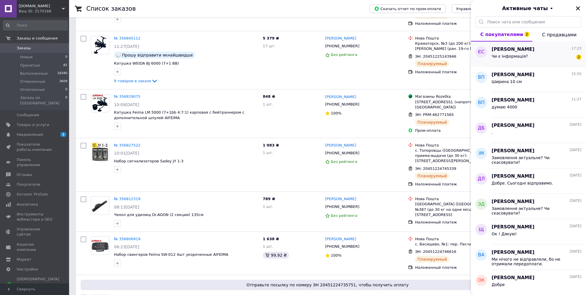
click at [538, 55] on div "Чи є інформація? 2" at bounding box center [537, 57] width 90 height 9
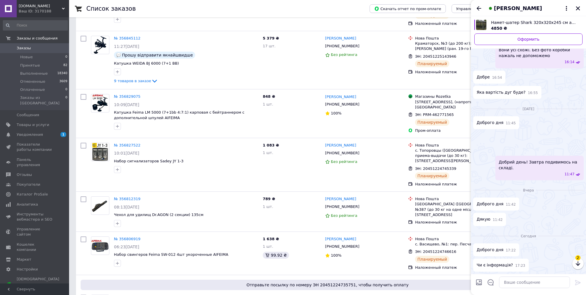
scroll to position [645, 0]
click at [579, 263] on icon "button" at bounding box center [578, 263] width 7 height 7
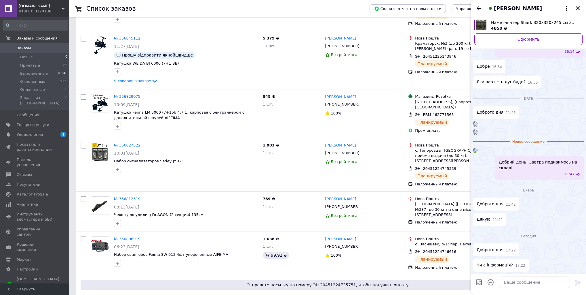
click at [524, 289] on div at bounding box center [534, 282] width 75 height 16
click at [524, 287] on textarea at bounding box center [534, 282] width 71 height 12
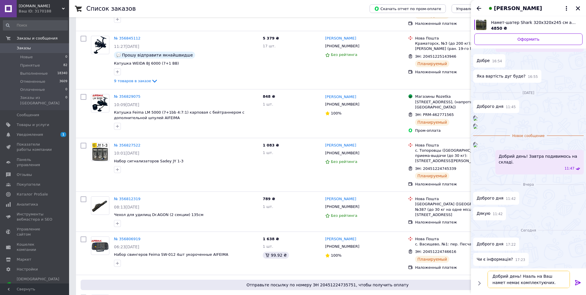
type textarea "Добрий день! Нажаль на Ваш намет немає комплектуючих."
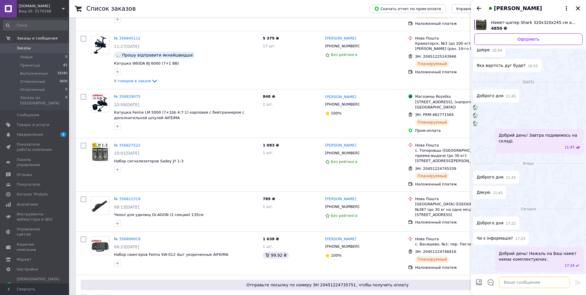
scroll to position [661, 0]
click at [577, 9] on icon "Закрыть" at bounding box center [578, 8] width 4 height 4
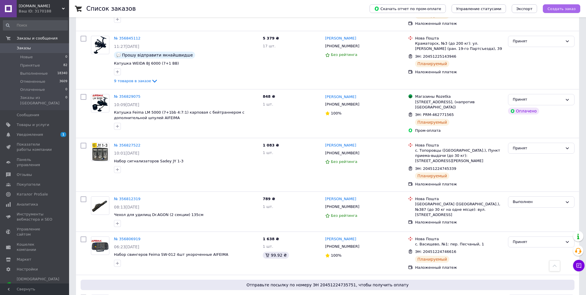
click at [563, 8] on span "Создать заказ" at bounding box center [562, 9] width 28 height 4
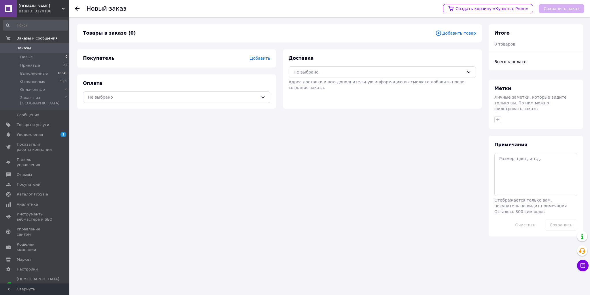
click at [464, 36] on span "Добавить товар" at bounding box center [455, 33] width 41 height 6
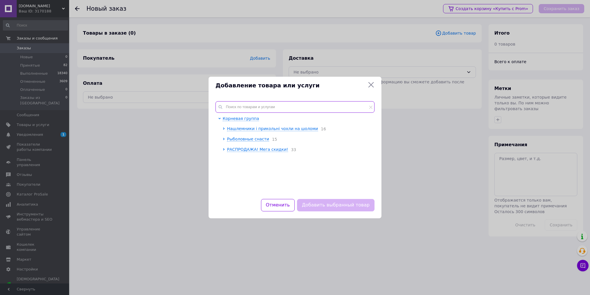
click at [253, 109] on input "text" at bounding box center [294, 107] width 159 height 12
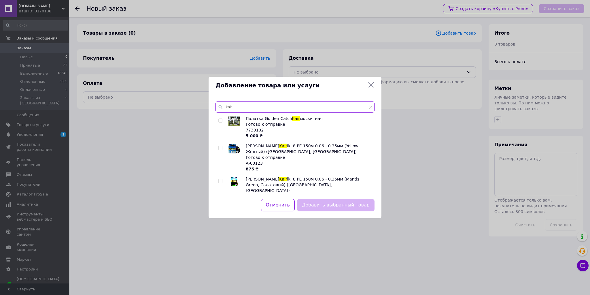
type input "kair"
click at [220, 119] on input "checkbox" at bounding box center [220, 121] width 4 height 4
checkbox input "true"
click at [332, 202] on button "Добавить выбранный товар" at bounding box center [335, 205] width 77 height 12
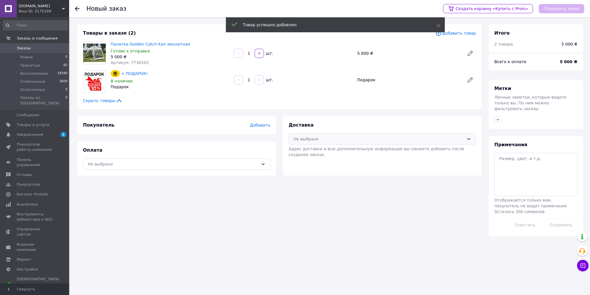
click at [307, 137] on div "Не выбрано" at bounding box center [378, 139] width 170 height 6
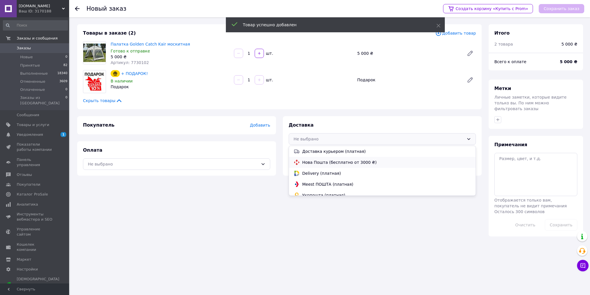
click at [315, 158] on div "Нова Пошта (бесплатно от 3000 ₴)" at bounding box center [382, 162] width 187 height 11
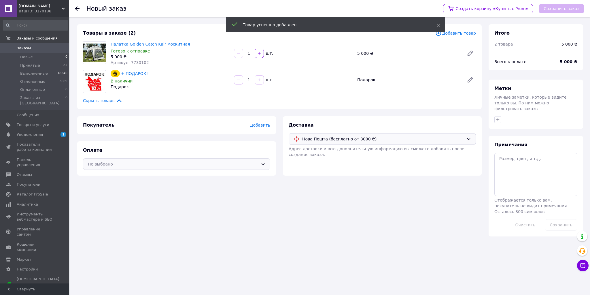
click at [228, 158] on div "Не выбрано" at bounding box center [176, 164] width 187 height 12
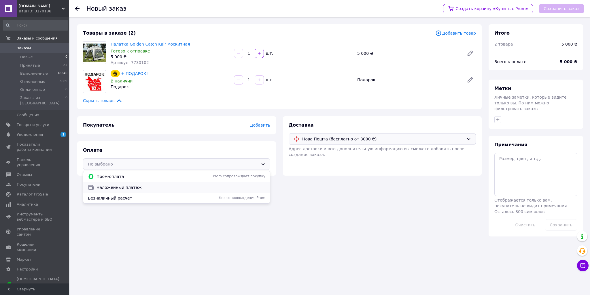
click at [146, 185] on span "Наложенный платеж" at bounding box center [180, 187] width 169 height 6
click at [266, 126] on span "Добавить" at bounding box center [260, 125] width 20 height 5
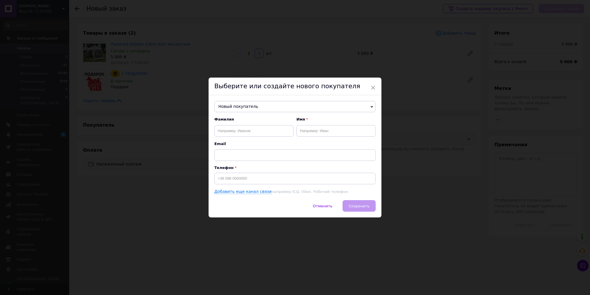
click at [239, 110] on span "Новый покупатель" at bounding box center [294, 107] width 161 height 12
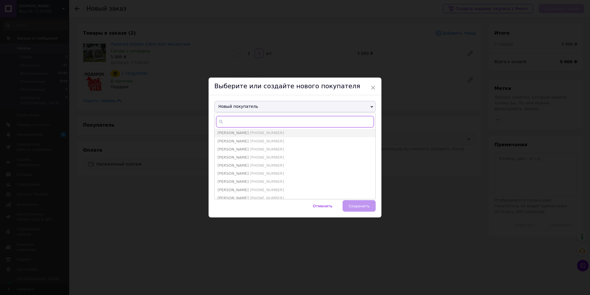
paste input "0503864859"
type input "0503864859"
click at [244, 176] on input at bounding box center [294, 178] width 161 height 12
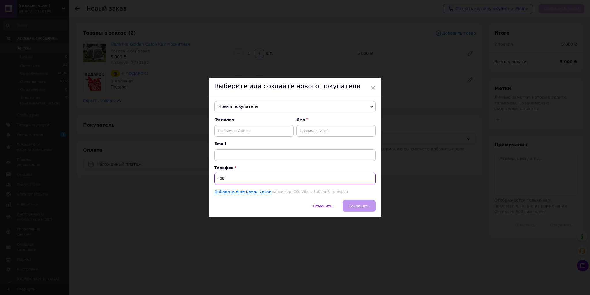
paste input "0503864859"
type input "+380503864859"
click at [246, 125] on input "text" at bounding box center [253, 131] width 79 height 12
click at [214, 131] on input "Rfxeh" at bounding box center [253, 131] width 79 height 12
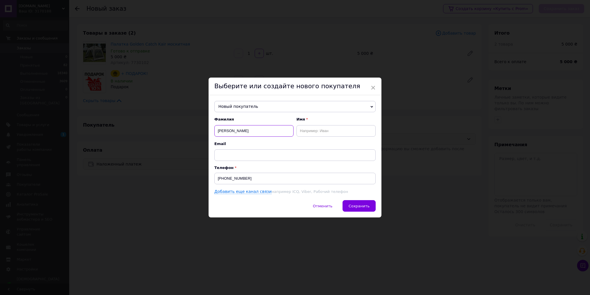
type input "Качур"
click at [313, 130] on input "text" at bounding box center [335, 131] width 79 height 12
type input "Святослав"
click at [361, 205] on span "Сохранить" at bounding box center [358, 206] width 21 height 4
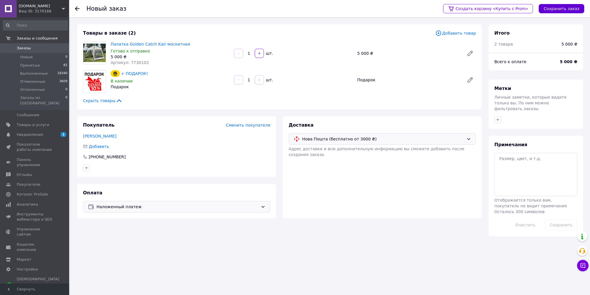
click at [560, 10] on button "Сохранить заказ" at bounding box center [561, 8] width 45 height 9
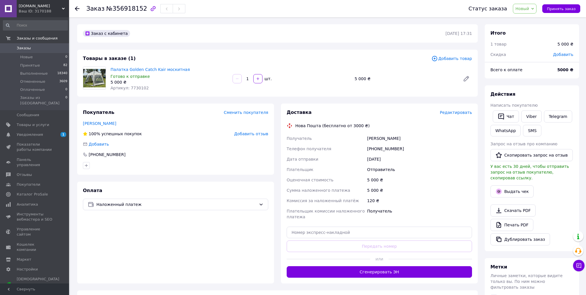
click at [449, 114] on span "Редактировать" at bounding box center [456, 112] width 32 height 5
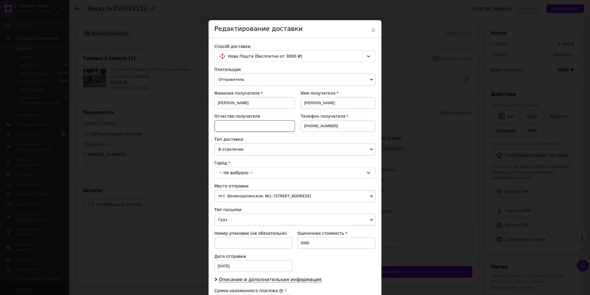
click at [267, 127] on input at bounding box center [254, 126] width 81 height 12
type input "Юрійович"
click at [236, 169] on div "-- Не выбрано --" at bounding box center [294, 173] width 161 height 12
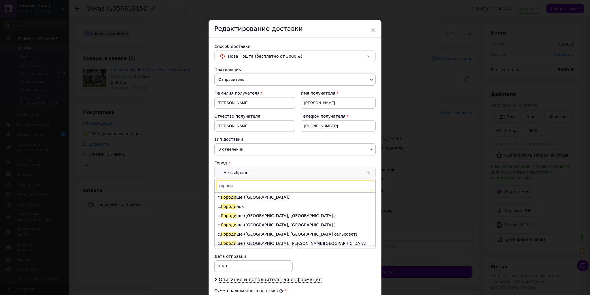
type input "городи"
click at [263, 197] on li "г. Городи ще (Черкасская обл.)" at bounding box center [295, 196] width 161 height 9
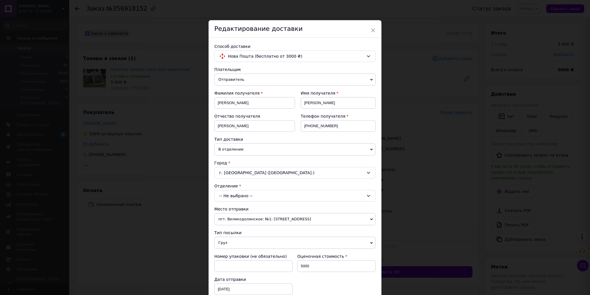
click at [240, 197] on div "-- Не выбрано --" at bounding box center [294, 196] width 161 height 12
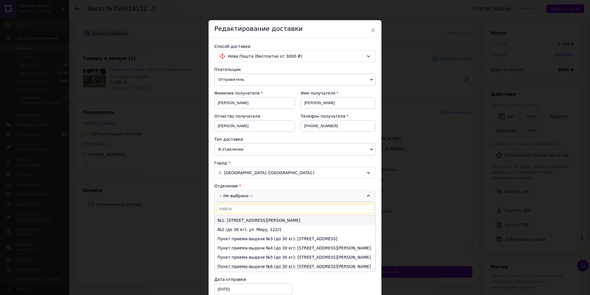
click at [257, 219] on li "№1: ул. Героев Чернобыля, 5/2" at bounding box center [295, 219] width 161 height 9
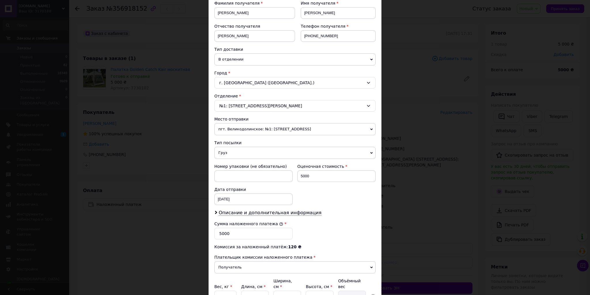
scroll to position [143, 0]
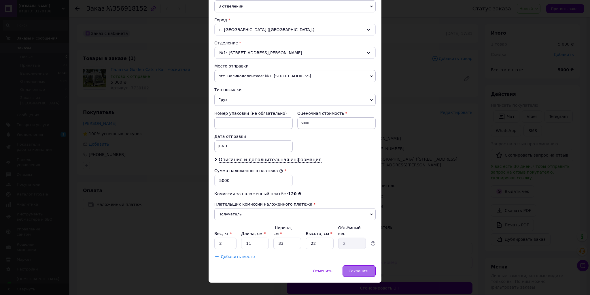
click at [359, 265] on div "Сохранить" at bounding box center [358, 271] width 33 height 12
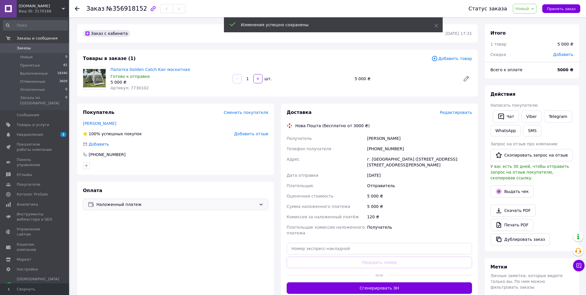
click at [169, 203] on span "Наложенный платеж" at bounding box center [176, 204] width 160 height 6
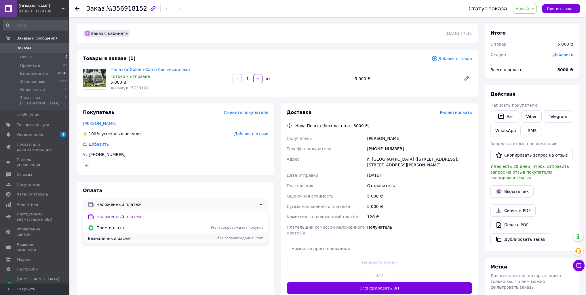
click at [122, 239] on span "Безналичный расчет" at bounding box center [140, 238] width 105 height 6
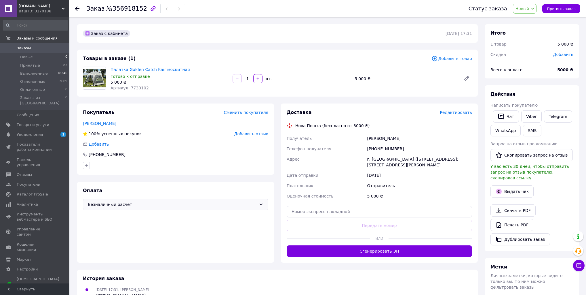
click at [463, 111] on span "Редактировать" at bounding box center [456, 112] width 32 height 5
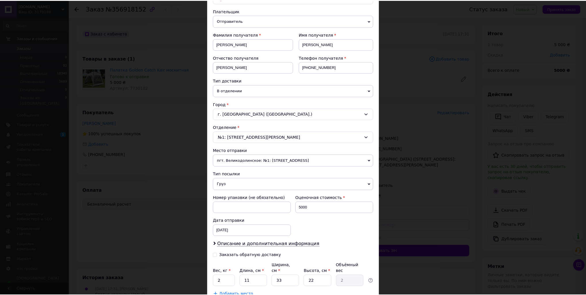
scroll to position [96, 0]
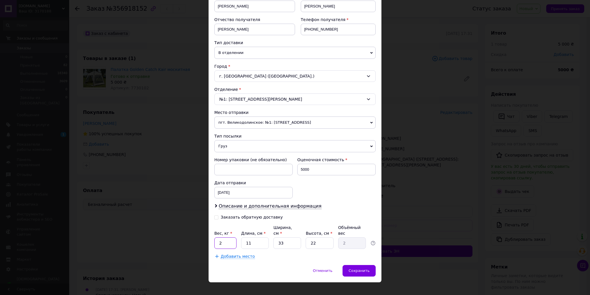
click at [230, 237] on input "2" at bounding box center [225, 243] width 22 height 12
type input "14"
click at [257, 238] on input "11" at bounding box center [255, 243] width 28 height 12
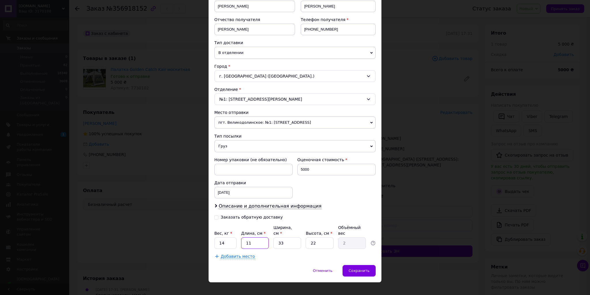
type input "1"
type input "0.18"
type input "10"
type input "1.82"
type input "100"
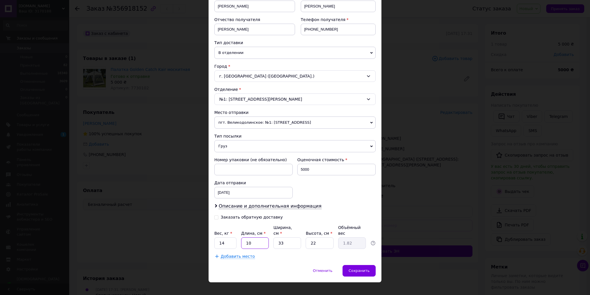
type input "18.15"
type input "100"
click at [291, 237] on input "33" at bounding box center [287, 243] width 28 height 12
type input "1"
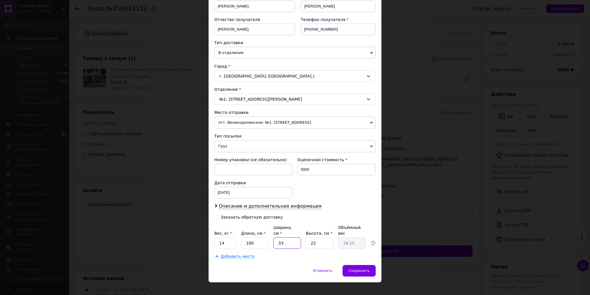
type input "0.55"
type input "18"
type input "9.9"
type input "18.5"
type input "10.18"
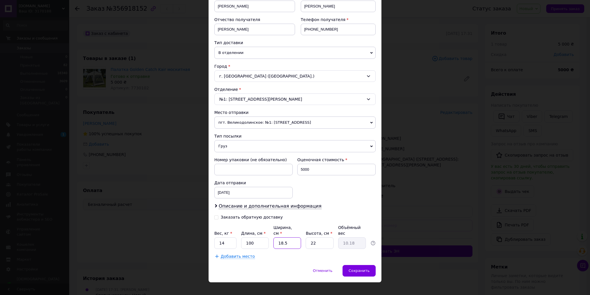
type input "18.5"
click at [320, 238] on input "22" at bounding box center [320, 243] width 28 height 12
type input "1"
type input "0.46"
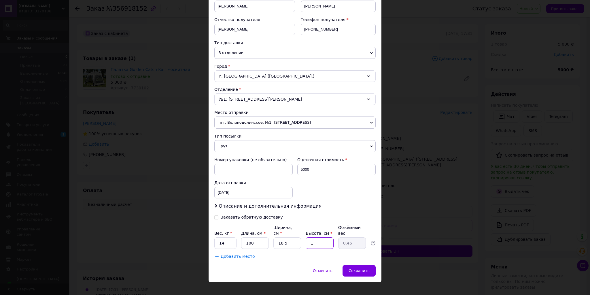
type input "18"
type input "8.32"
type input "18.5"
type input "8.56"
type input "18.5"
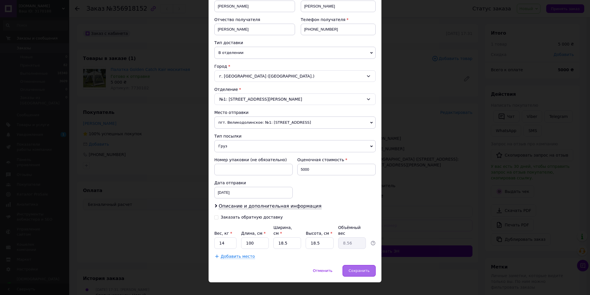
click at [359, 268] on span "Сохранить" at bounding box center [358, 270] width 21 height 4
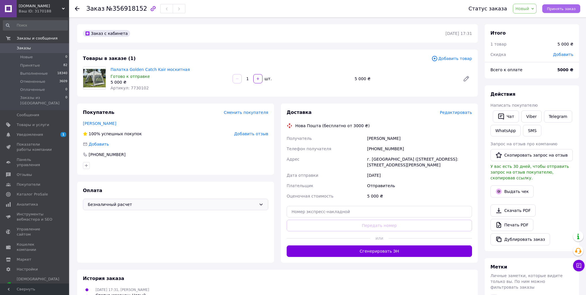
click at [565, 9] on span "Принять заказ" at bounding box center [561, 9] width 29 height 4
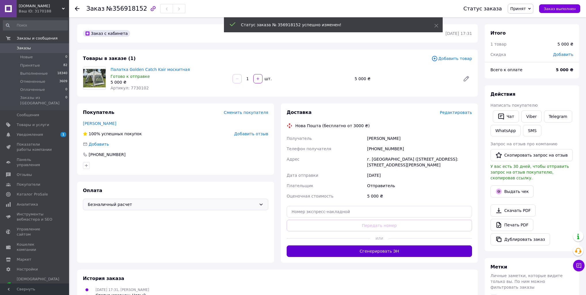
click at [368, 251] on button "Сгенерировать ЭН" at bounding box center [379, 251] width 185 height 12
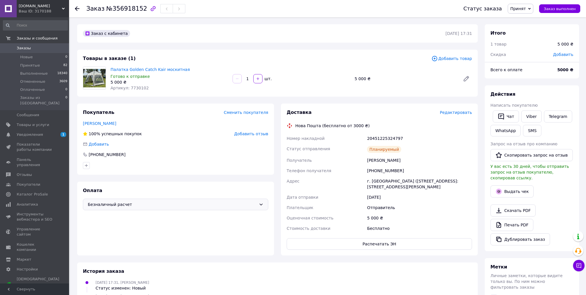
click at [388, 139] on div "20451225324797" at bounding box center [419, 138] width 107 height 10
copy div "20451225324797"
click at [534, 114] on link "Viber" at bounding box center [532, 116] width 20 height 12
click at [141, 70] on link "Палатка Golden Catch Kair москитная" at bounding box center [150, 69] width 79 height 5
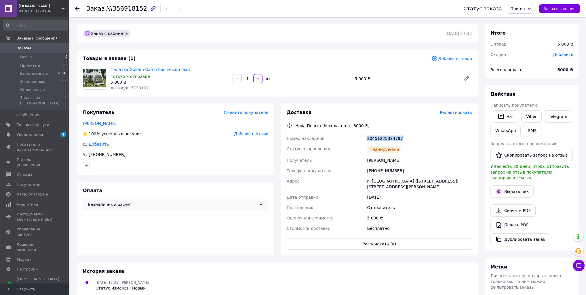
click at [26, 47] on span "Заказы" at bounding box center [24, 47] width 14 height 5
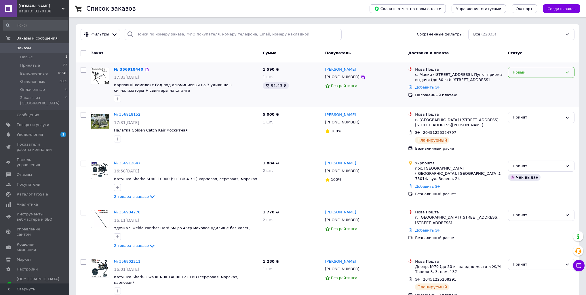
click at [528, 69] on div "Новый" at bounding box center [538, 72] width 50 height 6
click at [523, 83] on li "Принят" at bounding box center [542, 84] width 66 height 11
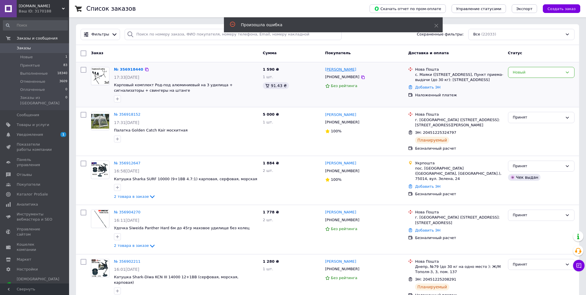
click at [355, 69] on link "Роман Маренченко" at bounding box center [340, 69] width 31 height 5
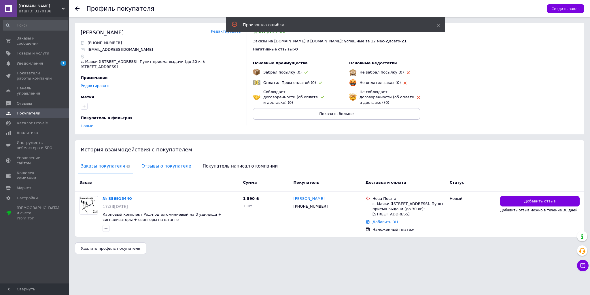
click at [152, 163] on span "Отзывы о покупателе" at bounding box center [166, 166] width 55 height 15
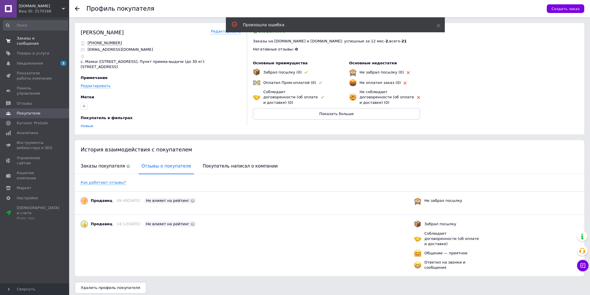
click at [28, 40] on span "Заказы и сообщения" at bounding box center [35, 41] width 37 height 10
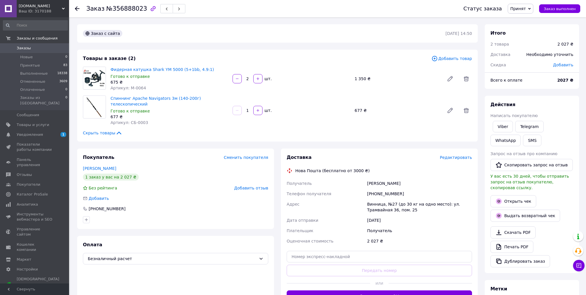
click at [455, 155] on span "Редактировать" at bounding box center [456, 157] width 32 height 5
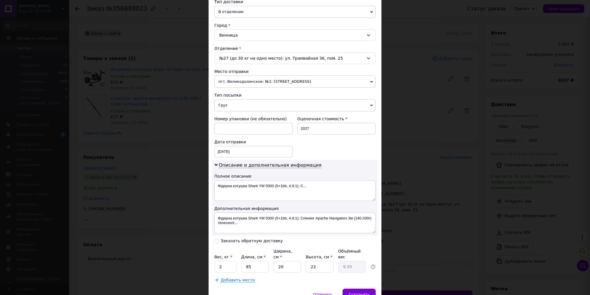
scroll to position [138, 0]
click at [245, 260] on input "85" at bounding box center [255, 266] width 28 height 12
type input "9"
type input "0.99"
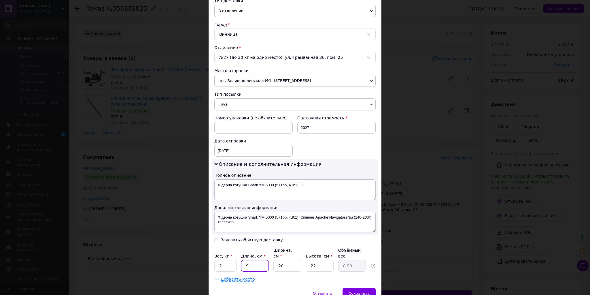
type input "98"
type input "10.78"
type input "98"
click at [283, 260] on input "20" at bounding box center [287, 266] width 28 height 12
type input "1"
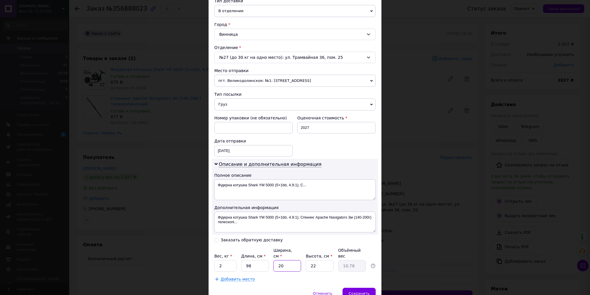
type input "0.54"
click at [283, 260] on input "1" at bounding box center [287, 266] width 28 height 12
type input "14"
type input "7.55"
type input "14"
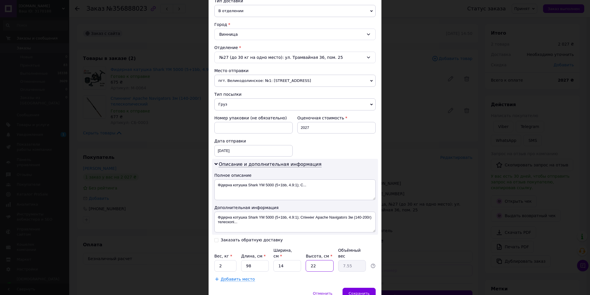
click at [315, 260] on input "22" at bounding box center [320, 266] width 28 height 12
type input "1"
type input "0.34"
type input "10"
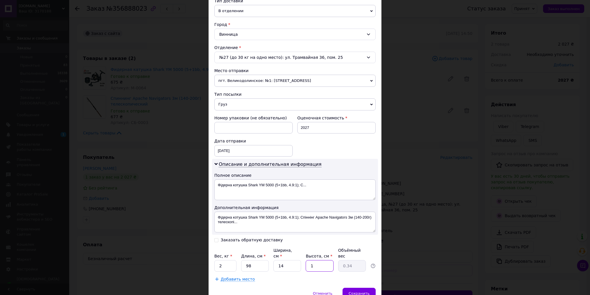
type input "3.43"
type input "10"
click at [222, 260] on input "2" at bounding box center [225, 266] width 22 height 12
type input "0.6"
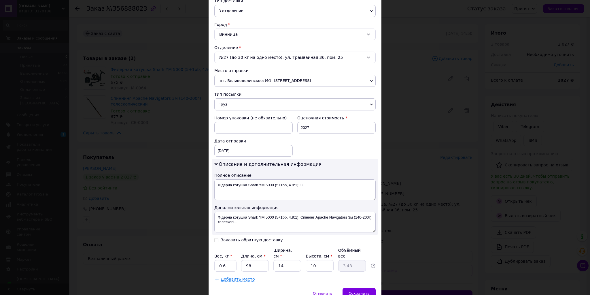
click at [294, 275] on div "Способ доставки Нова Пошта (бесплатно от 3000 ₴) Плательщик Получатель Отправит…" at bounding box center [294, 93] width 173 height 388
click at [233, 276] on span "Добавить место" at bounding box center [238, 278] width 34 height 5
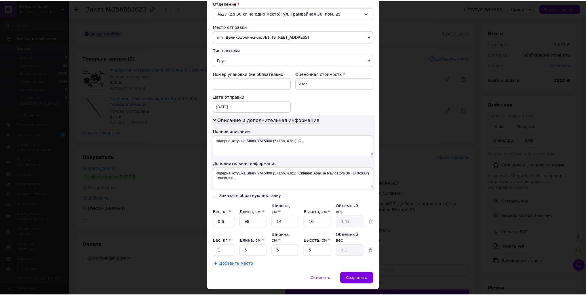
scroll to position [184, 0]
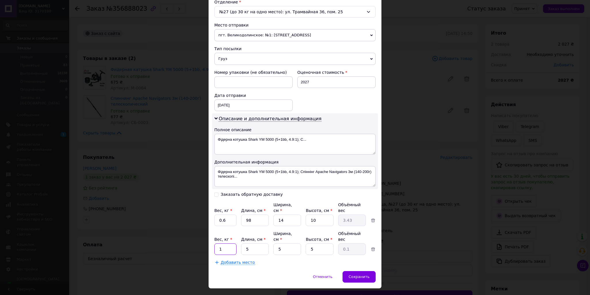
click at [226, 226] on input "1" at bounding box center [225, 220] width 22 height 12
click at [253, 226] on input "5" at bounding box center [255, 220] width 28 height 12
type input "23"
type input "0.14"
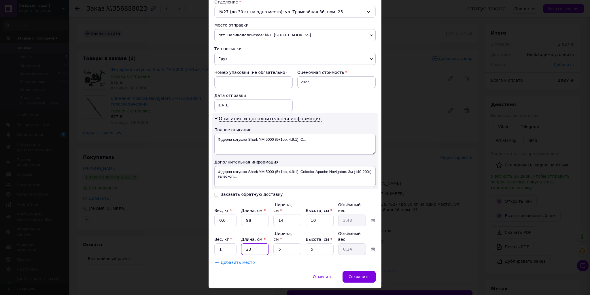
type input "23"
click at [279, 226] on input "5" at bounding box center [287, 220] width 28 height 12
type input "1"
type input "0.1"
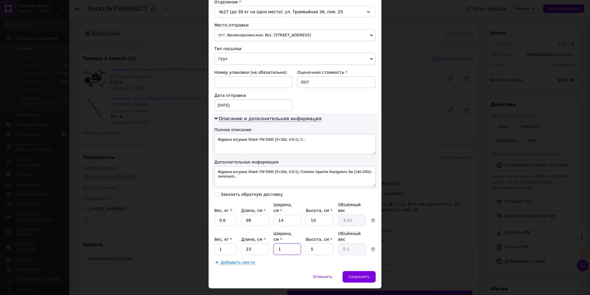
type input "18"
type input "0.52"
type input "18"
click at [313, 226] on input "5" at bounding box center [320, 220] width 28 height 12
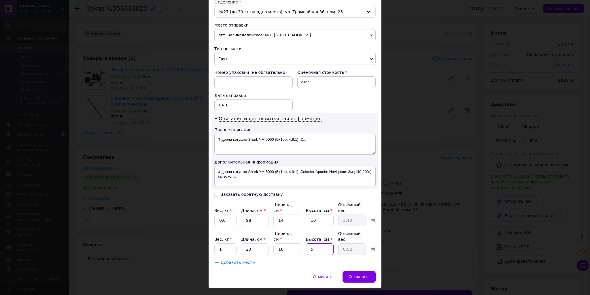
type input "1"
type input "0.1"
type input "16"
type input "1.66"
type input "16"
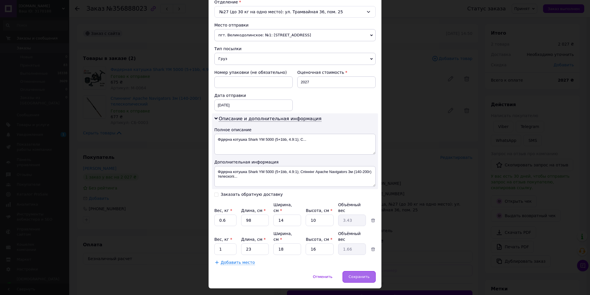
click at [360, 274] on span "Сохранить" at bounding box center [358, 276] width 21 height 4
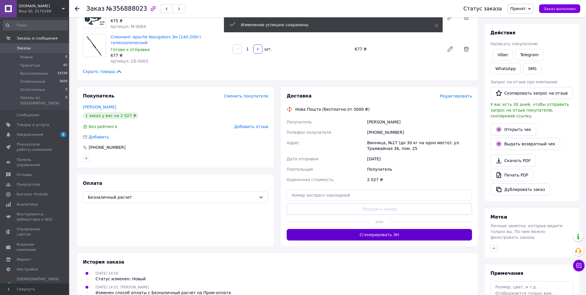
scroll to position [69, 0]
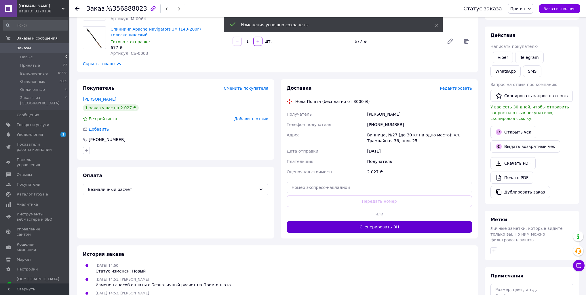
click at [326, 221] on button "Сгенерировать ЭН" at bounding box center [379, 227] width 185 height 12
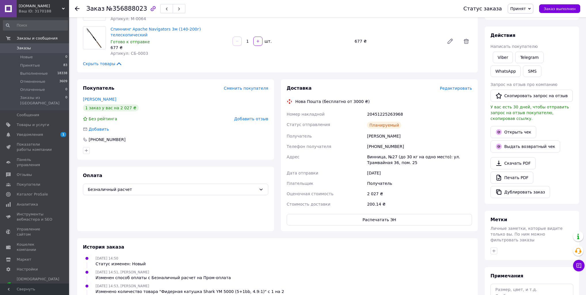
click at [390, 109] on div "20451225263968" at bounding box center [419, 114] width 107 height 10
copy div "20451225263968"
click at [505, 58] on link "Viber" at bounding box center [503, 58] width 20 height 12
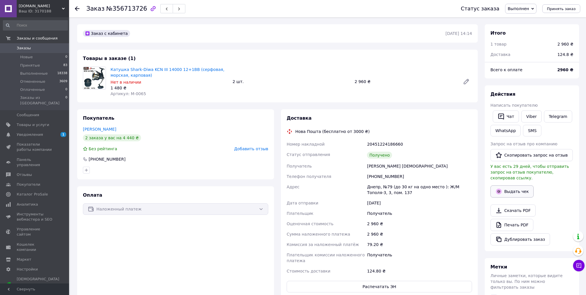
click at [514, 185] on button "Выдать чек" at bounding box center [512, 191] width 43 height 12
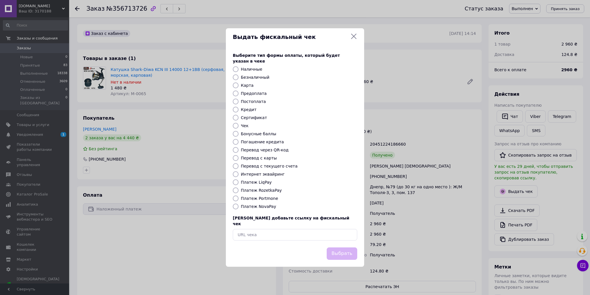
click at [265, 206] on label "Платеж NovaPay" at bounding box center [258, 206] width 35 height 5
click at [238, 206] on input "Платеж NovaPay" at bounding box center [236, 206] width 6 height 6
radio input "true"
click at [337, 249] on button "Выбрать" at bounding box center [342, 253] width 31 height 12
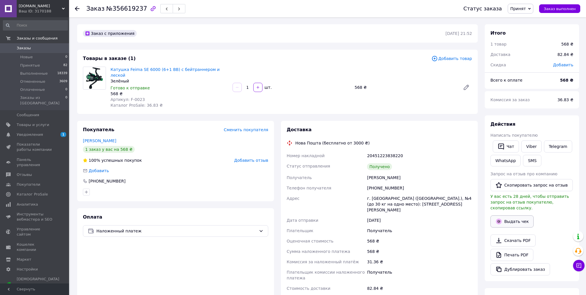
click at [518, 215] on button "Выдать чек" at bounding box center [512, 221] width 43 height 12
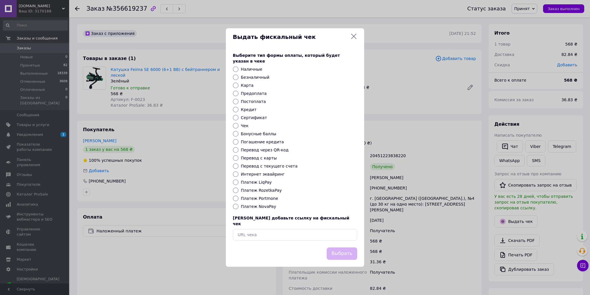
click at [262, 208] on label "Платеж NovaPay" at bounding box center [258, 206] width 35 height 5
click at [238, 208] on input "Платеж NovaPay" at bounding box center [236, 206] width 6 height 6
radio input "true"
click at [338, 250] on button "Выбрать" at bounding box center [342, 253] width 31 height 12
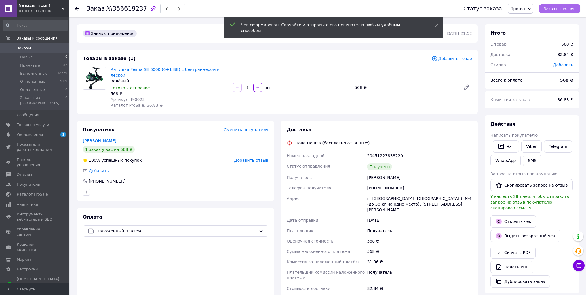
click at [569, 8] on span "Заказ выполнен" at bounding box center [560, 9] width 32 height 4
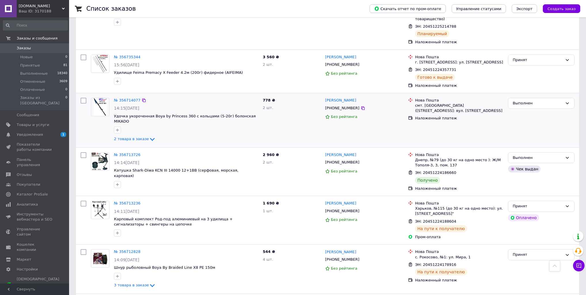
scroll to position [1198, 0]
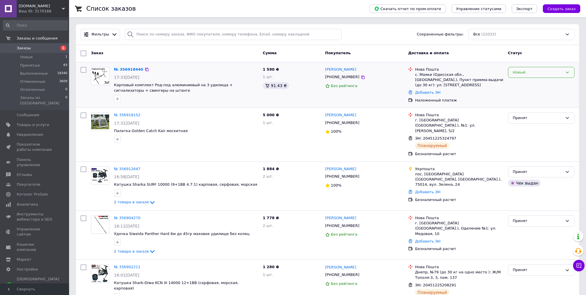
click at [529, 72] on div "Новый" at bounding box center [538, 72] width 50 height 6
click at [521, 86] on li "Принят" at bounding box center [542, 84] width 66 height 11
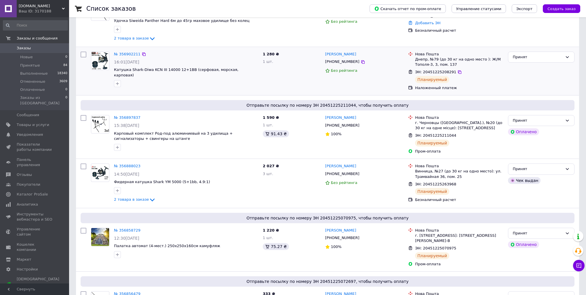
scroll to position [207, 0]
click at [149, 196] on icon at bounding box center [152, 199] width 7 height 7
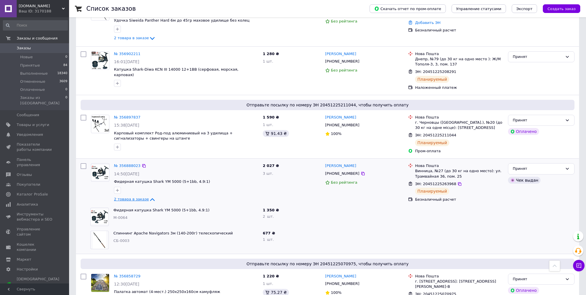
click at [149, 196] on icon at bounding box center [152, 199] width 7 height 7
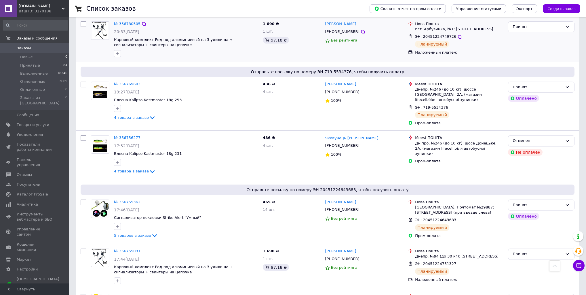
scroll to position [1037, 0]
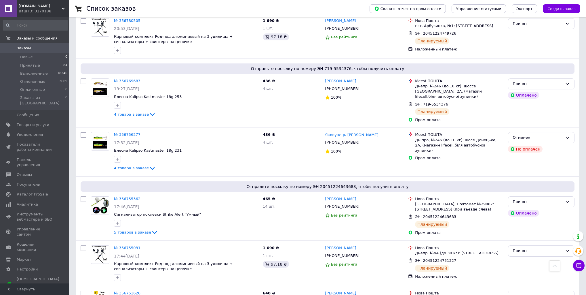
click at [29, 10] on div "Ваш ID: 3170188" at bounding box center [44, 11] width 50 height 5
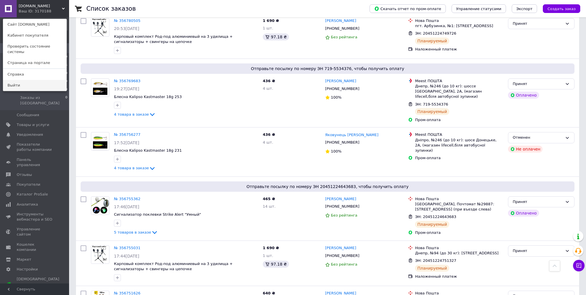
click at [29, 80] on link "Выйти" at bounding box center [34, 85] width 63 height 11
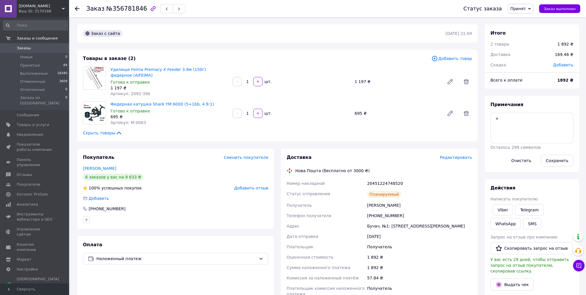
click at [457, 156] on span "Редактировать" at bounding box center [456, 157] width 32 height 5
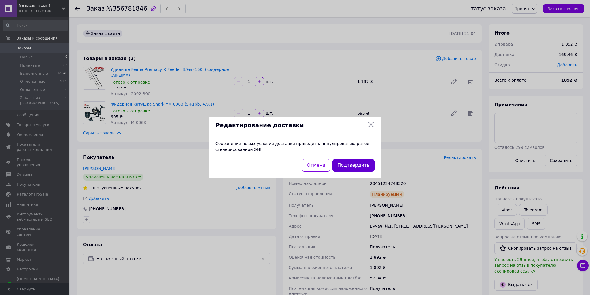
click at [361, 164] on button "Подтвердить" at bounding box center [353, 165] width 42 height 12
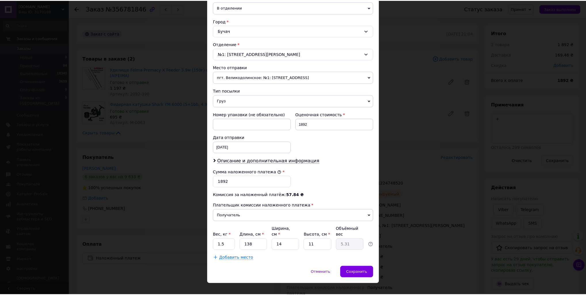
scroll to position [143, 0]
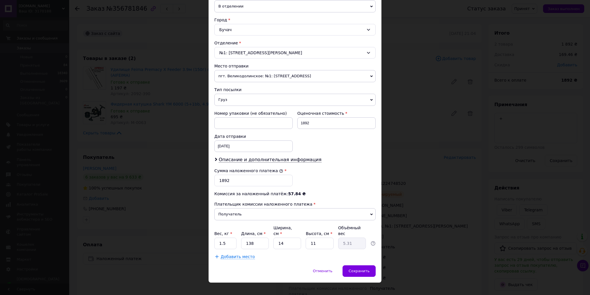
drag, startPoint x: 237, startPoint y: 250, endPoint x: 227, endPoint y: 240, distance: 14.5
click at [237, 254] on span "Добавить место" at bounding box center [238, 256] width 34 height 5
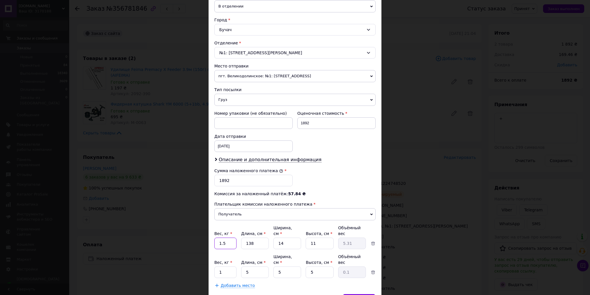
click at [217, 237] on input "1.5" at bounding box center [225, 243] width 22 height 12
drag, startPoint x: 217, startPoint y: 234, endPoint x: 242, endPoint y: 238, distance: 24.8
click at [242, 238] on div "Вес, кг * 01.58 Длина, см * 138 Ширина, см * 14 Высота, см * 11 Объёмный вес 5.…" at bounding box center [294, 237] width 161 height 24
type input "0.8"
click at [227, 249] on input "1" at bounding box center [225, 243] width 22 height 12
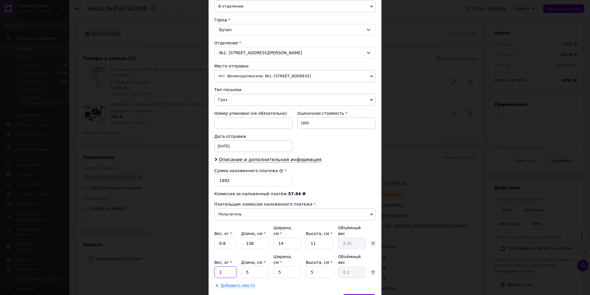
click at [227, 249] on input "1" at bounding box center [225, 243] width 22 height 12
type input "0.5"
click at [245, 249] on input "5" at bounding box center [255, 243] width 28 height 12
type input "18"
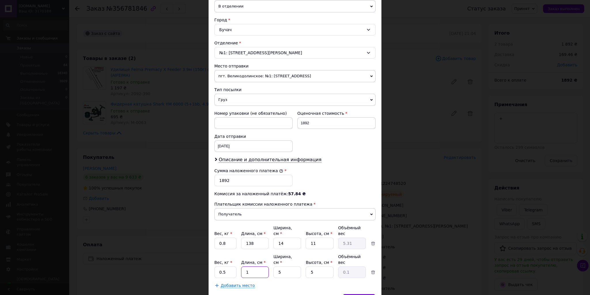
type input "0.11"
type input "18"
click at [285, 249] on input "5" at bounding box center [287, 243] width 28 height 12
type input "1"
type input "0.1"
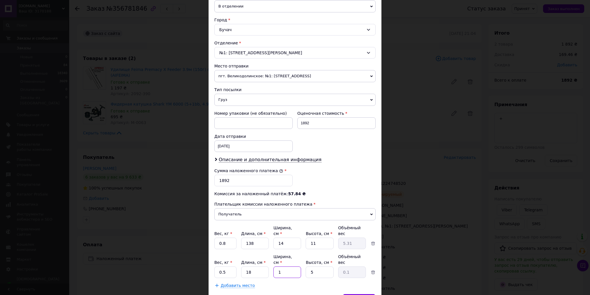
click at [285, 249] on input "1" at bounding box center [287, 243] width 28 height 12
type input "17"
type input "0.38"
type input "17"
click at [312, 249] on input "5" at bounding box center [320, 243] width 28 height 12
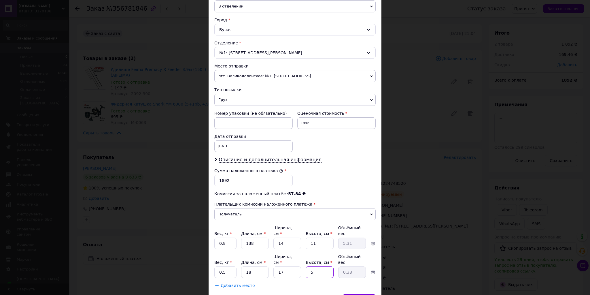
click at [312, 249] on input "5" at bounding box center [320, 243] width 28 height 12
type input "1"
type input "0.1"
type input "12"
type input "0.92"
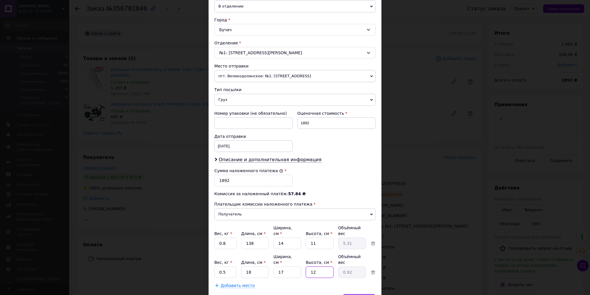
type input "12"
click at [358, 294] on div "Сохранить" at bounding box center [358, 300] width 33 height 12
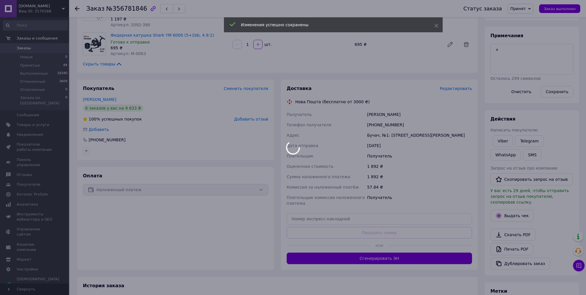
scroll to position [69, 0]
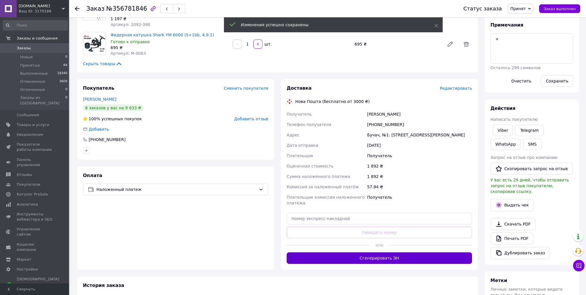
click at [378, 261] on button "Сгенерировать ЭН" at bounding box center [379, 258] width 185 height 12
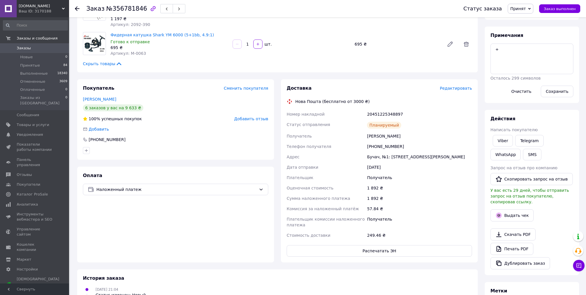
click at [386, 113] on div "20451225348897" at bounding box center [419, 114] width 107 height 10
copy div "20451225348897"
click at [504, 141] on link "Viber" at bounding box center [503, 141] width 20 height 12
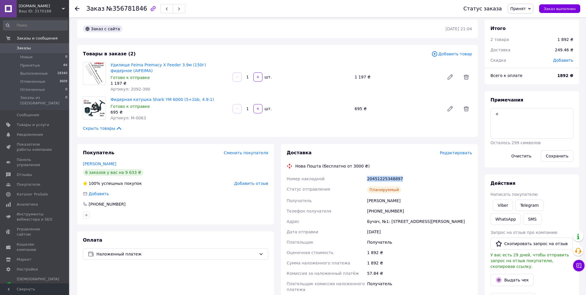
scroll to position [0, 0]
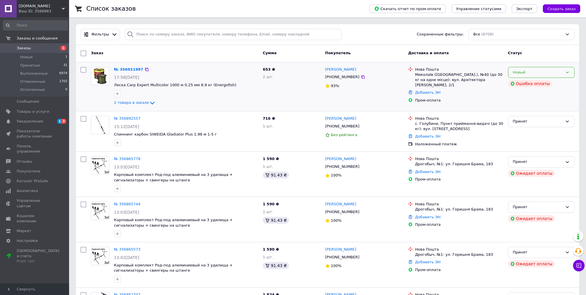
click at [555, 73] on div "Новый" at bounding box center [538, 72] width 50 height 6
click at [526, 84] on li "Принят" at bounding box center [542, 84] width 66 height 11
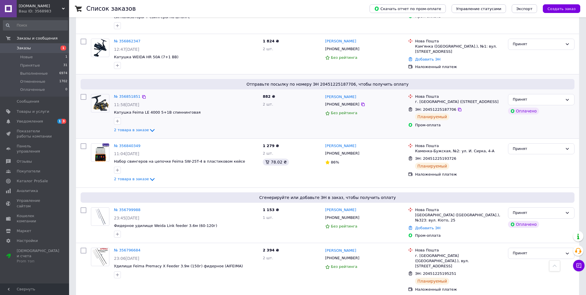
scroll to position [253, 0]
click at [29, 120] on span "Уведомления" at bounding box center [30, 121] width 26 height 5
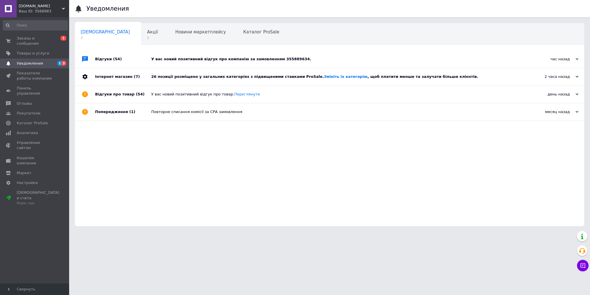
click at [192, 74] on div "26 позиції розміщено у загальних категоріях з підвищеними ставками ProSale. Змі…" at bounding box center [335, 76] width 369 height 5
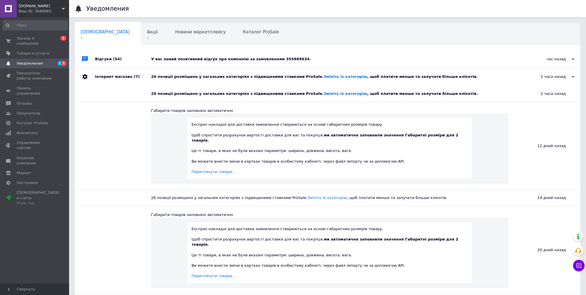
click at [203, 60] on div "У вас новий позитивний відгук про компанію за замовленням 355889634." at bounding box center [334, 58] width 366 height 5
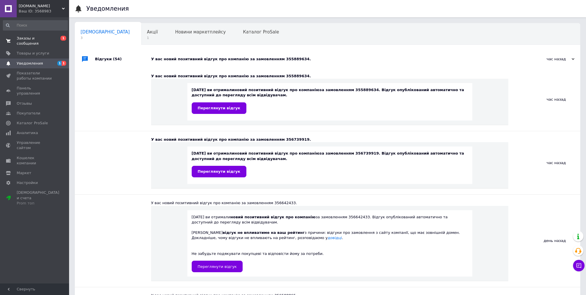
click at [43, 37] on span "Заказы и сообщения" at bounding box center [35, 41] width 37 height 10
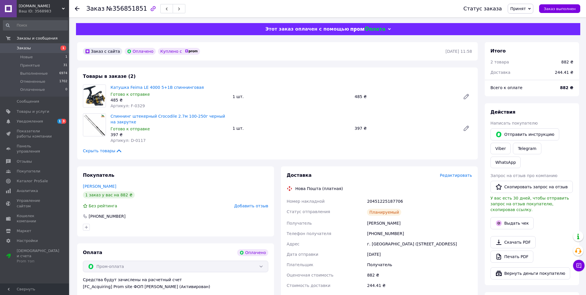
click at [392, 200] on div "20451225187706" at bounding box center [419, 201] width 107 height 10
copy div "20451225187706"
click at [25, 48] on span "Заказы" at bounding box center [24, 47] width 14 height 5
